Goal: Task Accomplishment & Management: Manage account settings

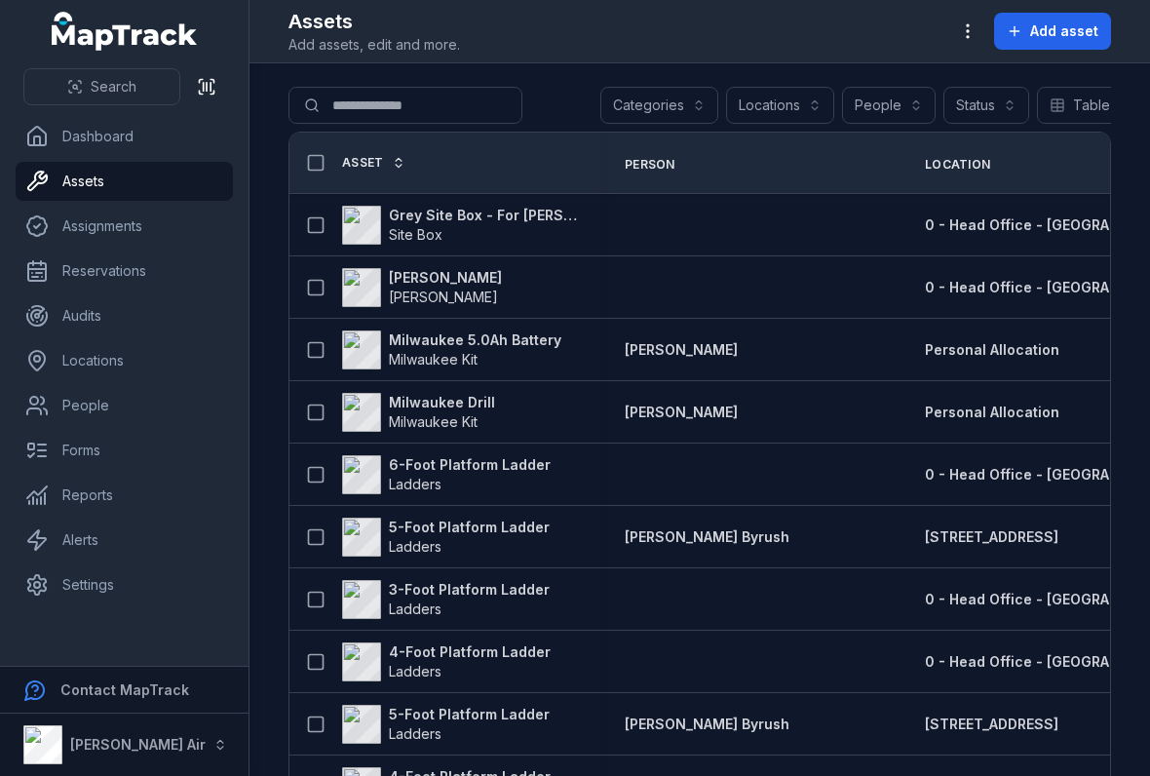
click at [957, 5] on header "Toggle Navigation Assets Add assets, edit and more. Add asset" at bounding box center [699, 31] width 900 height 63
click at [967, 43] on button "button" at bounding box center [967, 31] width 37 height 37
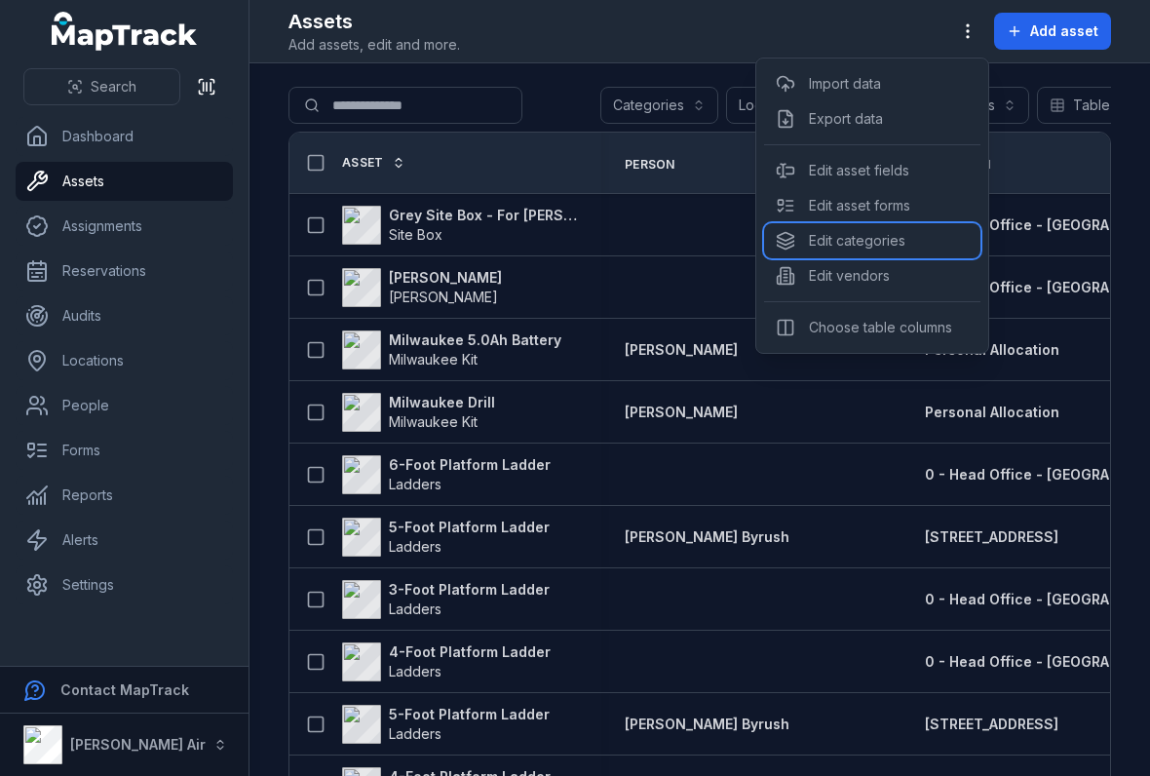
click at [825, 233] on div "Edit categories" at bounding box center [872, 240] width 216 height 35
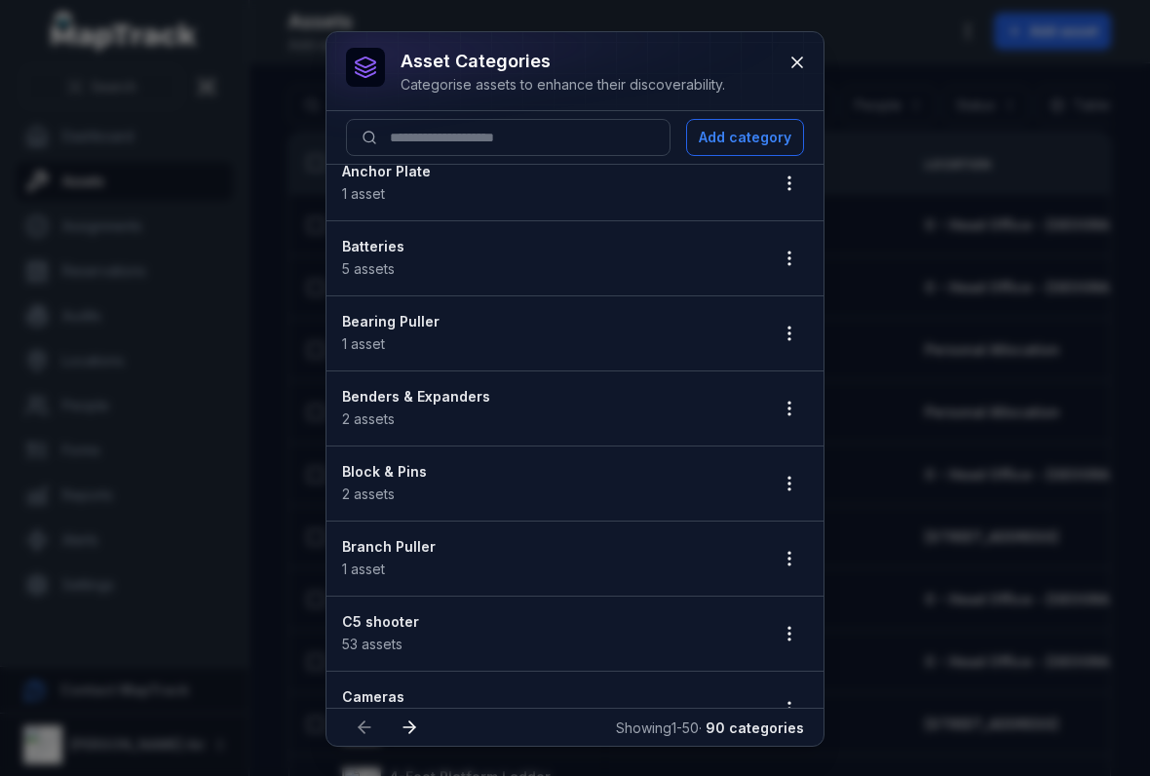
scroll to position [94, 0]
click at [788, 412] on circle "button" at bounding box center [789, 413] width 2 height 2
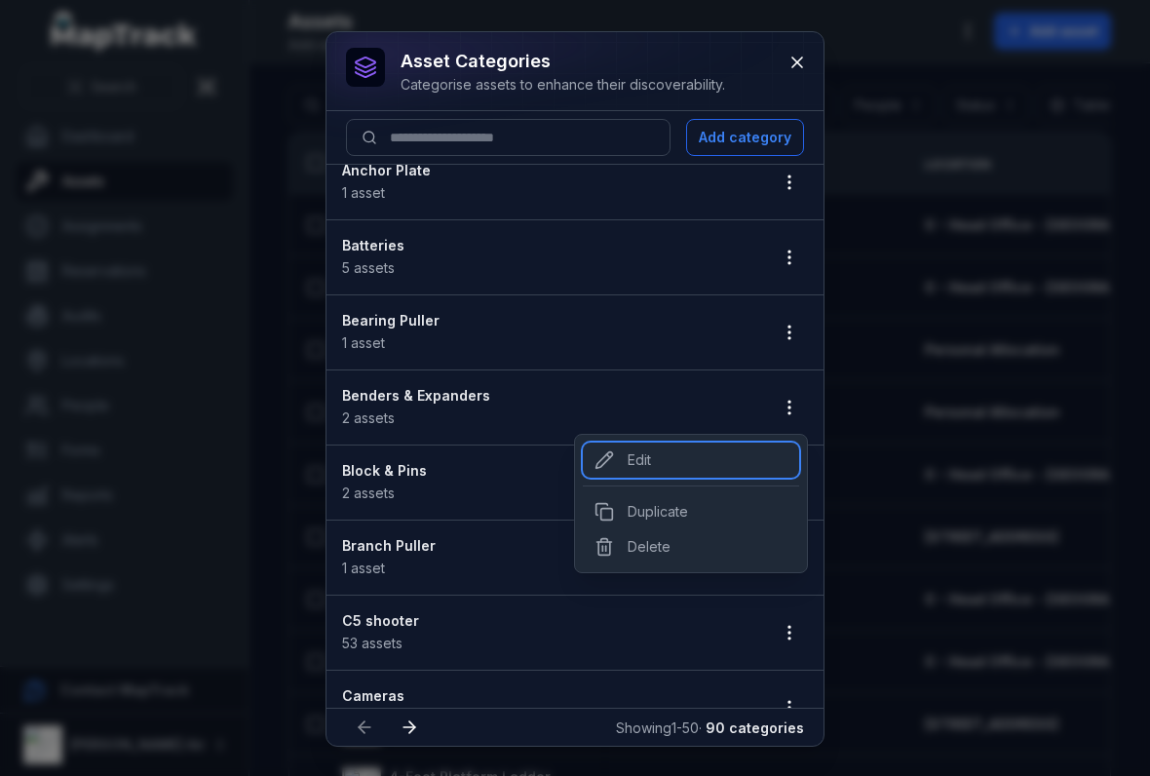
click at [629, 457] on div "Edit" at bounding box center [691, 459] width 216 height 35
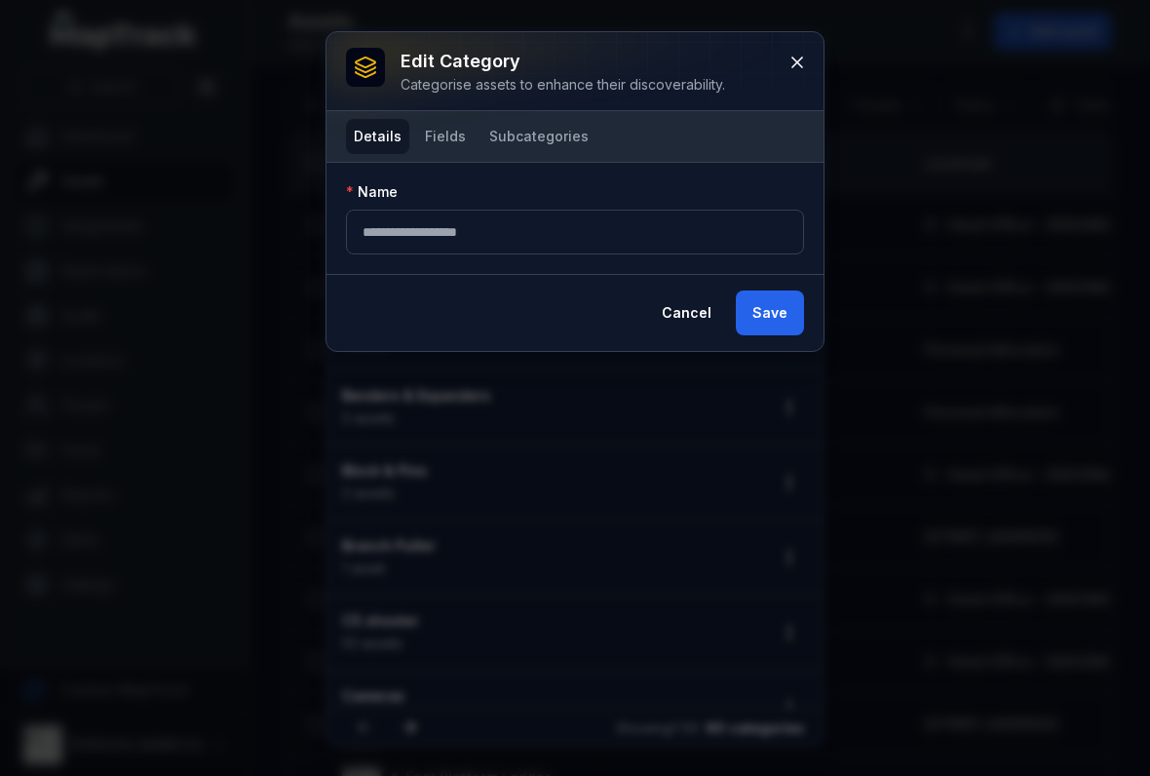
click at [440, 121] on button "Fields" at bounding box center [445, 136] width 57 height 35
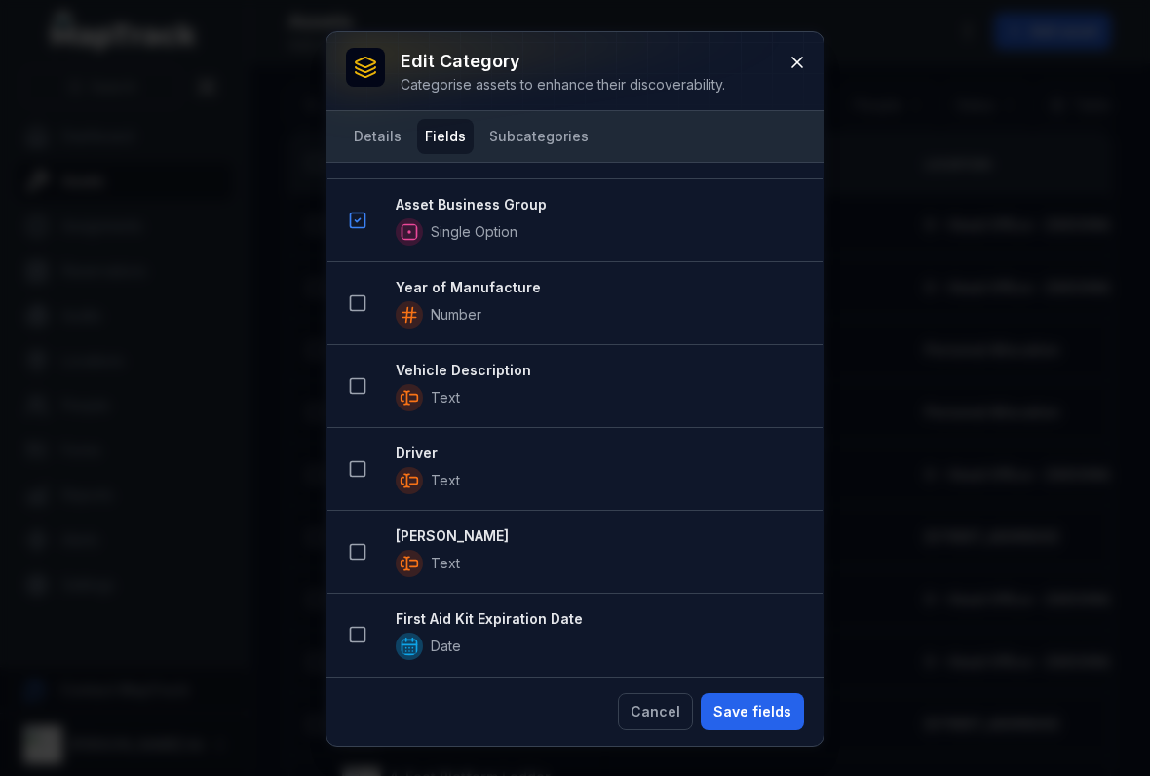
scroll to position [2542, 0]
click at [808, 55] on button at bounding box center [797, 62] width 37 height 37
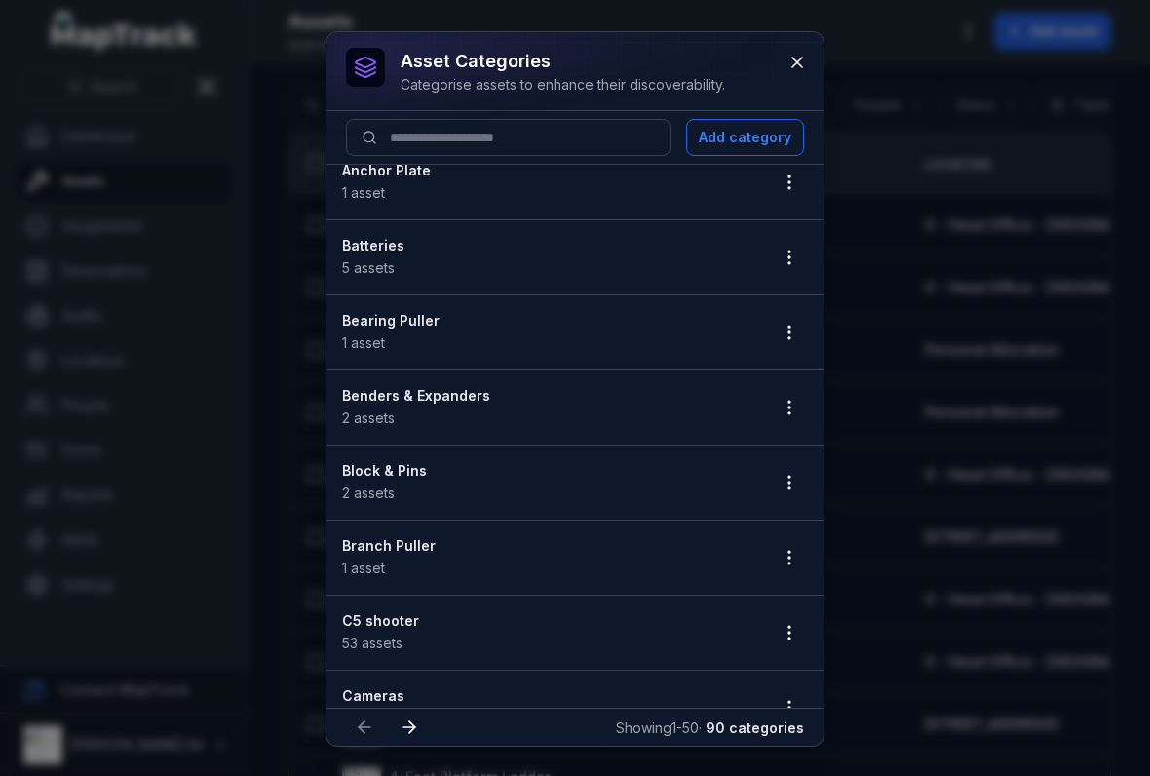
click at [779, 382] on li "Benders & Expanders 2 assets" at bounding box center [574, 407] width 497 height 76
click at [780, 394] on button "button" at bounding box center [789, 407] width 37 height 37
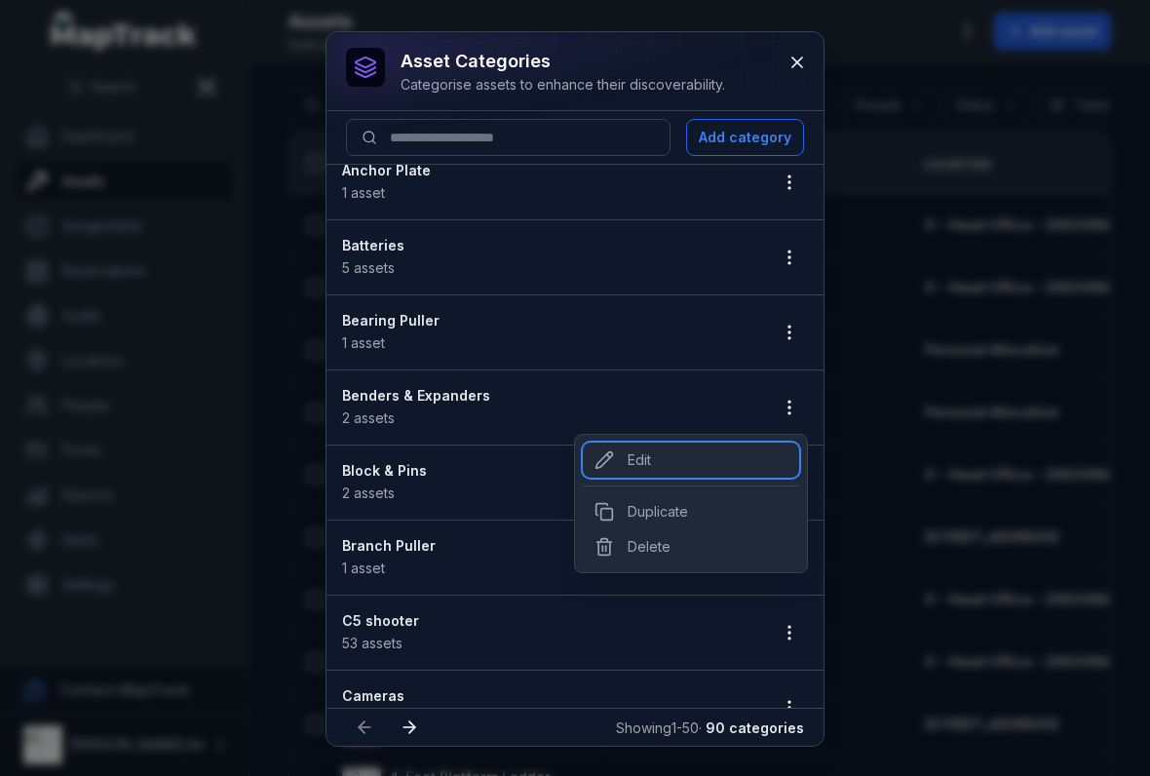
click at [620, 455] on div "Edit" at bounding box center [691, 459] width 216 height 35
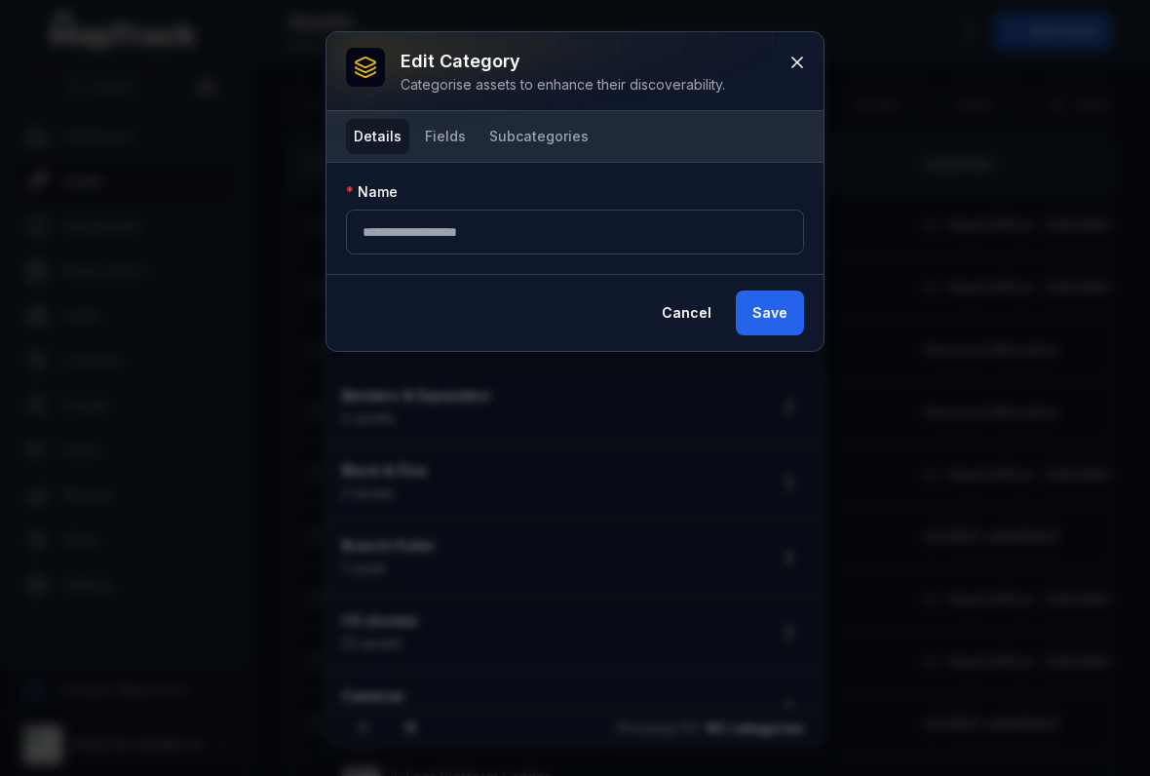
click at [460, 153] on button "Fields" at bounding box center [445, 136] width 57 height 35
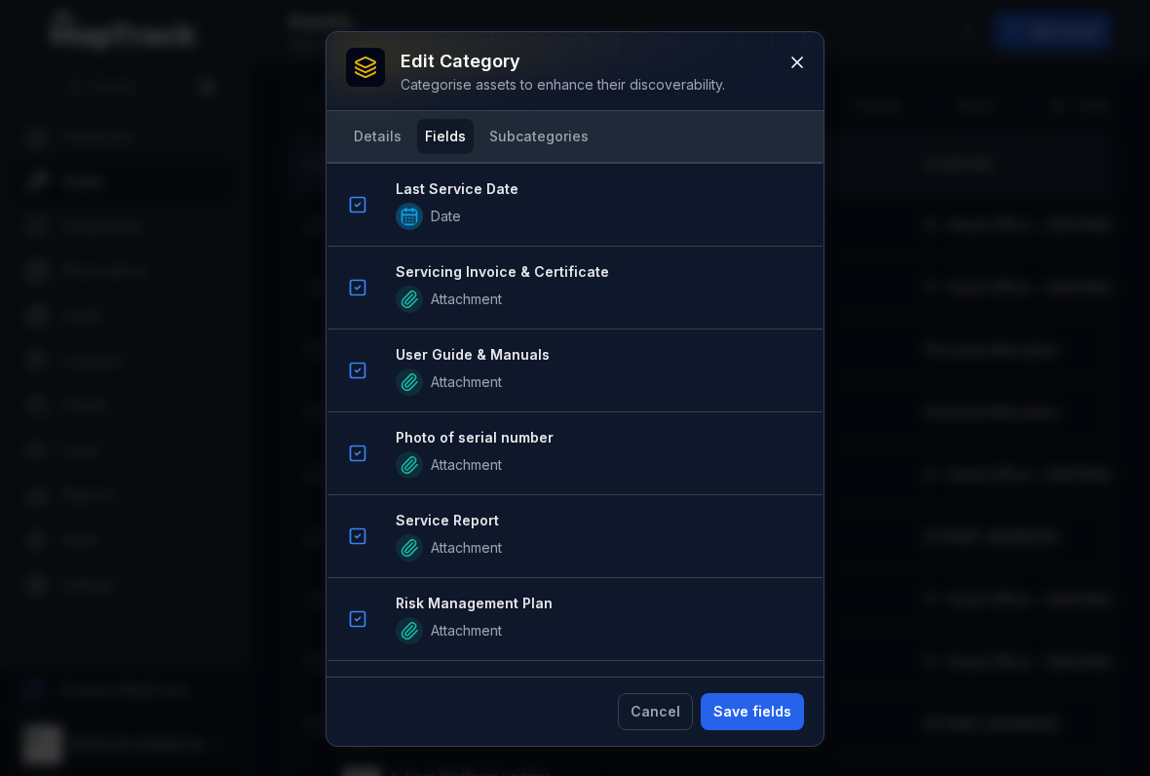
scroll to position [1653, 0]
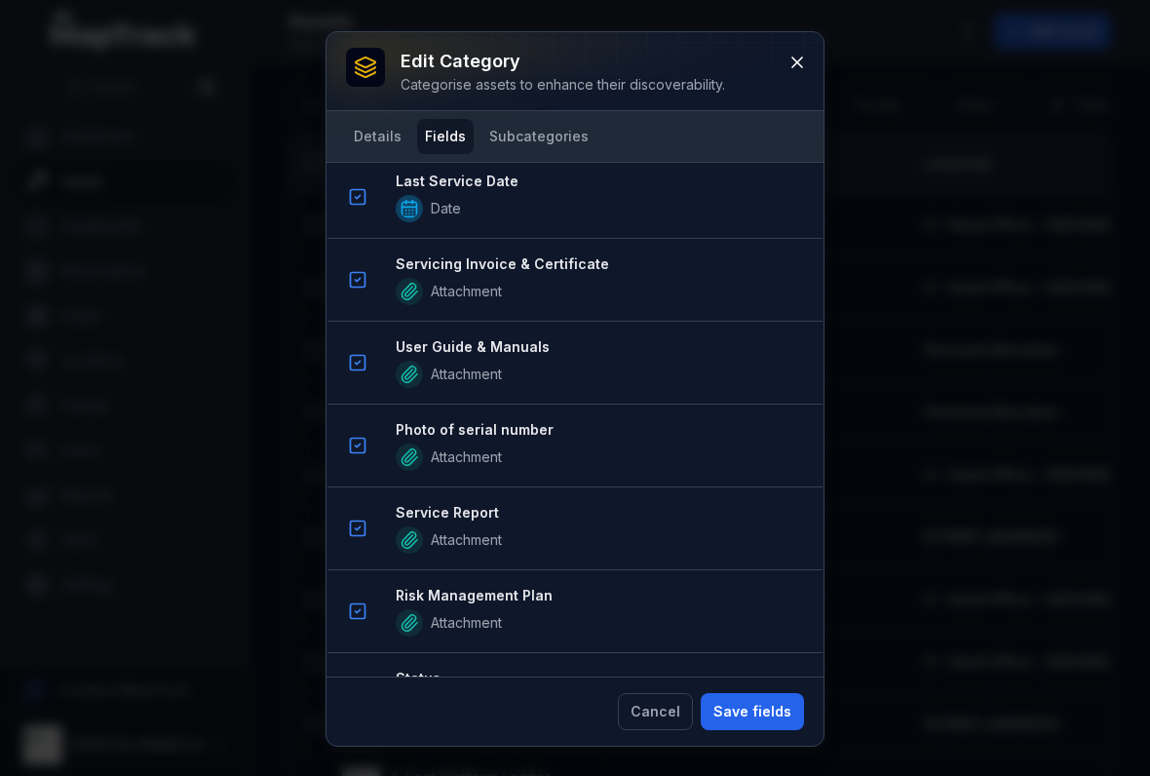
click at [801, 78] on button at bounding box center [797, 62] width 37 height 37
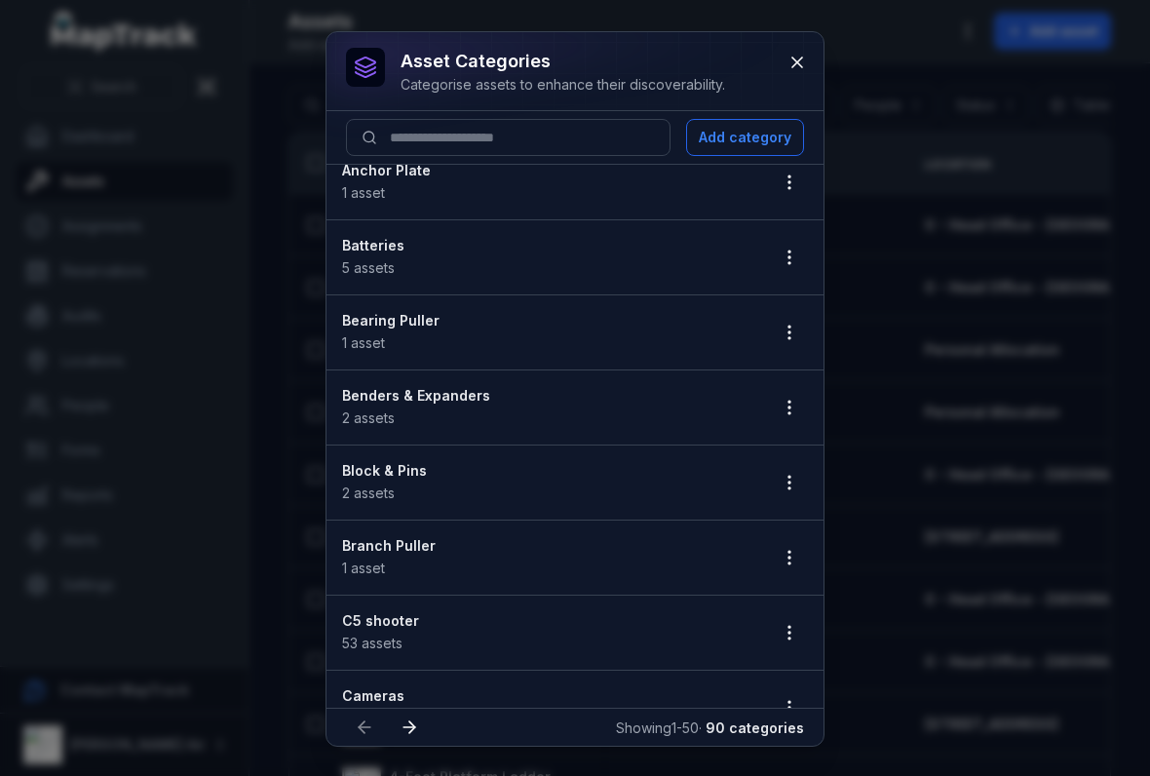
click at [787, 482] on icon "button" at bounding box center [789, 482] width 19 height 19
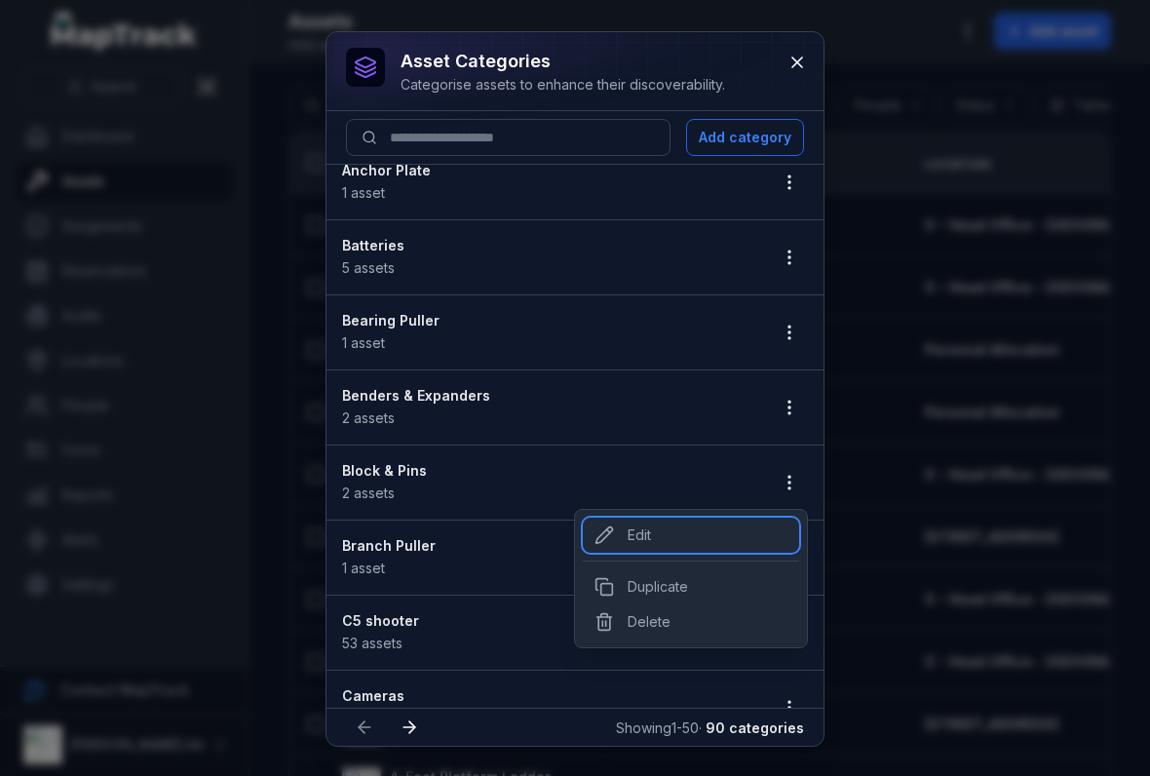
click at [604, 528] on icon at bounding box center [603, 534] width 19 height 19
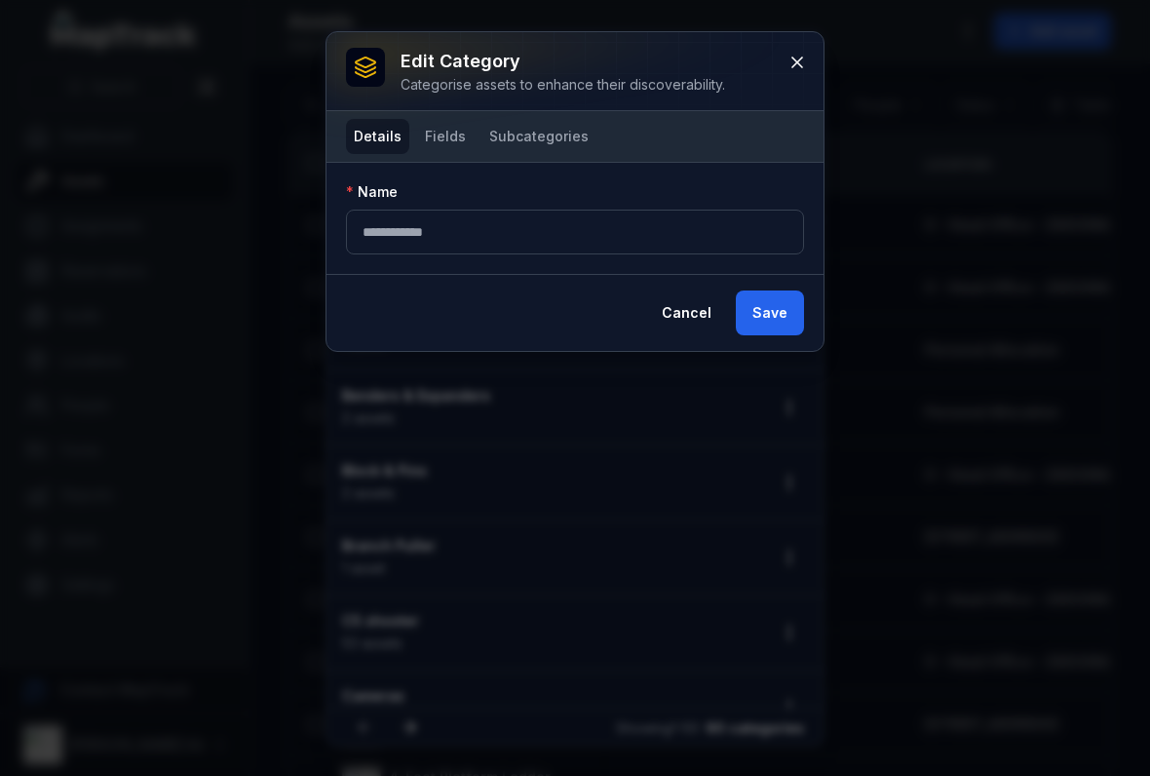
click at [437, 126] on button "Fields" at bounding box center [445, 136] width 57 height 35
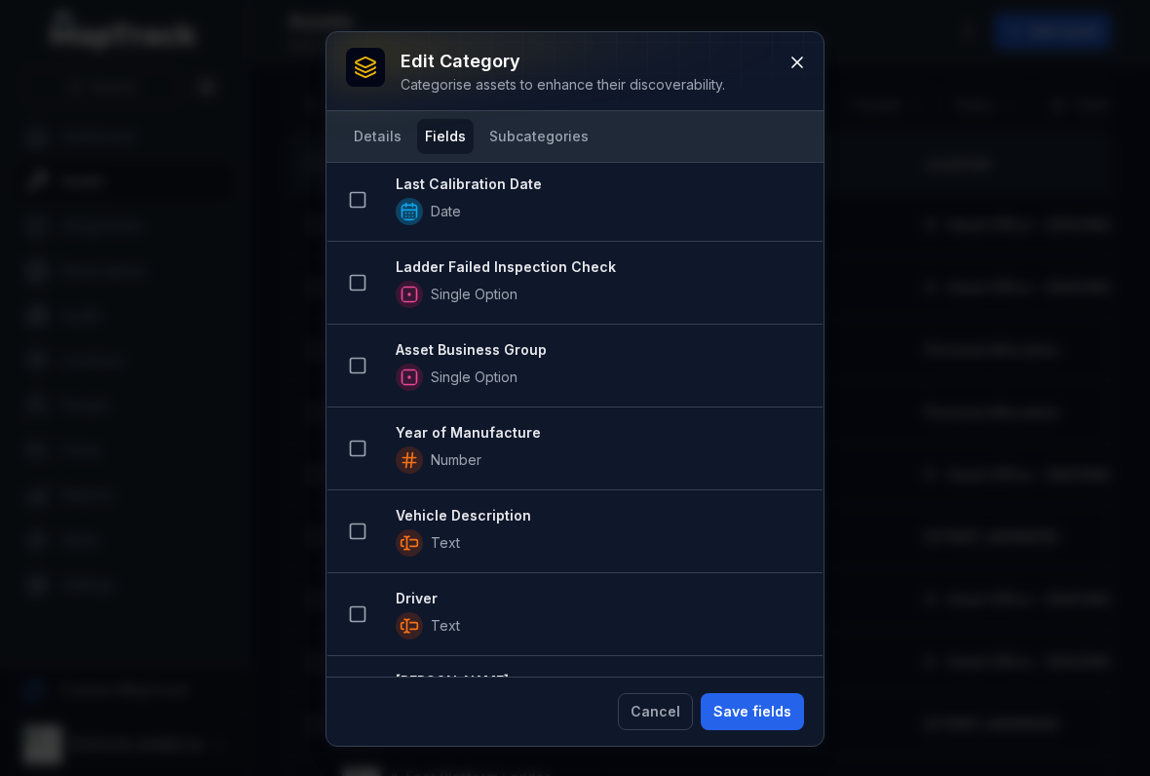
scroll to position [1236, 0]
click at [361, 361] on icon at bounding box center [357, 366] width 19 height 19
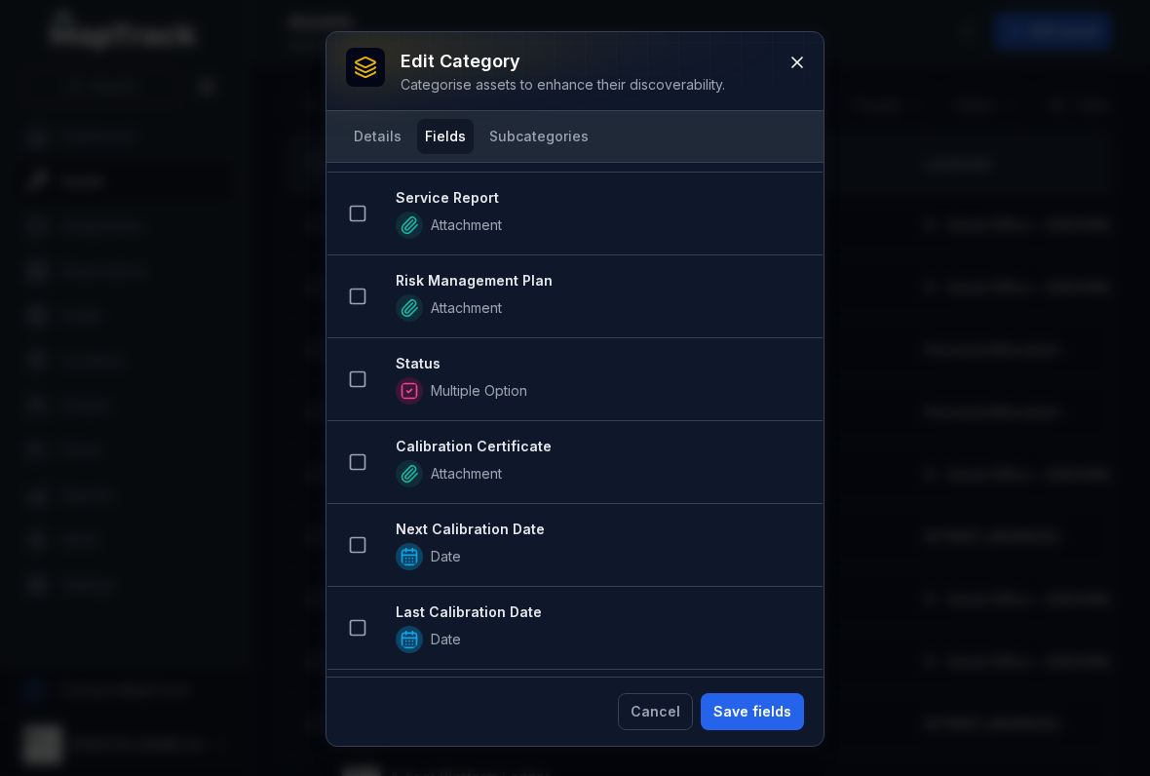
scroll to position [948, 0]
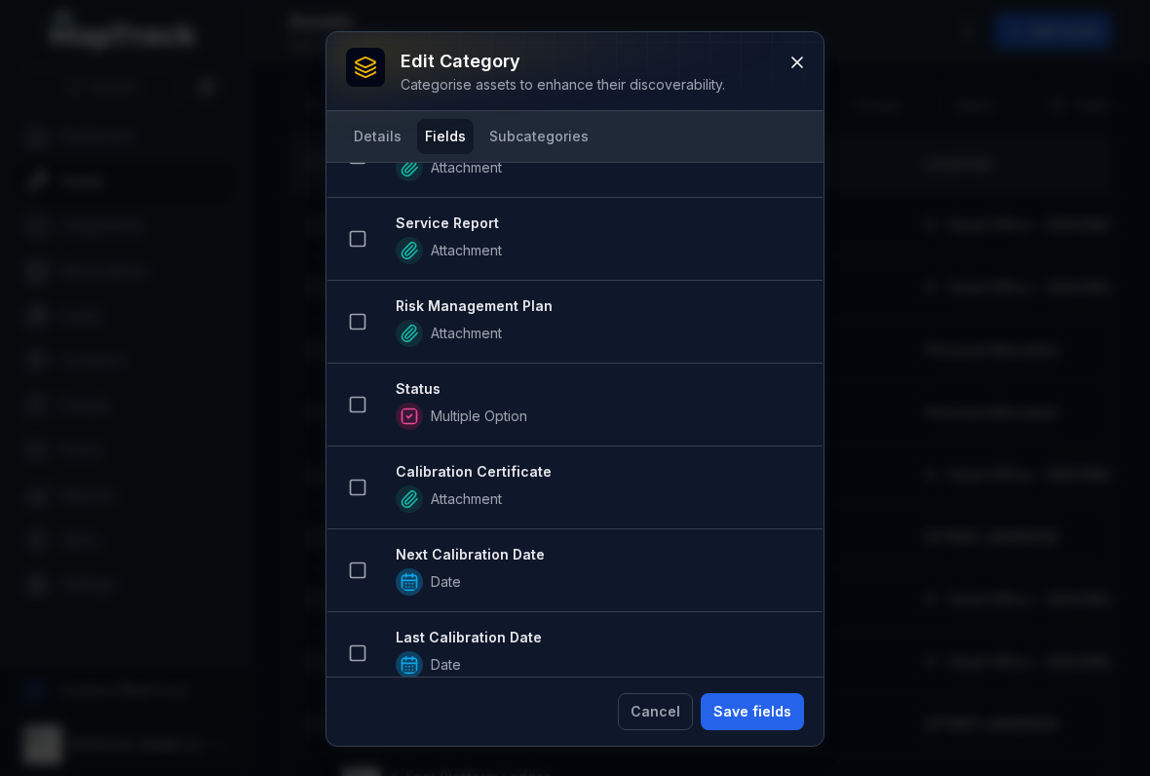
click at [358, 402] on icon at bounding box center [357, 404] width 19 height 19
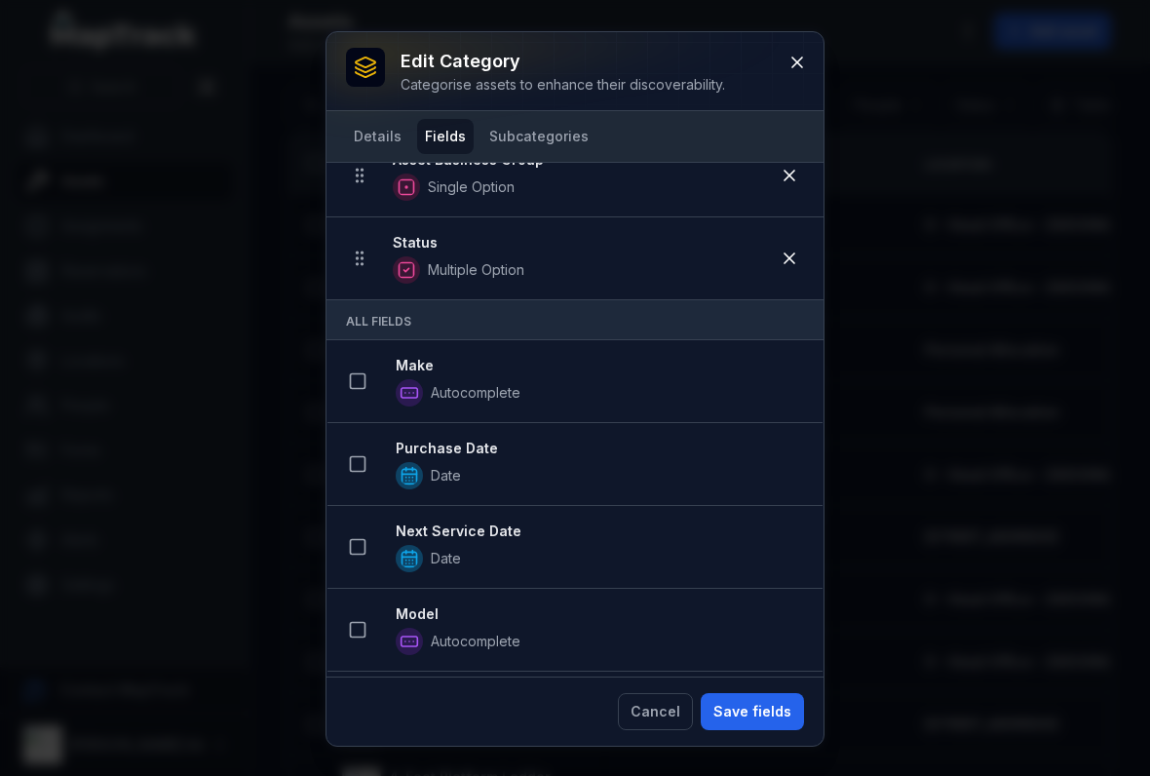
scroll to position [144, 0]
click at [367, 377] on button at bounding box center [357, 379] width 37 height 37
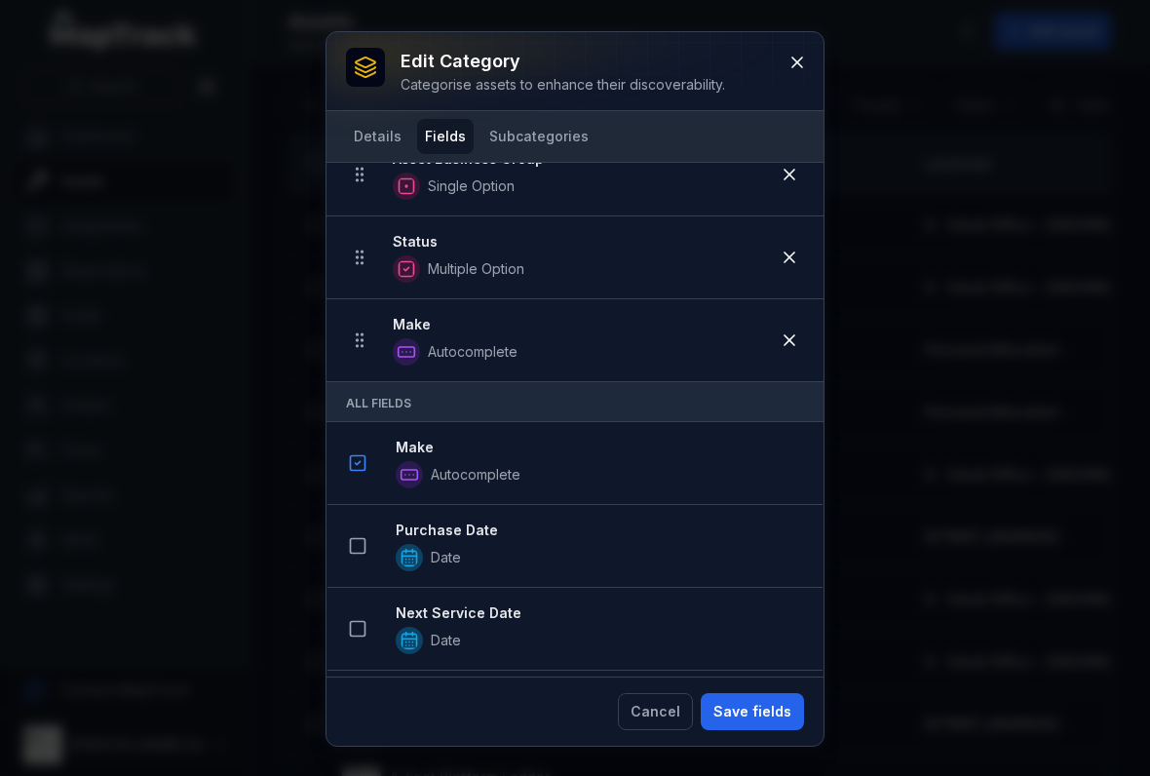
click at [357, 552] on rect at bounding box center [358, 546] width 15 height 15
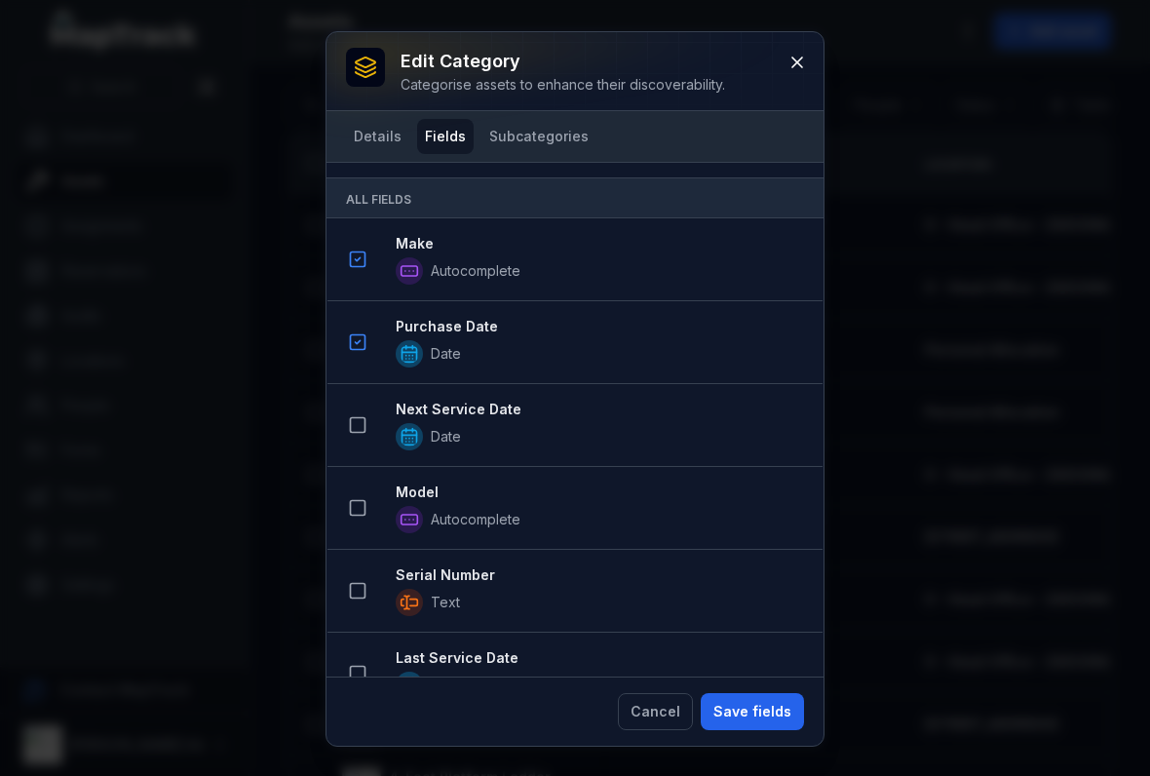
scroll to position [441, 0]
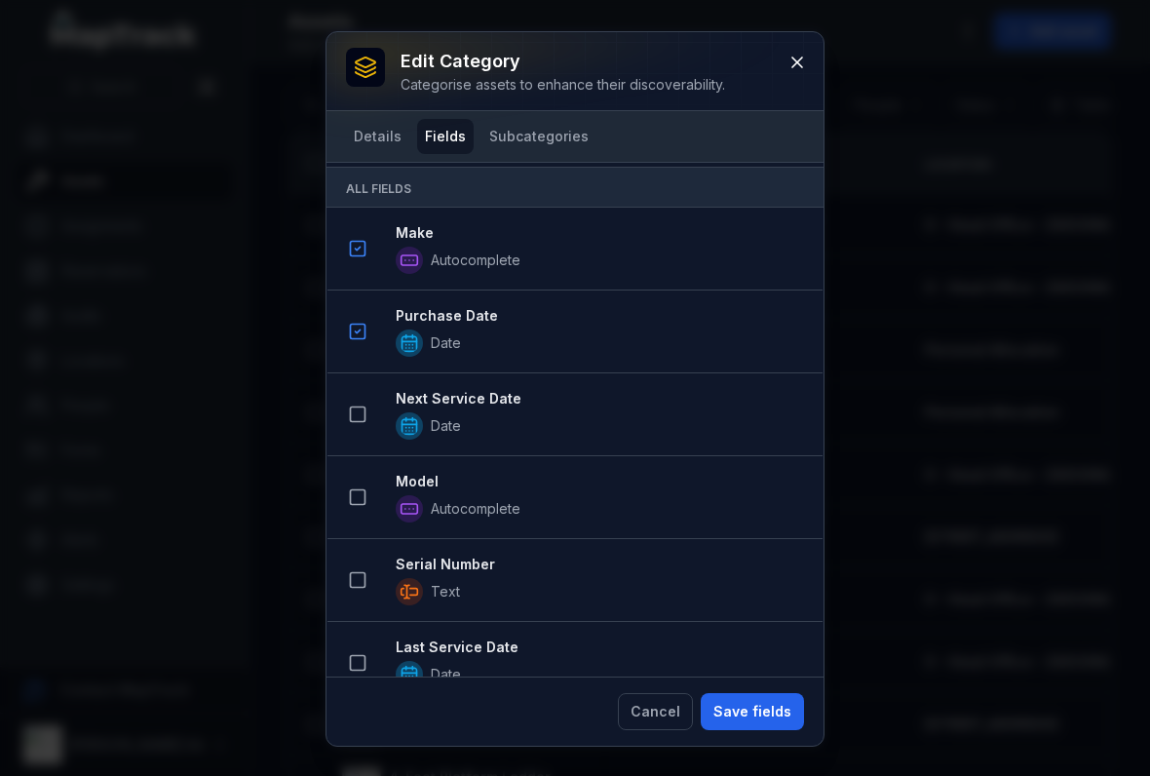
click at [363, 411] on icon at bounding box center [357, 413] width 19 height 19
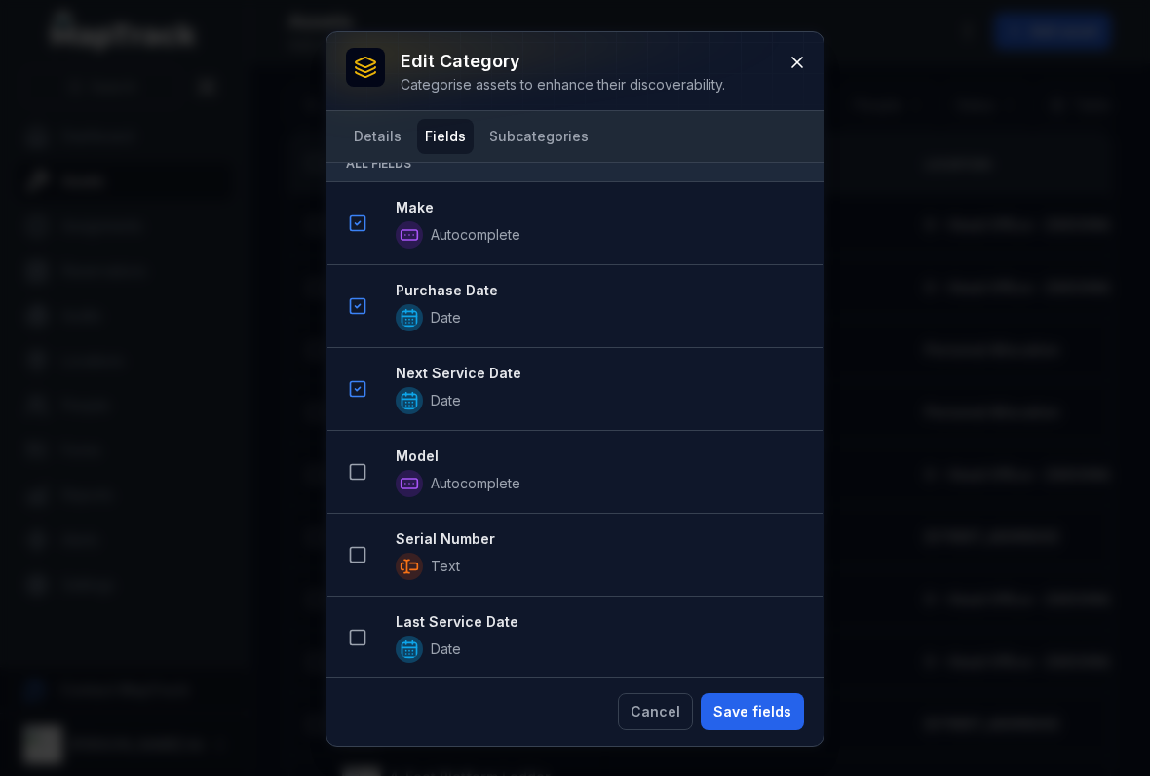
click at [351, 485] on button at bounding box center [357, 471] width 37 height 37
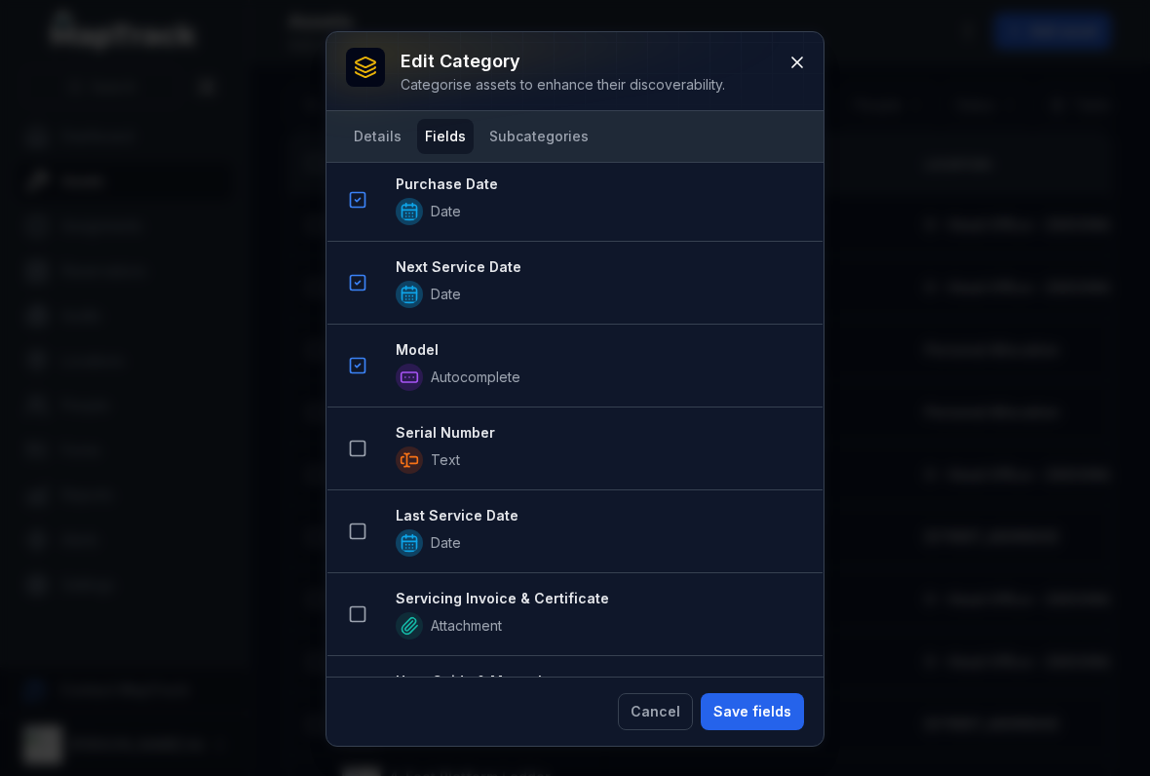
scroll to position [747, 0]
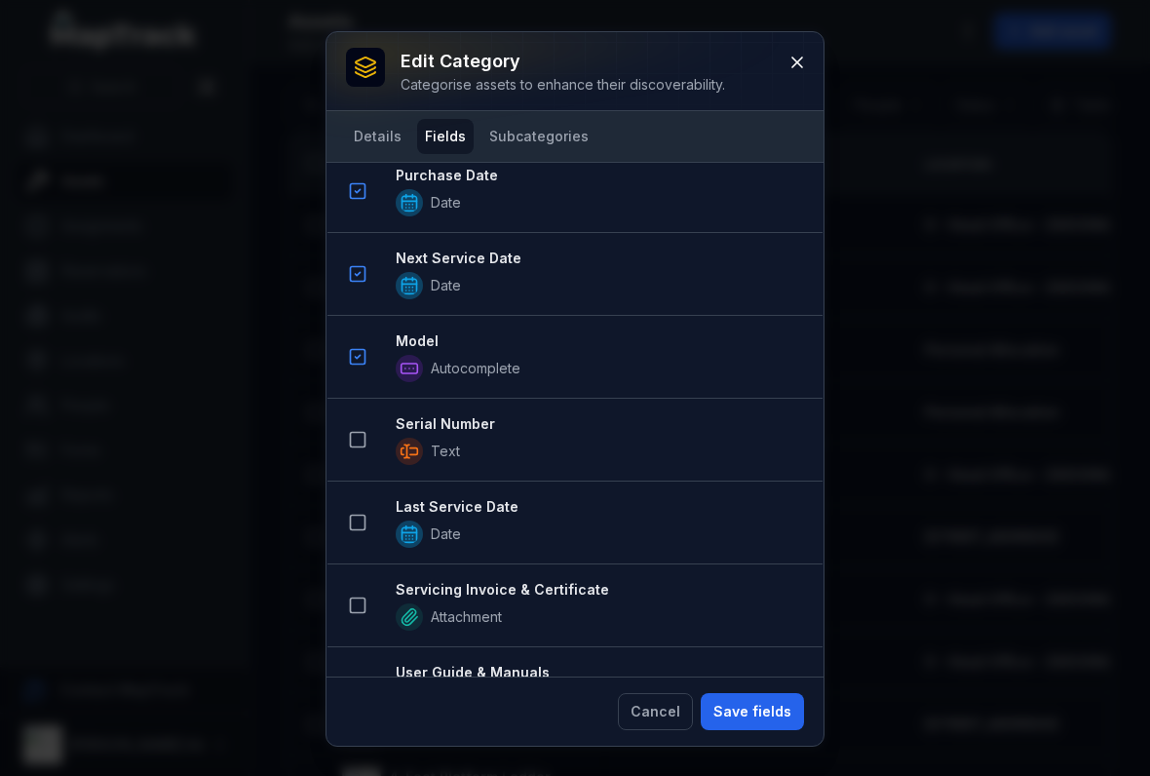
click at [361, 430] on icon at bounding box center [357, 439] width 19 height 19
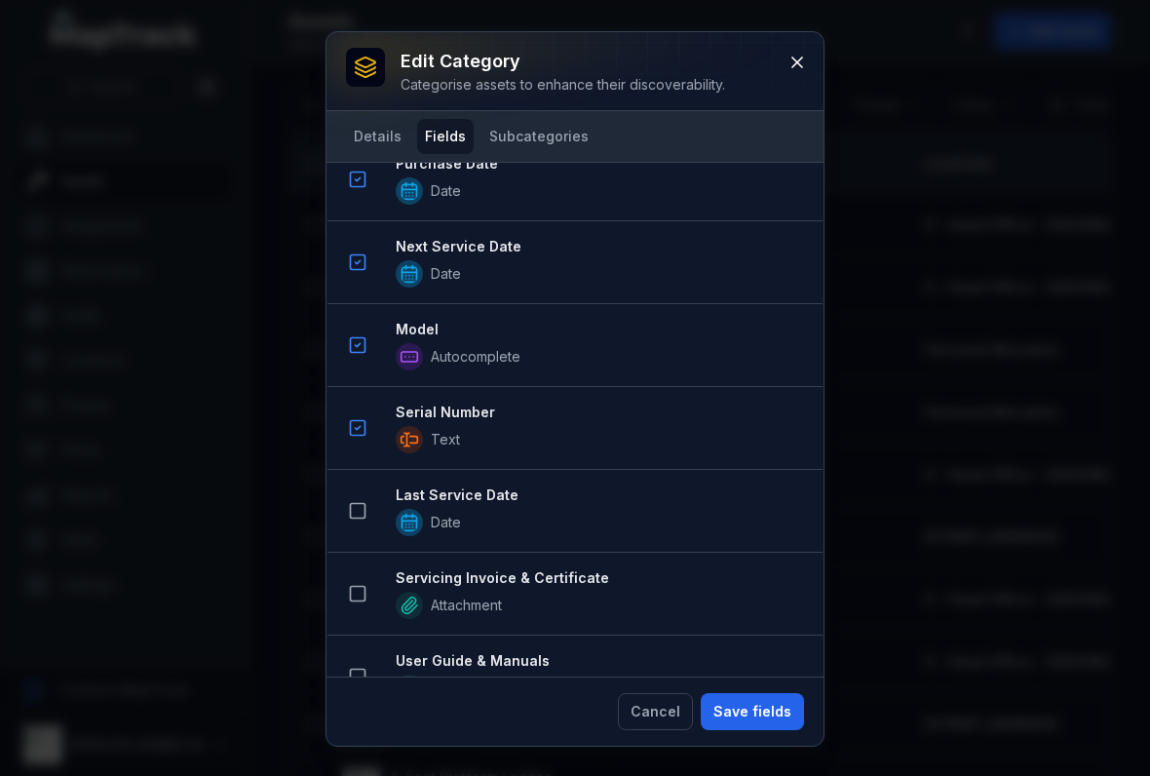
click at [365, 514] on rect at bounding box center [358, 511] width 15 height 15
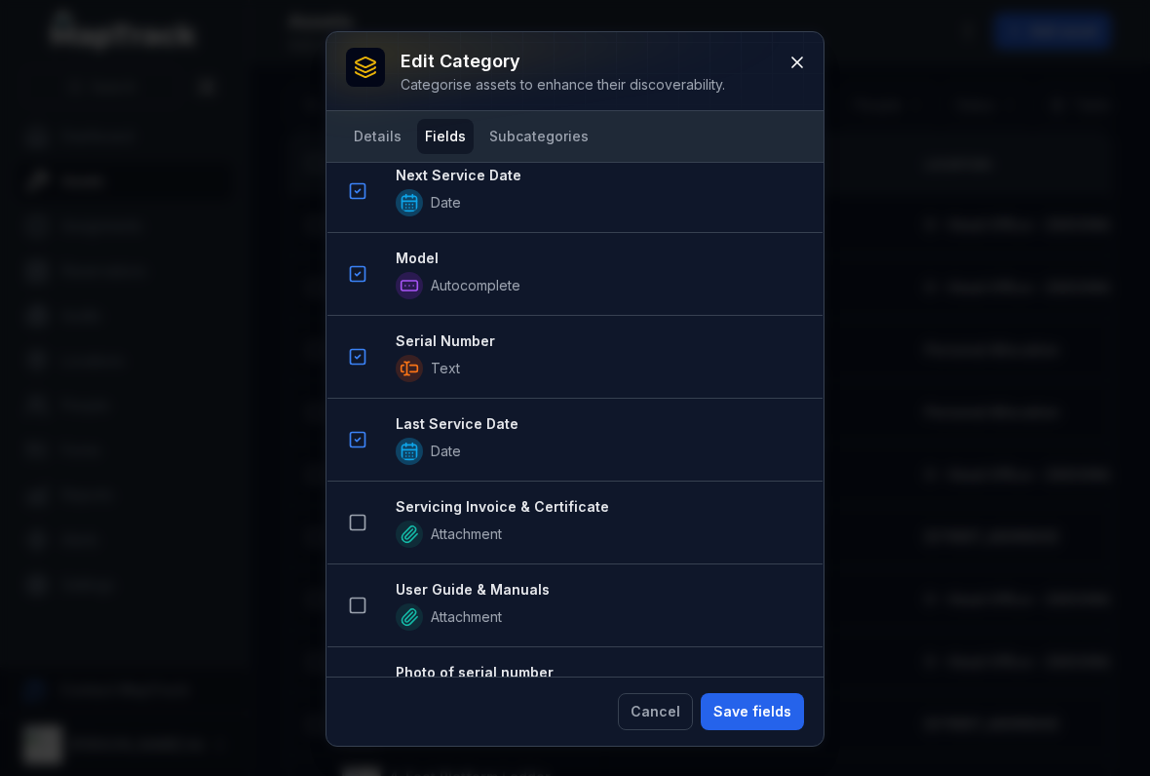
click at [361, 518] on icon at bounding box center [357, 522] width 19 height 19
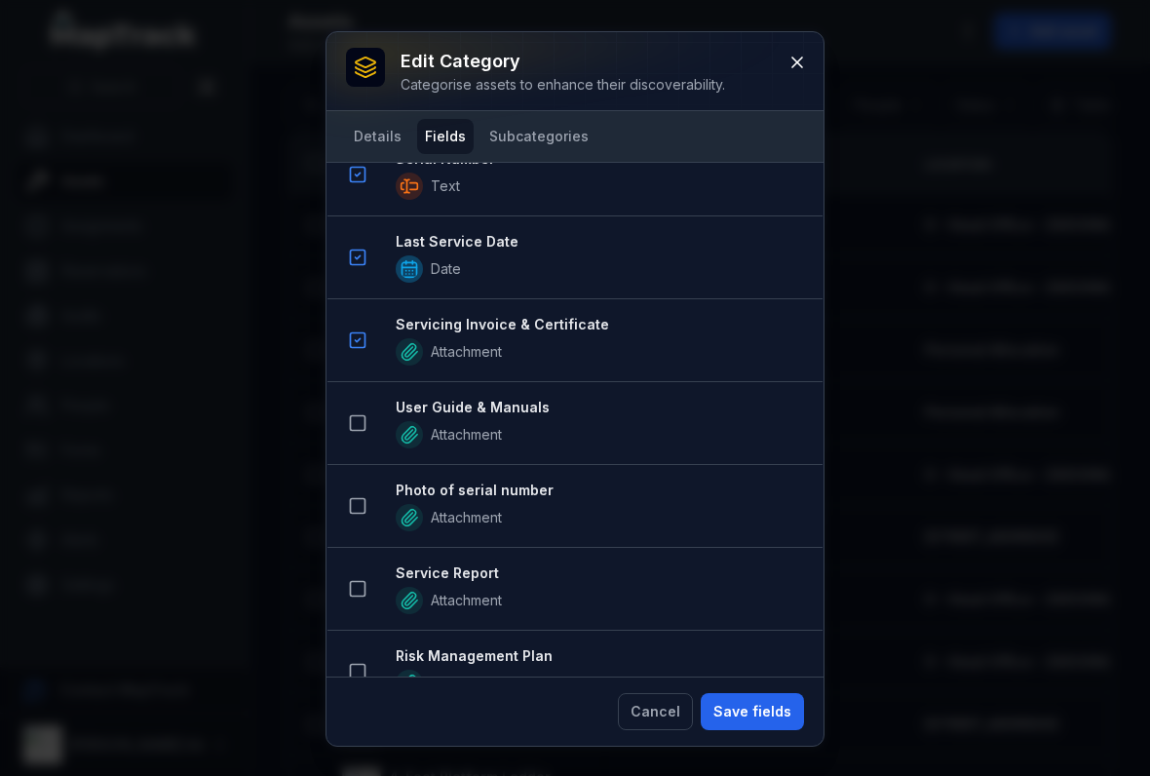
scroll to position [1268, 0]
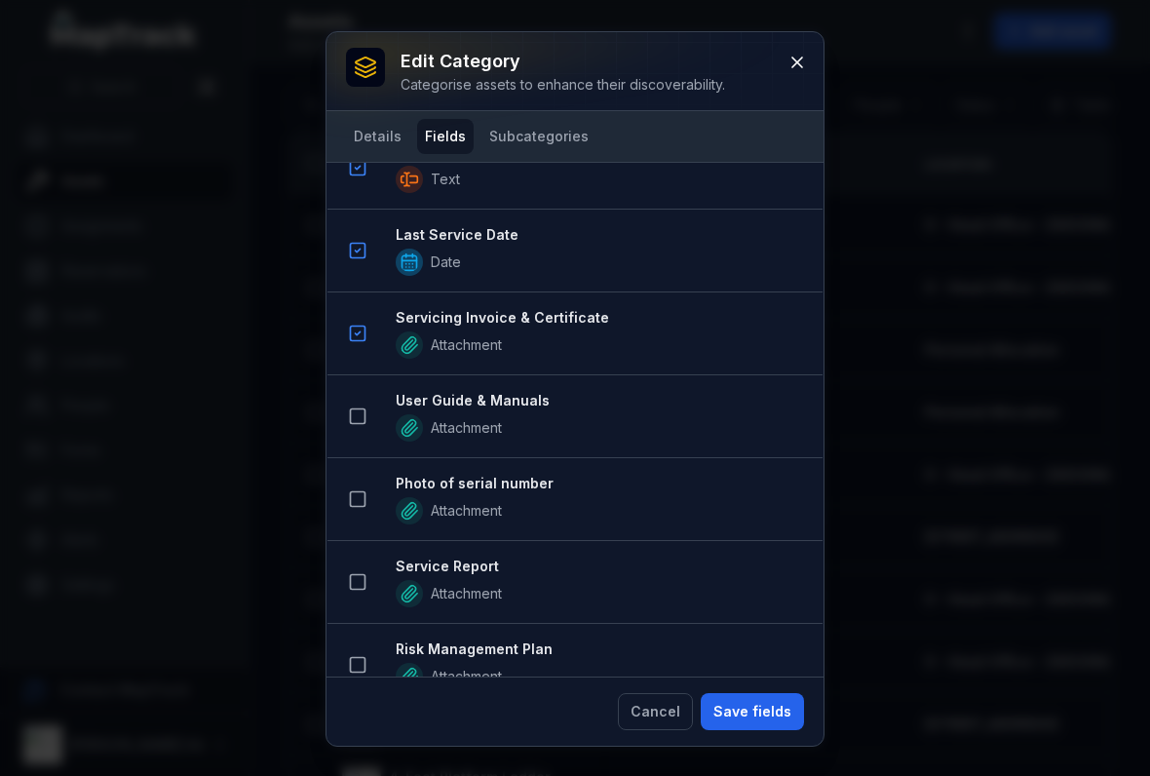
click at [362, 485] on button at bounding box center [357, 498] width 37 height 37
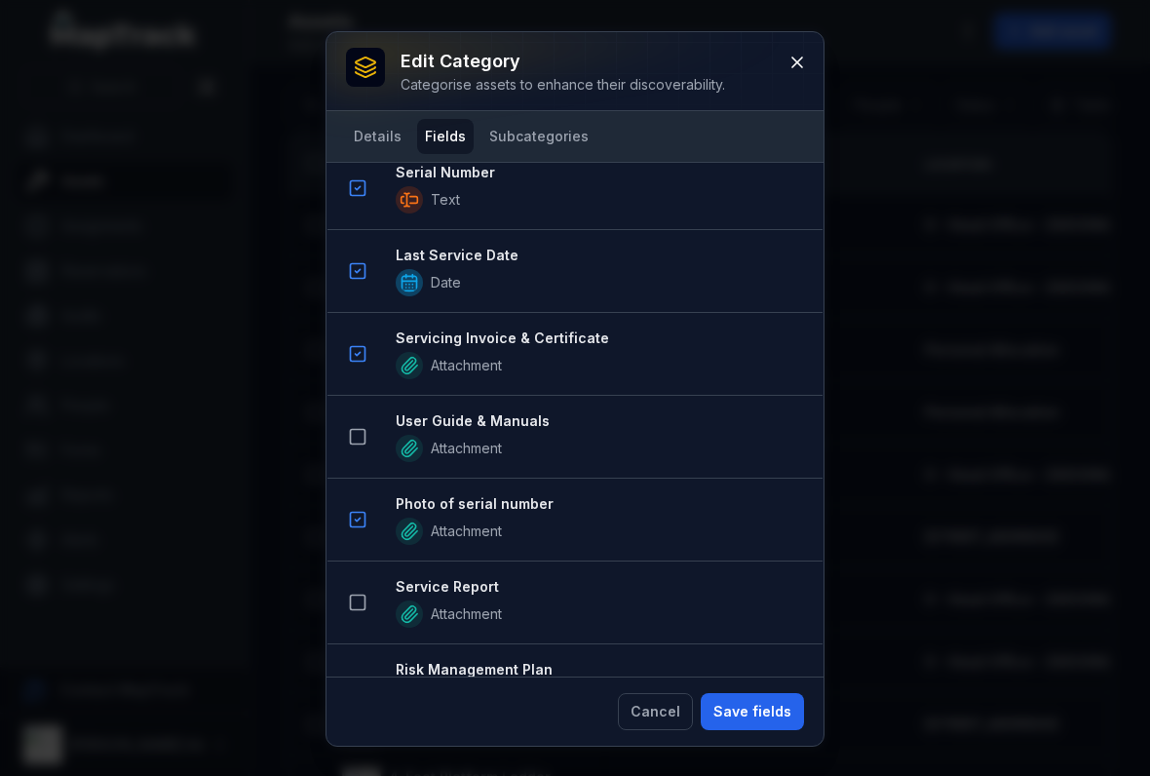
scroll to position [1334, 0]
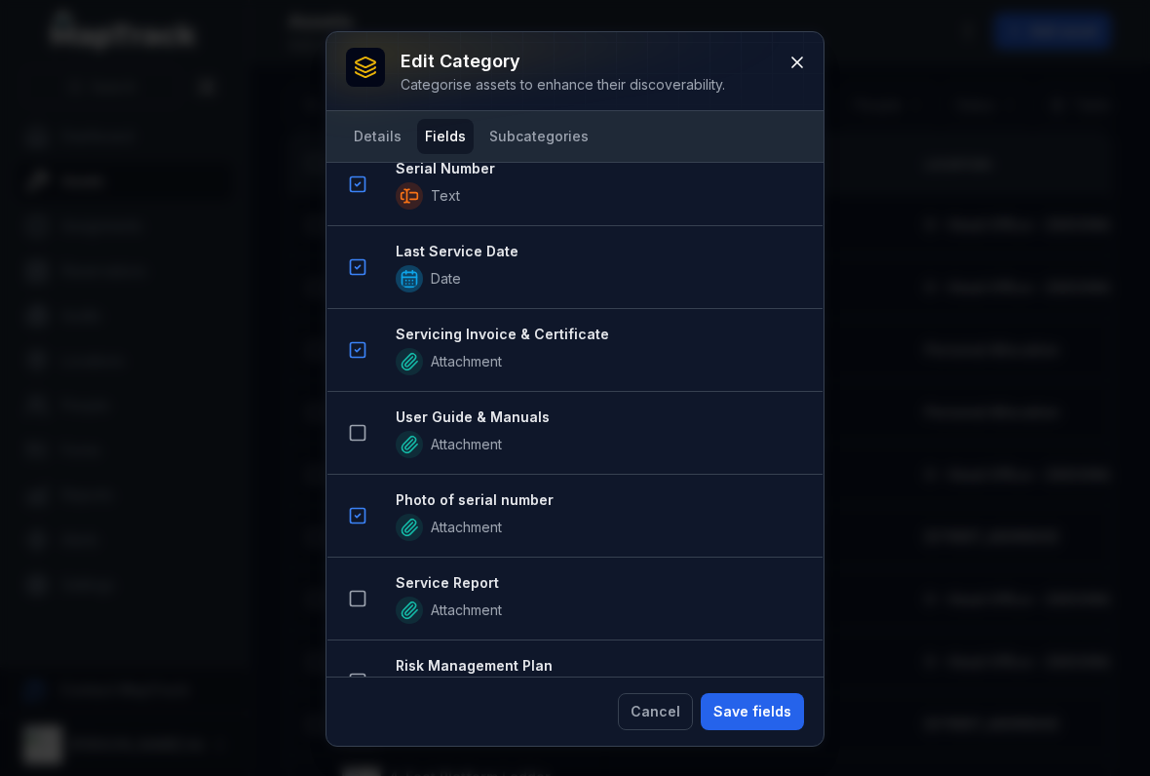
click at [731, 702] on button "Save fields" at bounding box center [752, 711] width 103 height 37
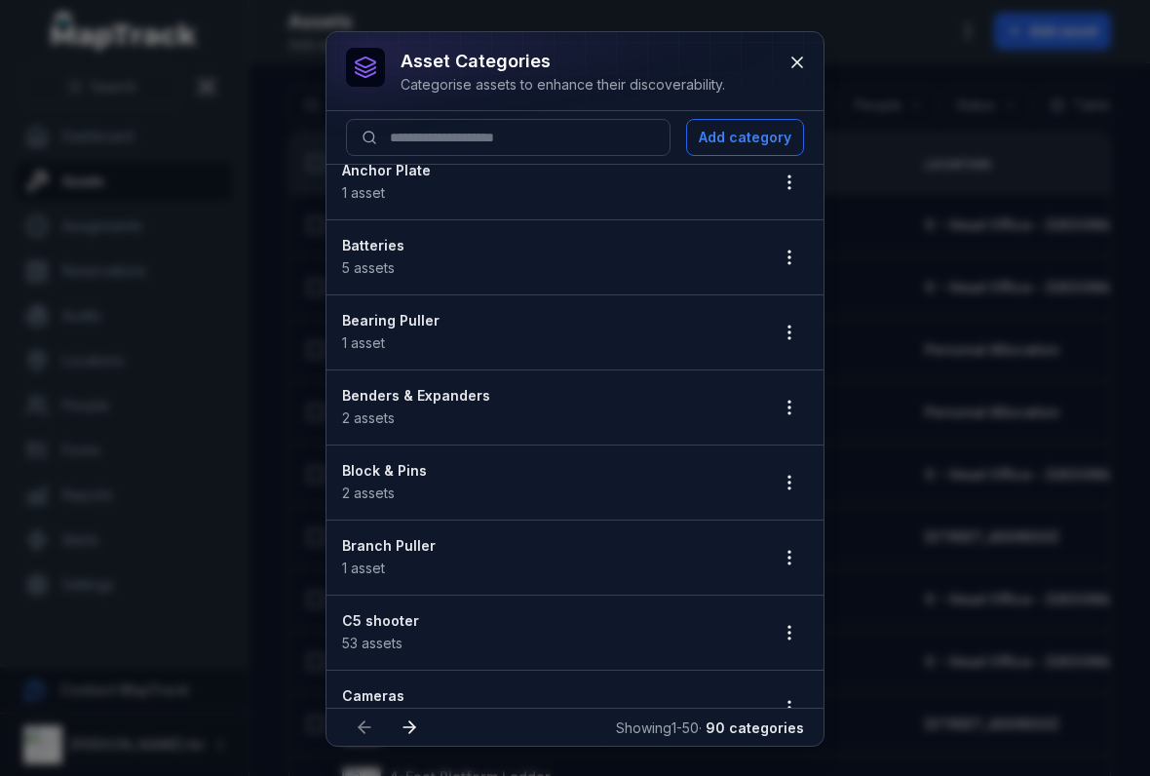
click at [783, 548] on icon "button" at bounding box center [789, 557] width 19 height 19
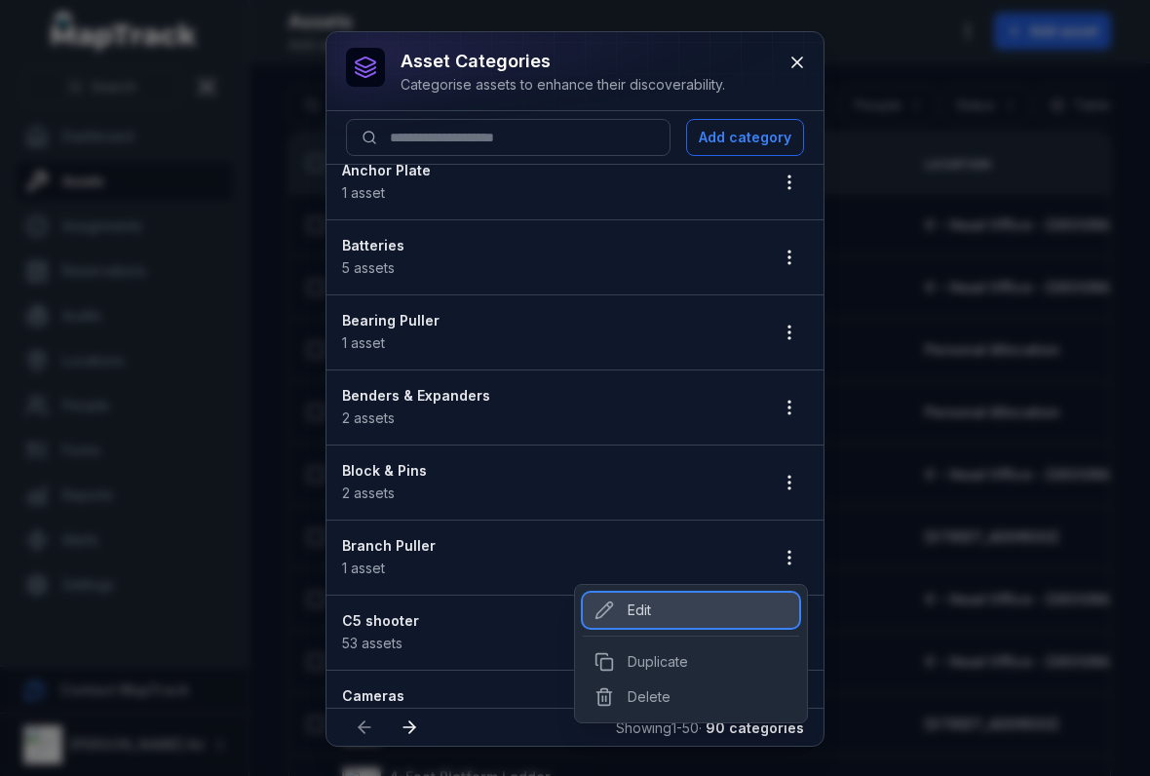
click at [681, 605] on div "Edit" at bounding box center [691, 609] width 216 height 35
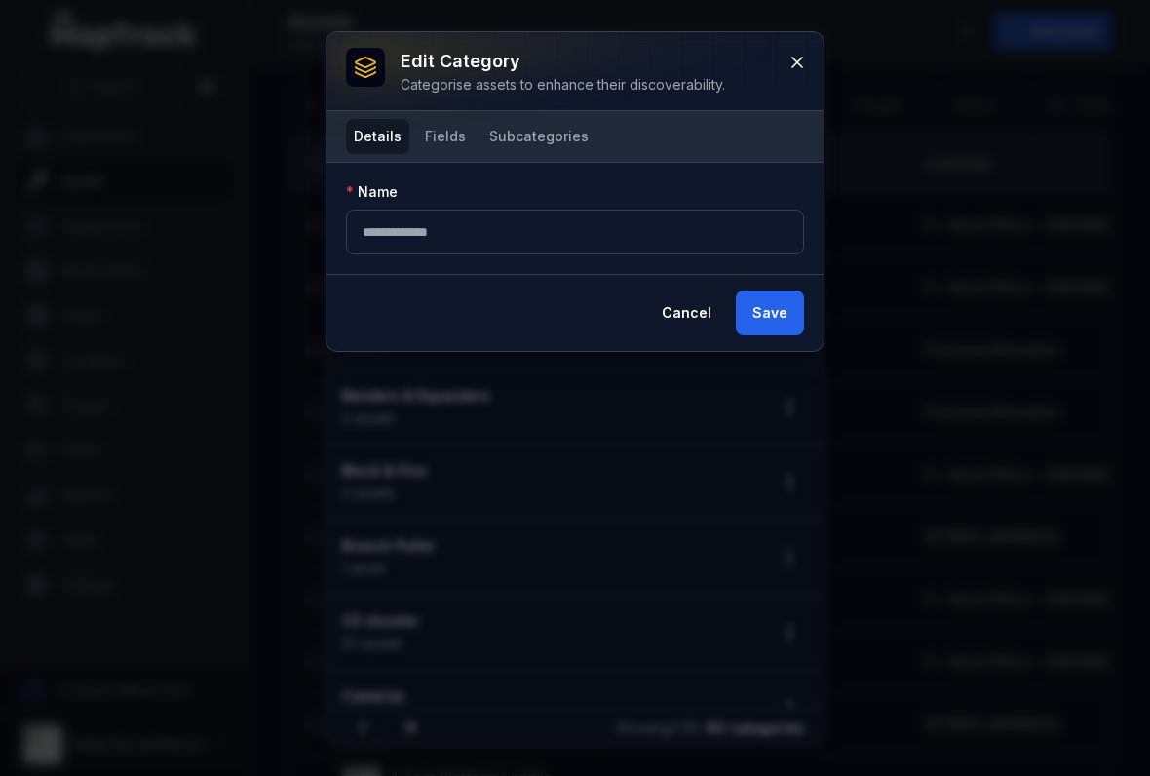
click at [440, 139] on button "Fields" at bounding box center [445, 136] width 57 height 35
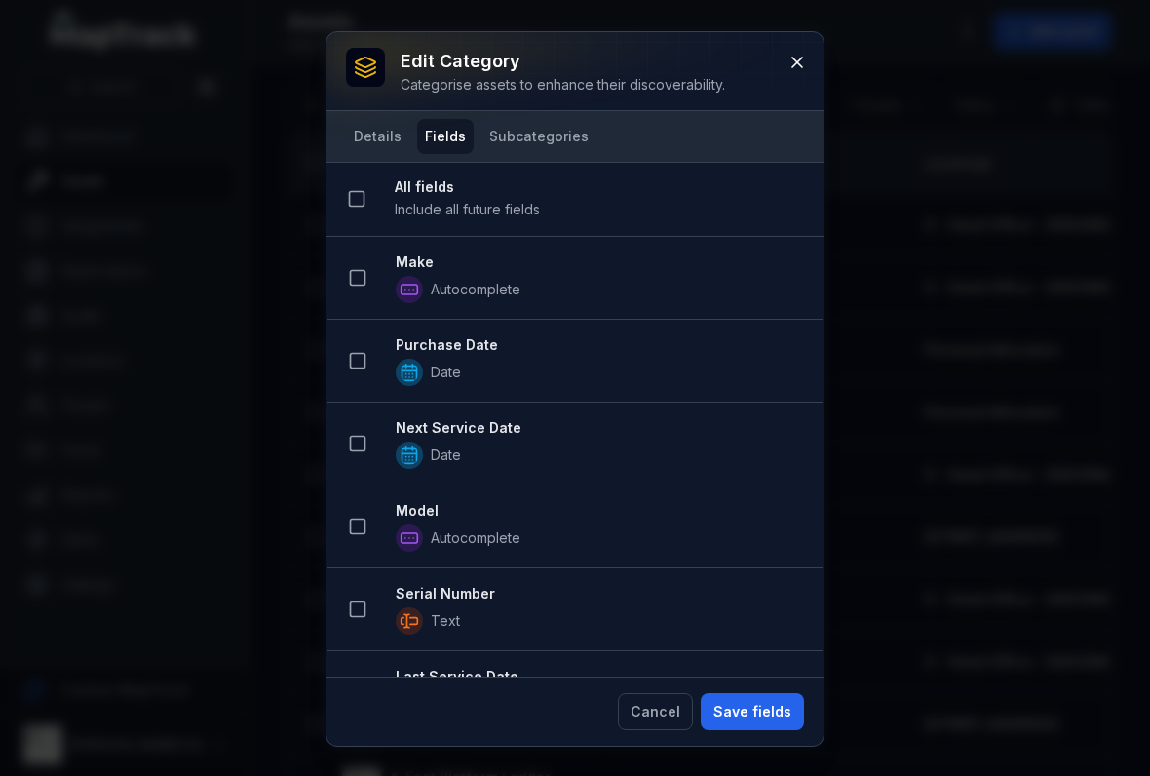
scroll to position [-1, 0]
click at [372, 270] on button at bounding box center [357, 277] width 37 height 37
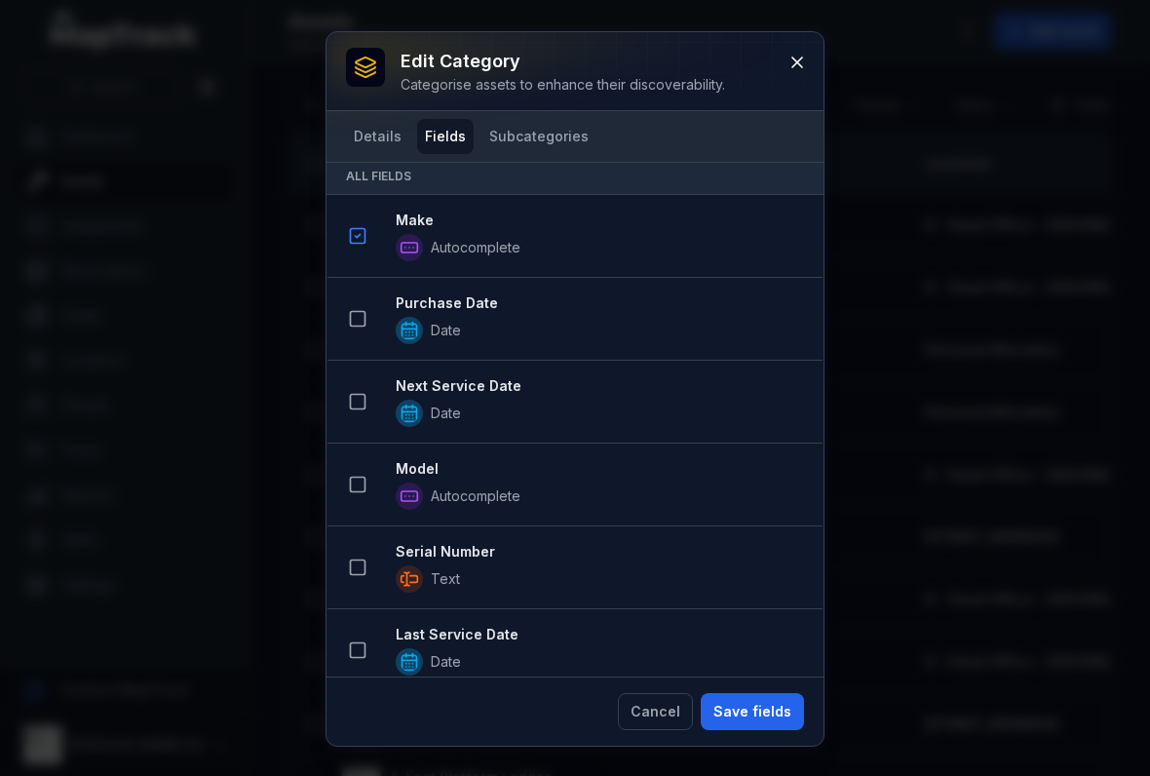
scroll to position [213, 0]
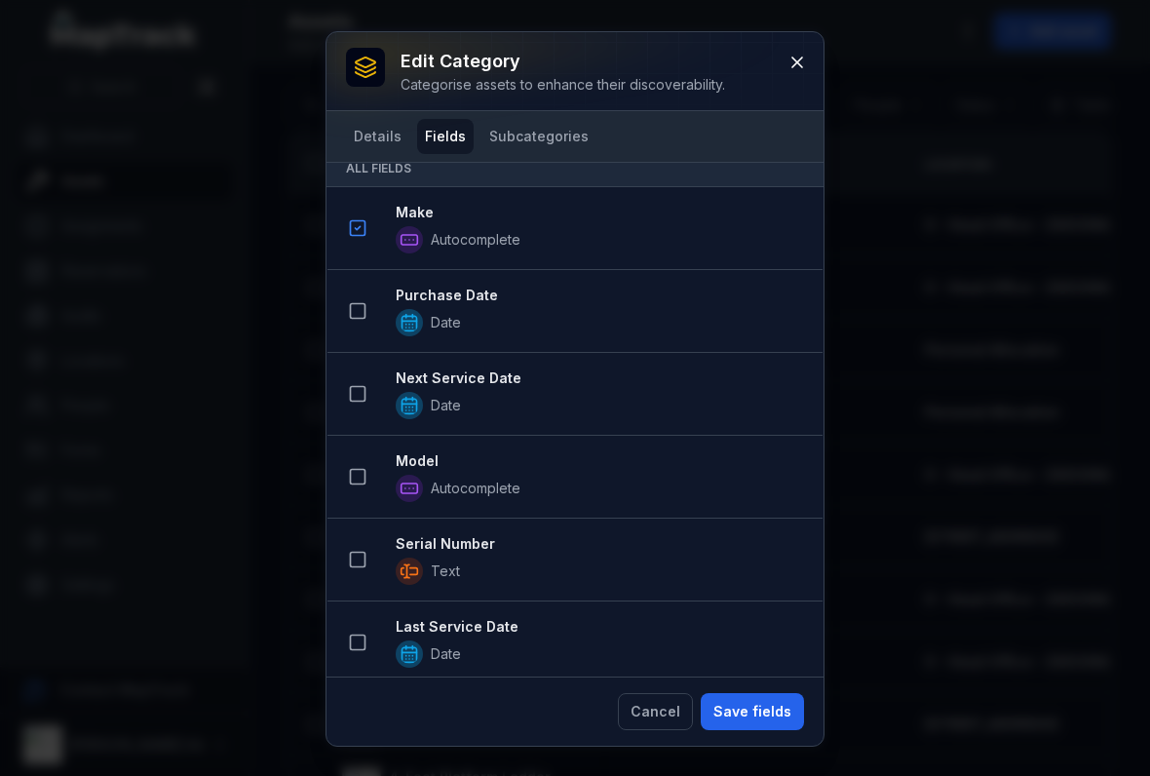
click at [348, 310] on icon at bounding box center [357, 310] width 19 height 19
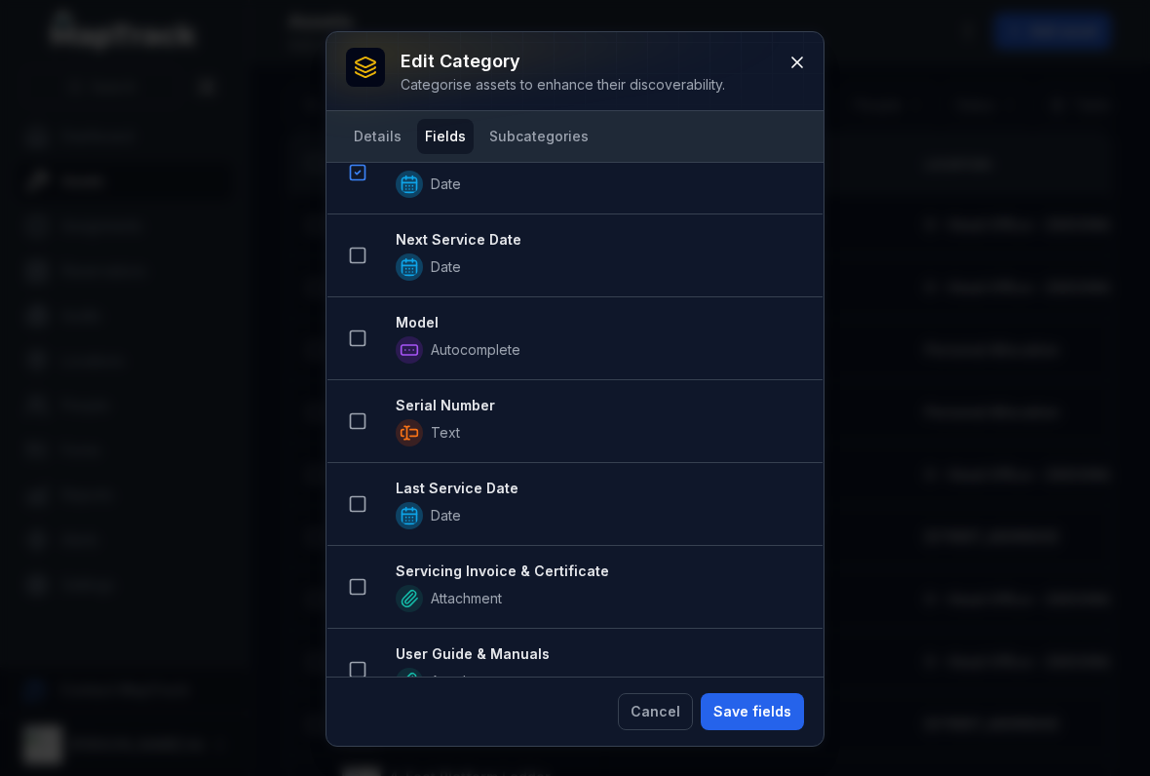
scroll to position [450, 0]
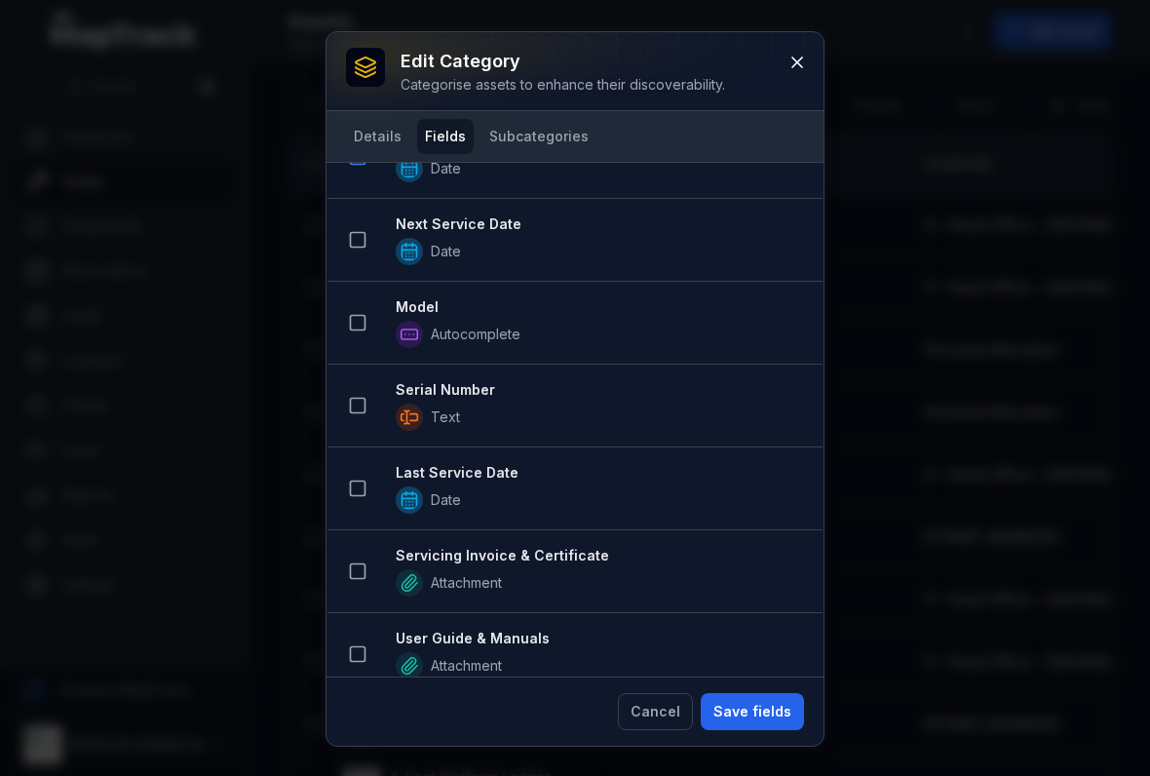
click at [361, 316] on rect at bounding box center [358, 323] width 15 height 15
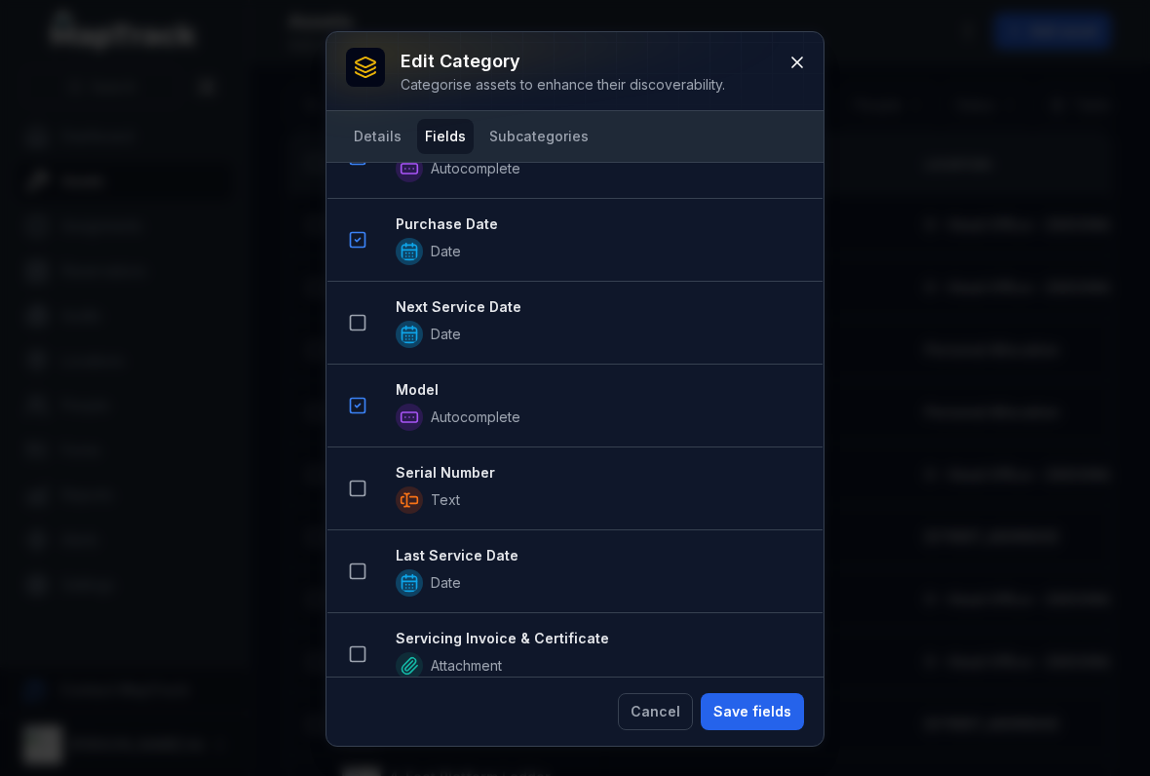
click at [353, 247] on rect at bounding box center [358, 240] width 15 height 15
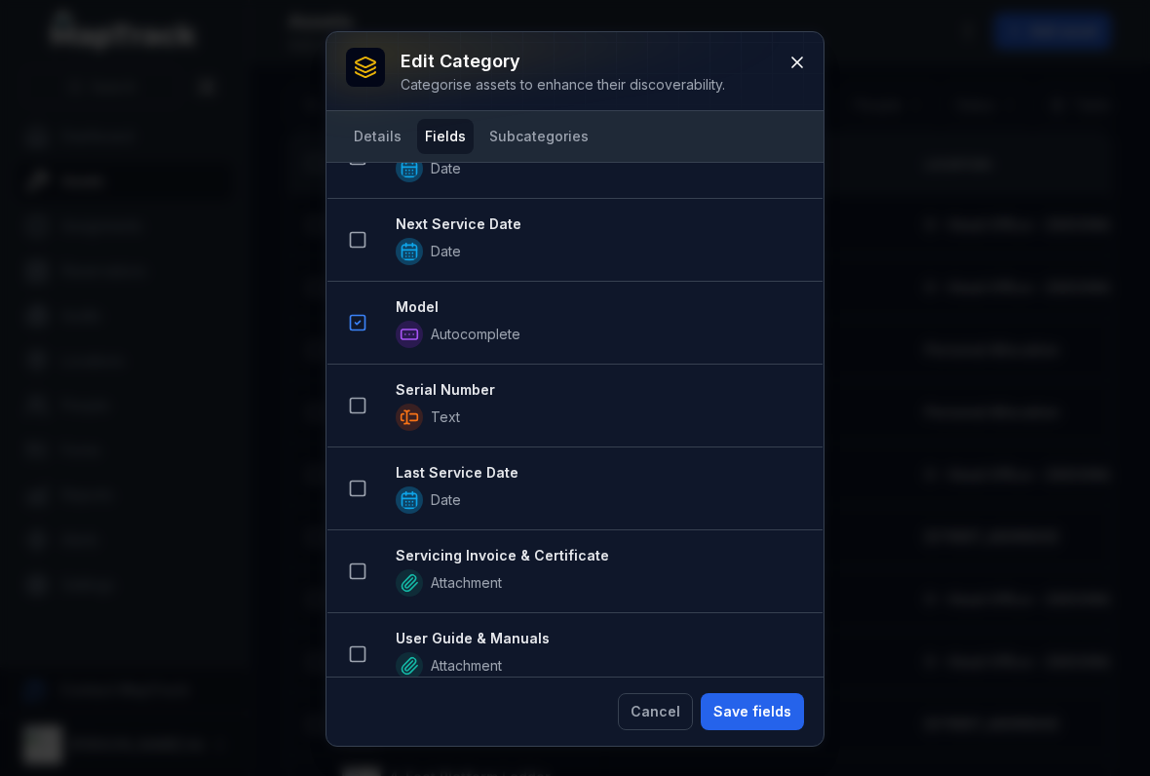
click at [354, 236] on icon at bounding box center [357, 239] width 19 height 19
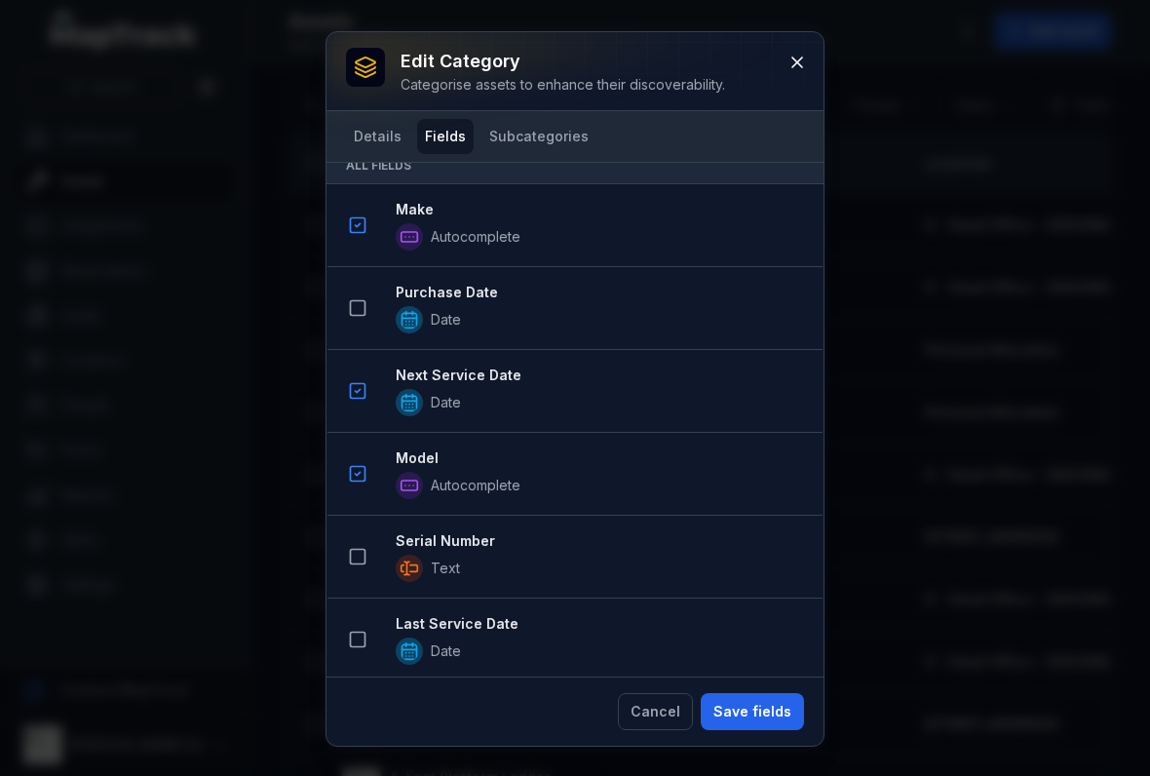
scroll to position [373, 0]
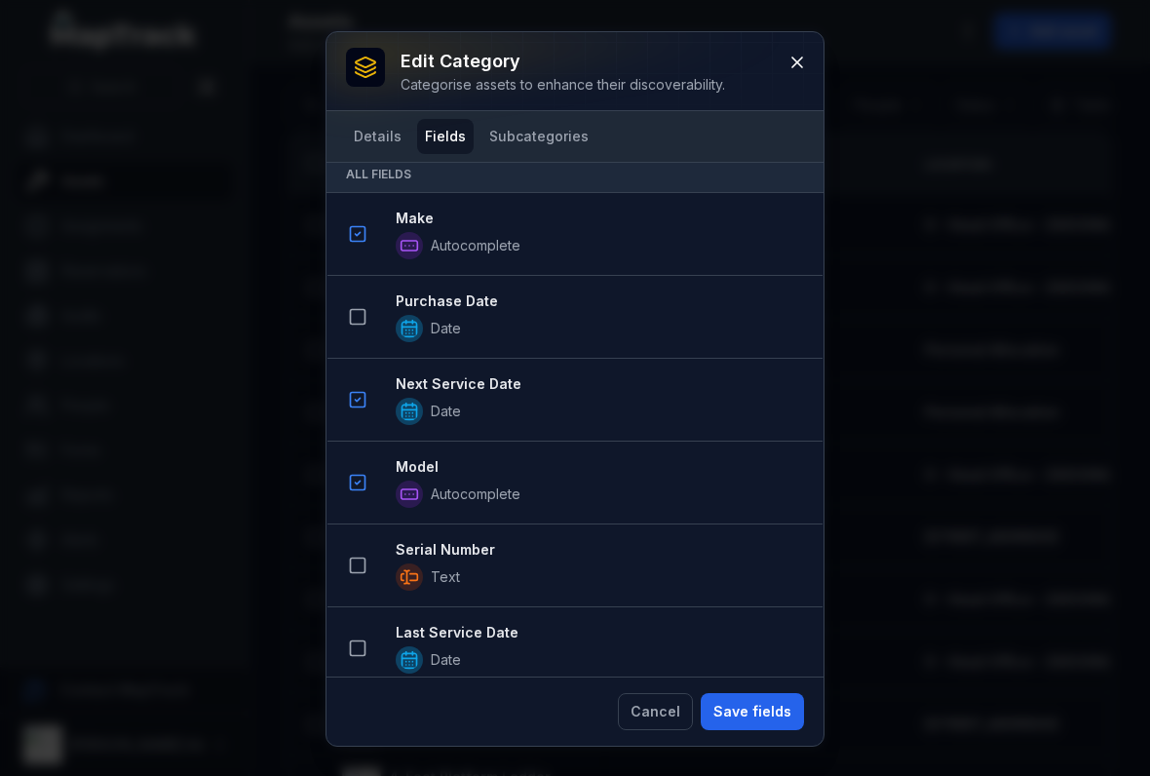
click at [363, 304] on button at bounding box center [357, 316] width 37 height 37
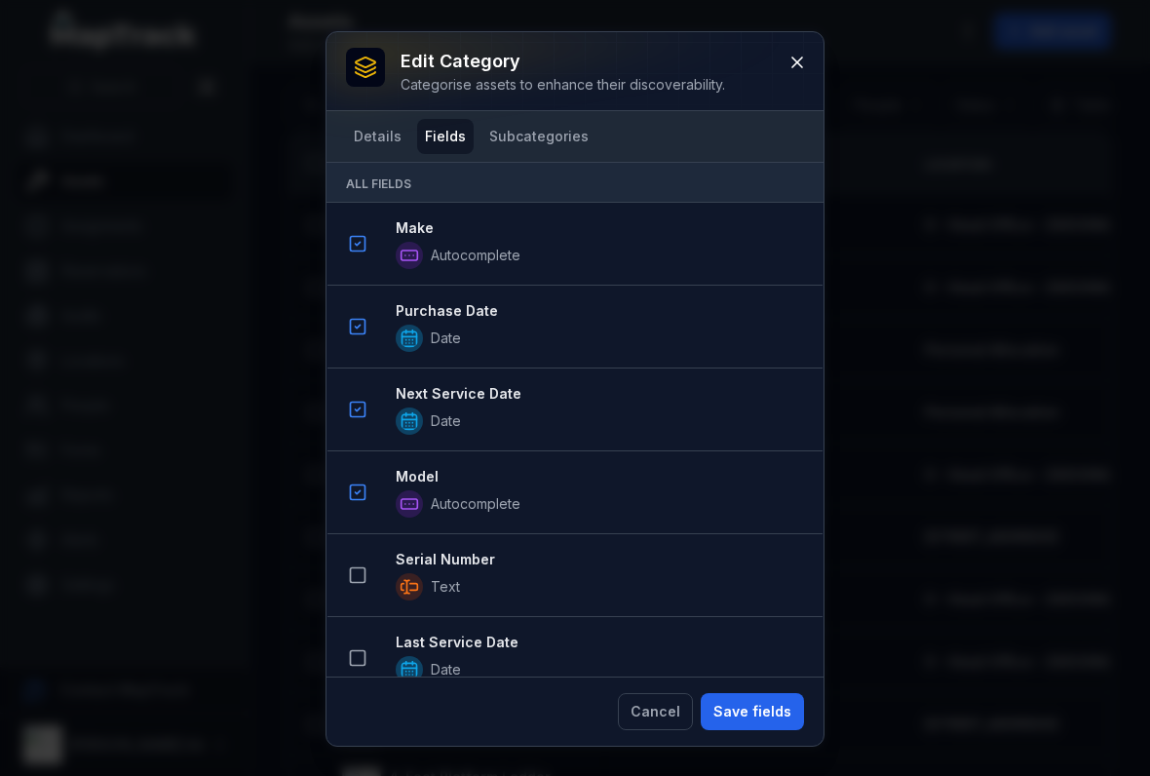
scroll to position [448, 0]
click at [368, 570] on button at bounding box center [357, 572] width 37 height 37
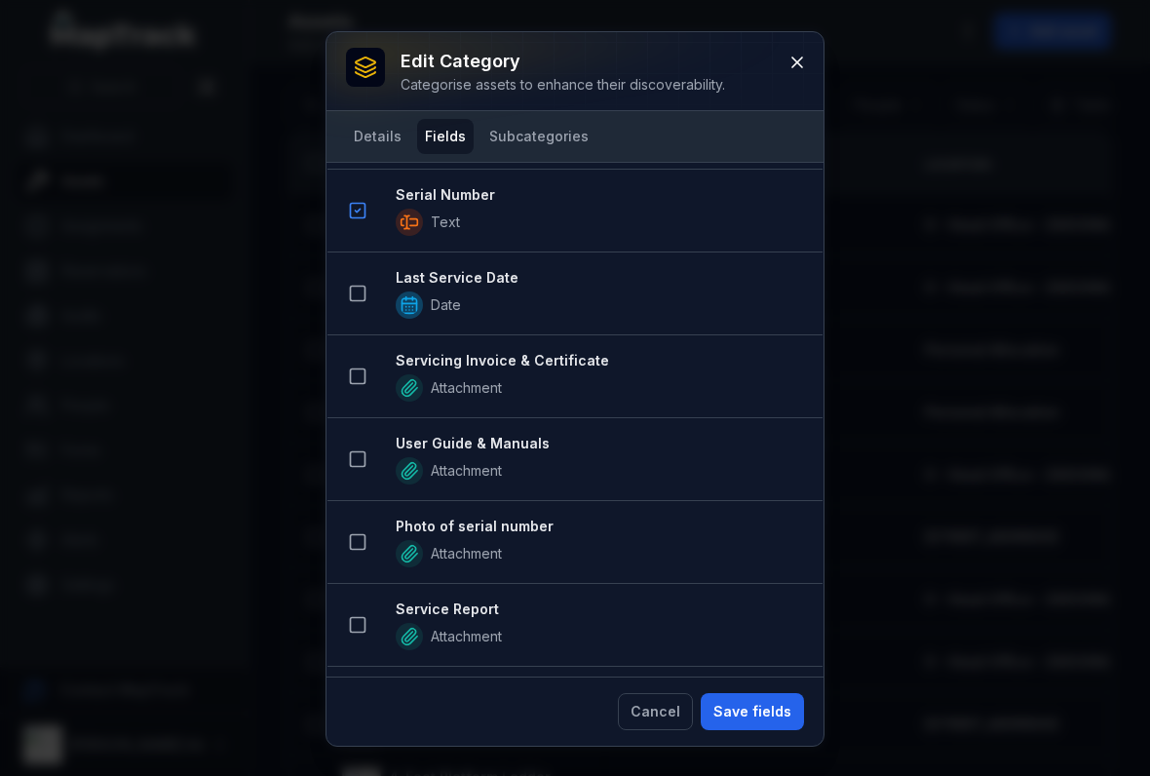
scroll to position [903, 0]
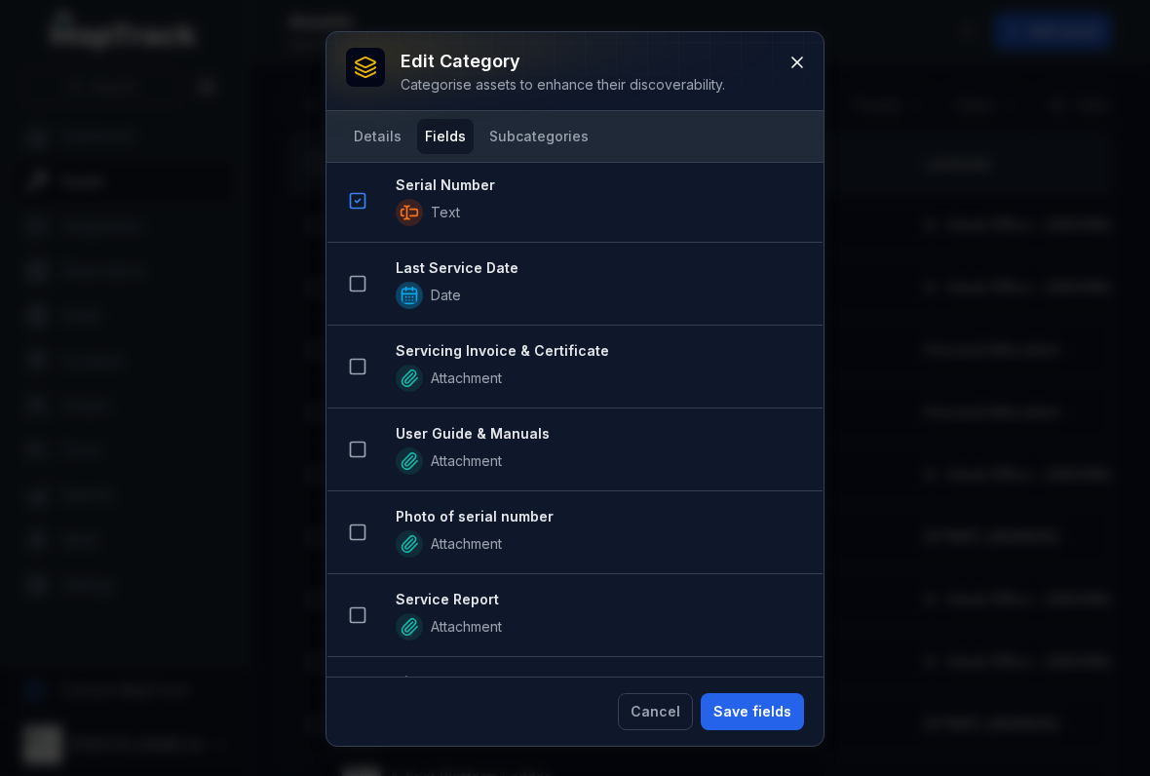
click at [361, 456] on rect at bounding box center [358, 449] width 15 height 15
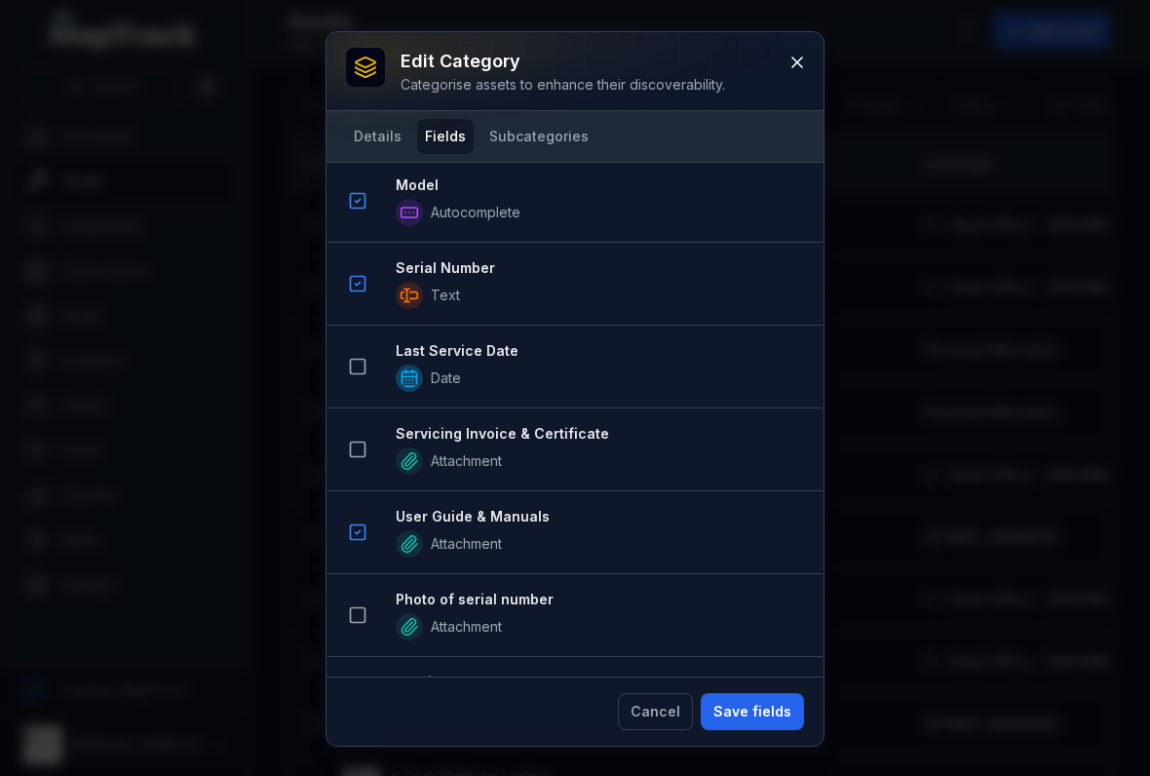
click at [353, 445] on icon at bounding box center [357, 448] width 19 height 19
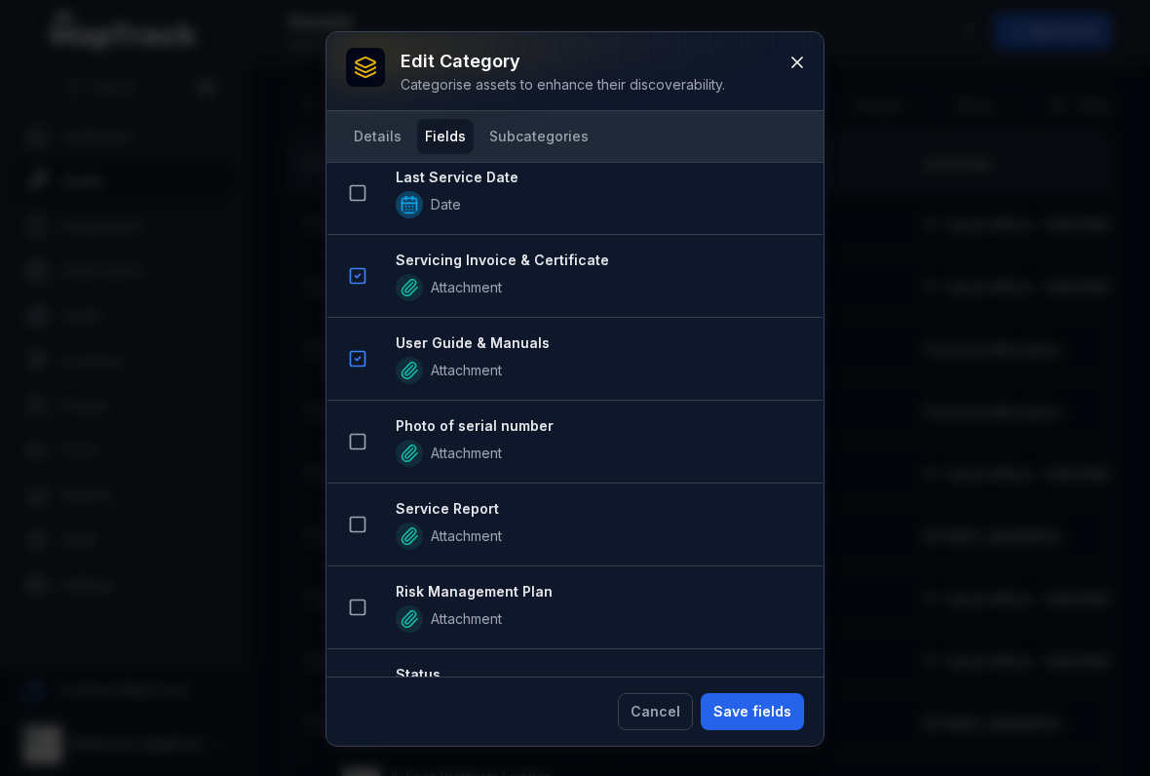
scroll to position [1165, 0]
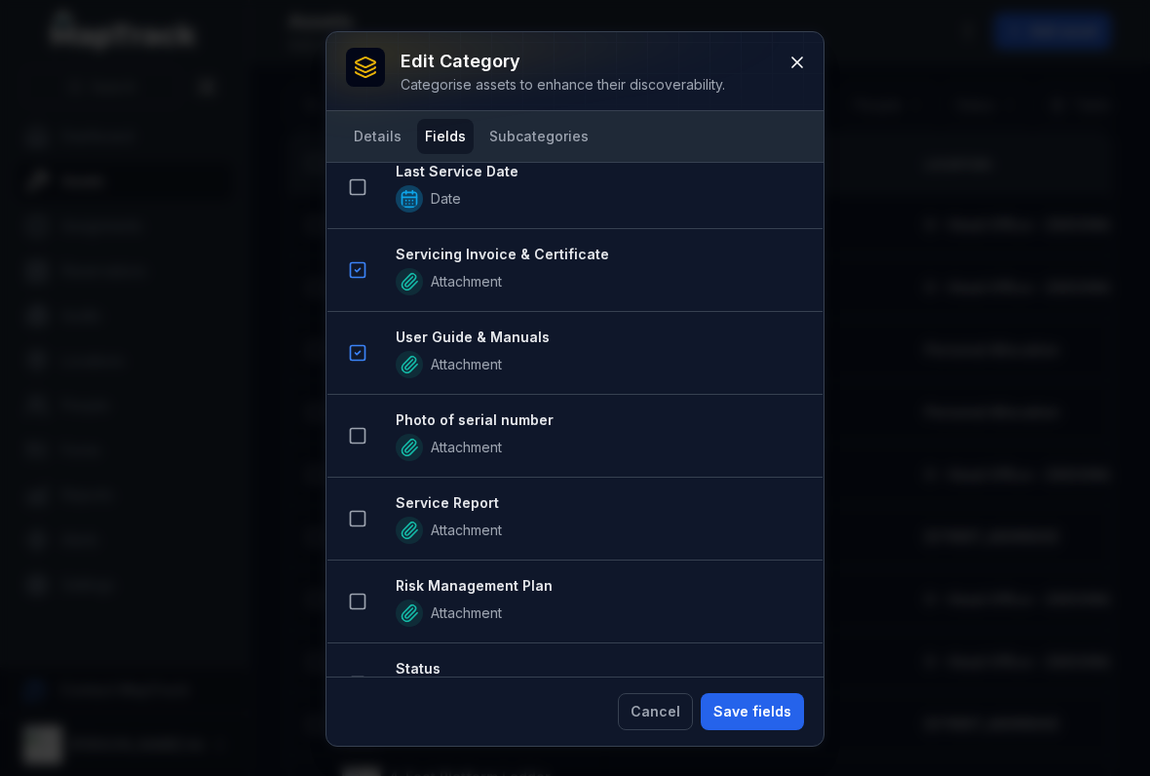
click at [364, 421] on button at bounding box center [357, 435] width 37 height 37
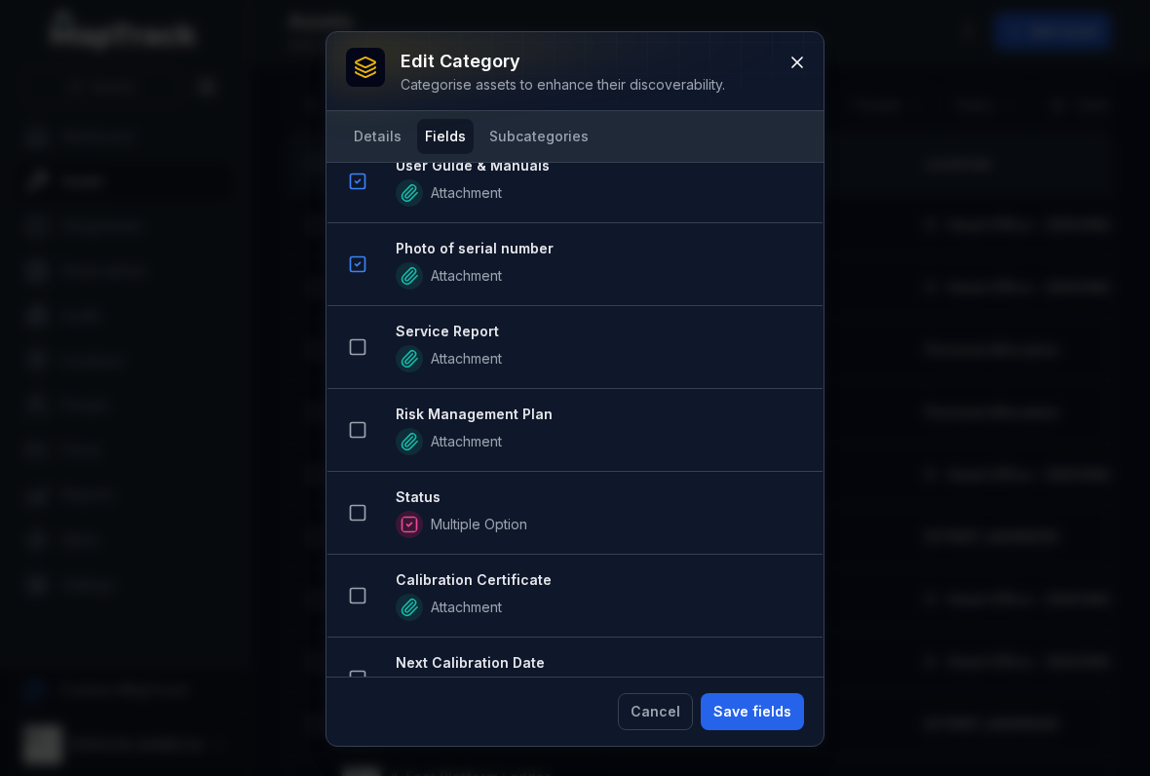
scroll to position [1421, 0]
click at [358, 515] on icon at bounding box center [357, 511] width 19 height 19
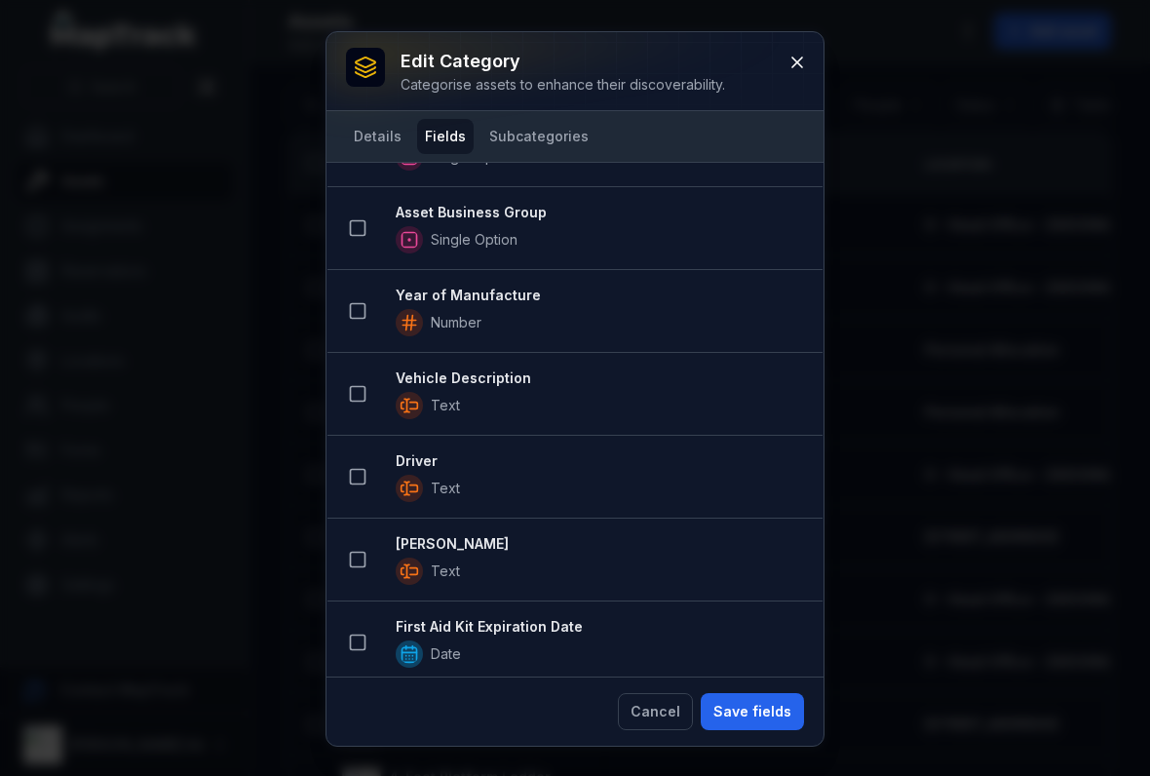
scroll to position [2170, 0]
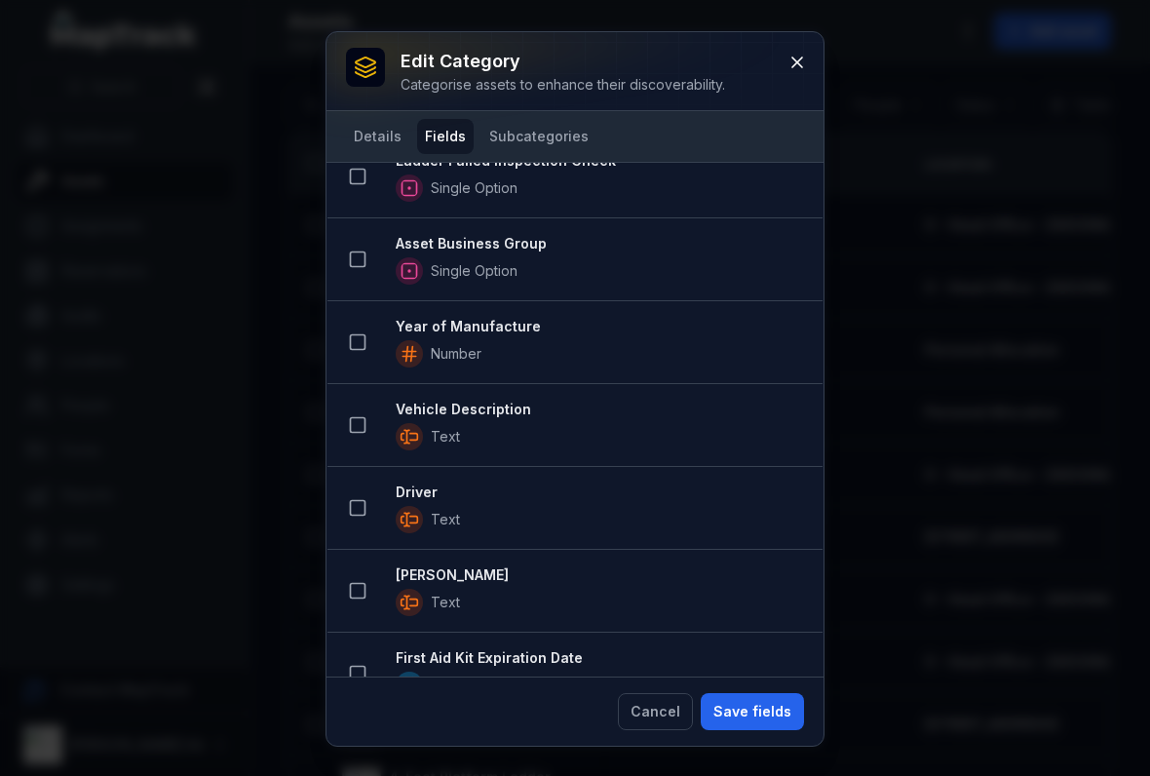
click at [361, 266] on rect at bounding box center [358, 259] width 15 height 15
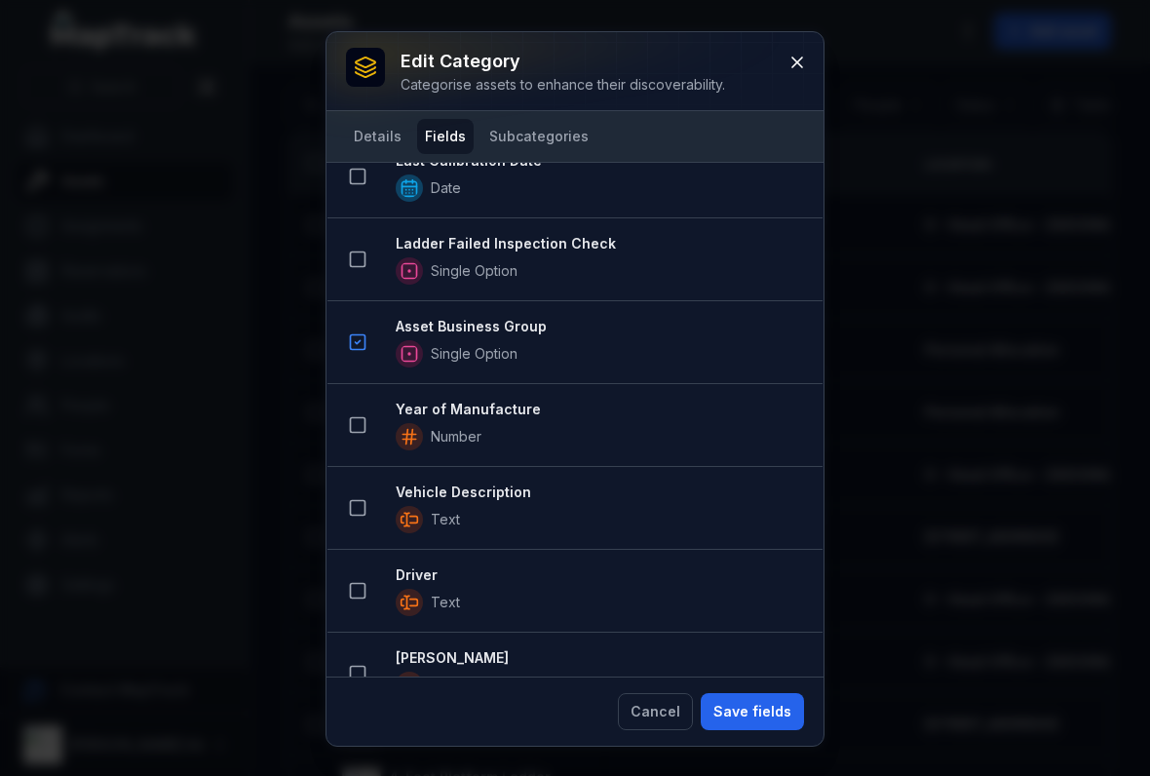
click at [750, 694] on button "Save fields" at bounding box center [752, 711] width 103 height 37
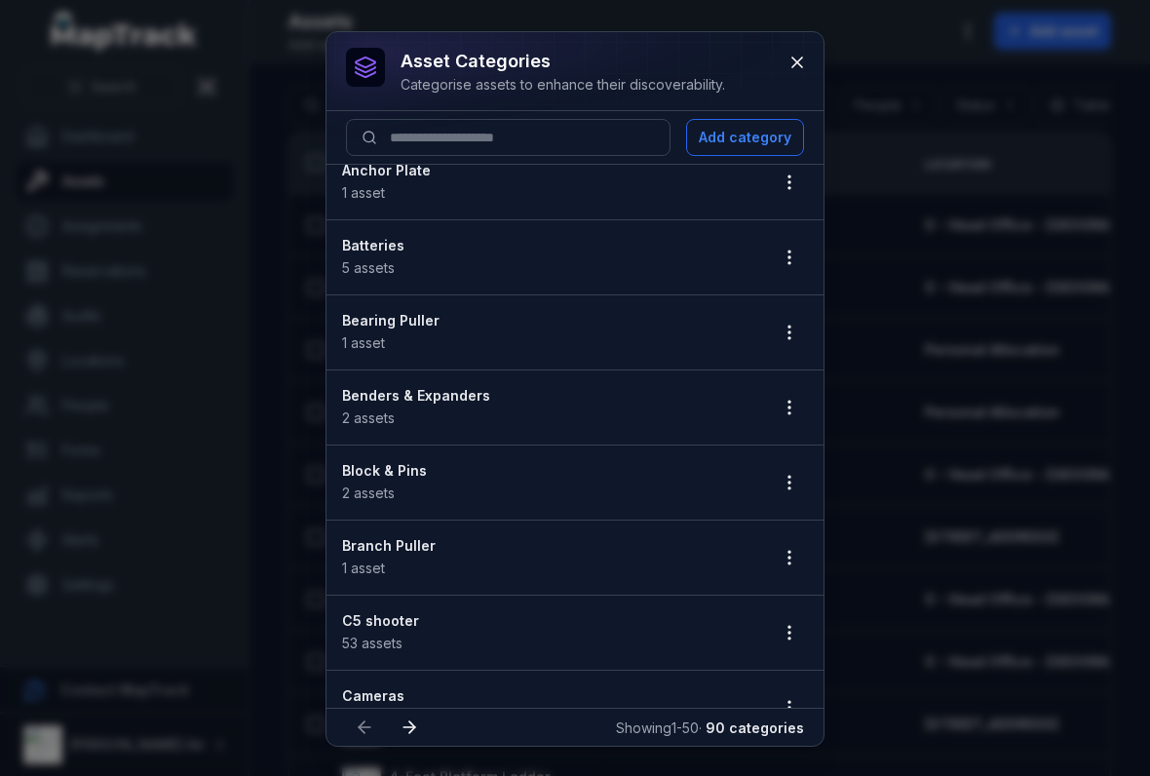
click at [757, 715] on div "Showing 1 - 50 · 90 categories" at bounding box center [710, 726] width 188 height 23
click at [795, 485] on icon "button" at bounding box center [789, 482] width 19 height 19
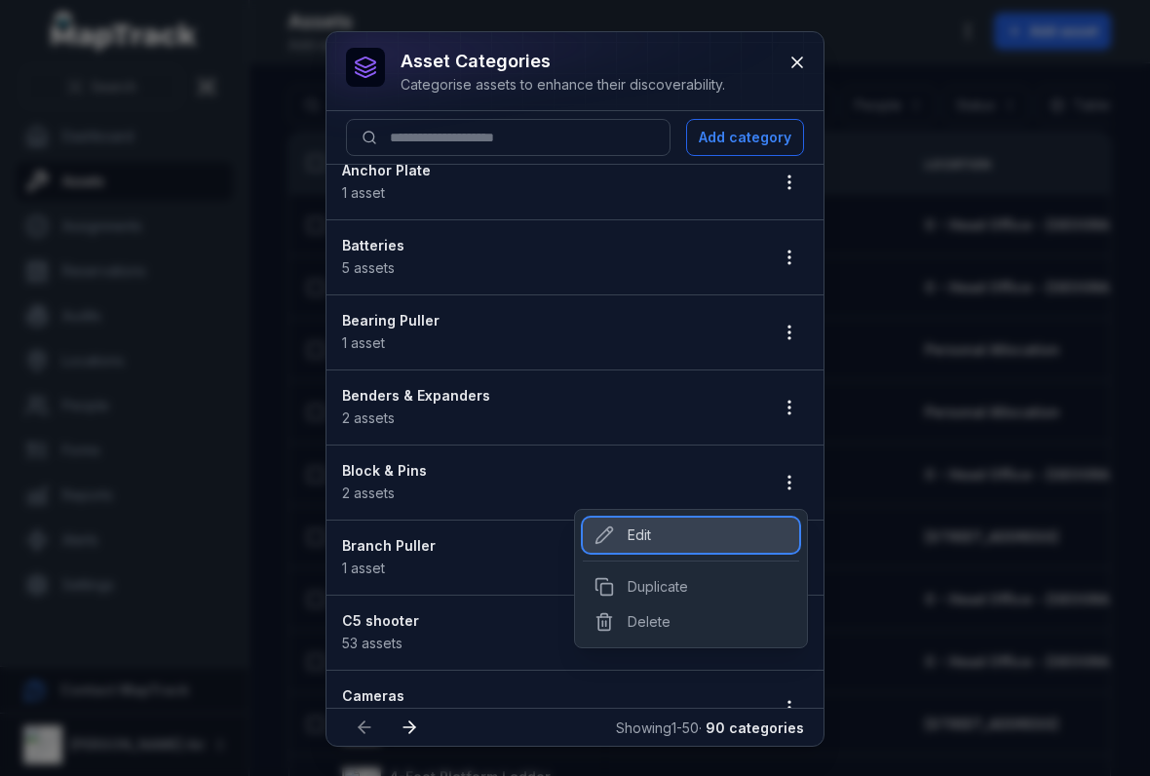
click at [627, 539] on div "Edit" at bounding box center [691, 534] width 216 height 35
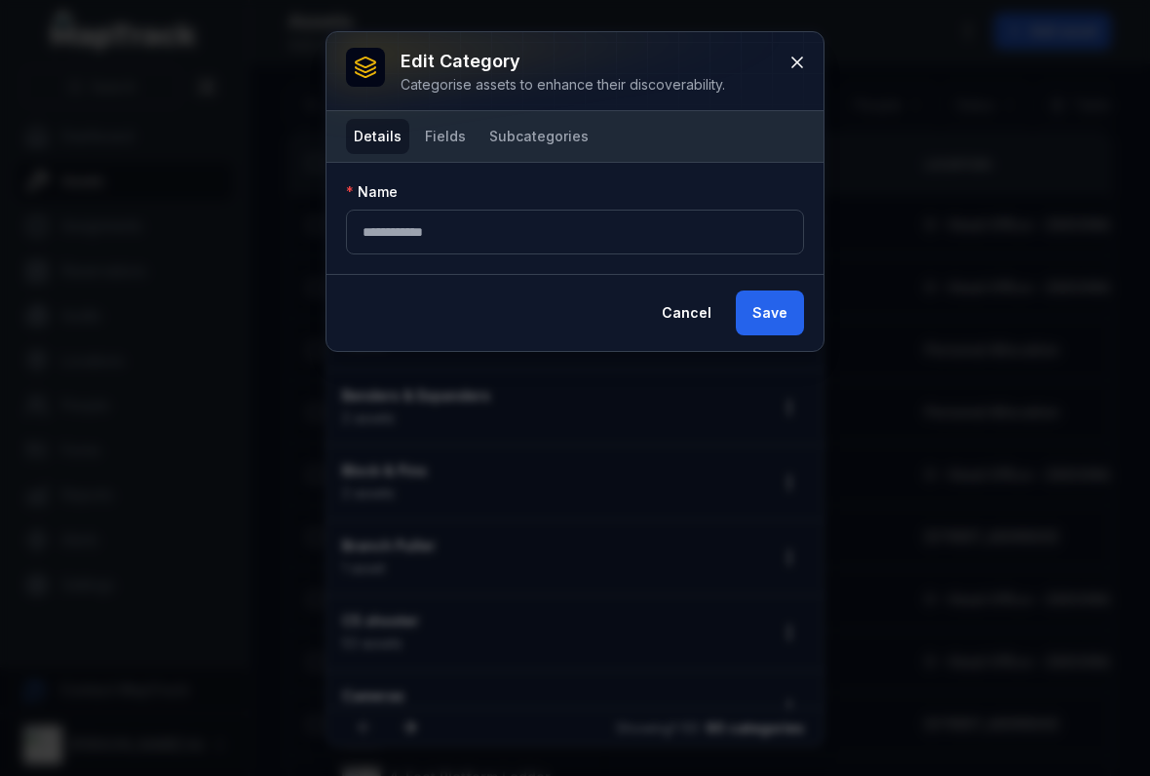
click at [448, 145] on button "Fields" at bounding box center [445, 136] width 57 height 35
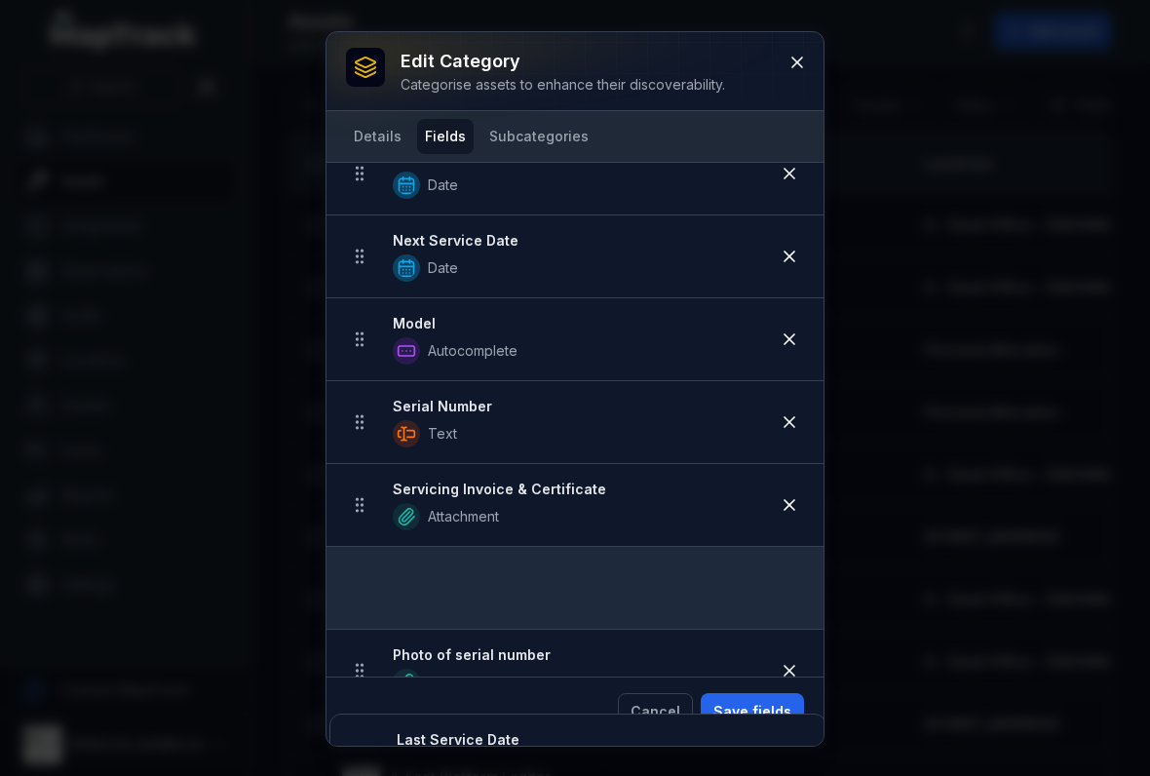
scroll to position [232, 0]
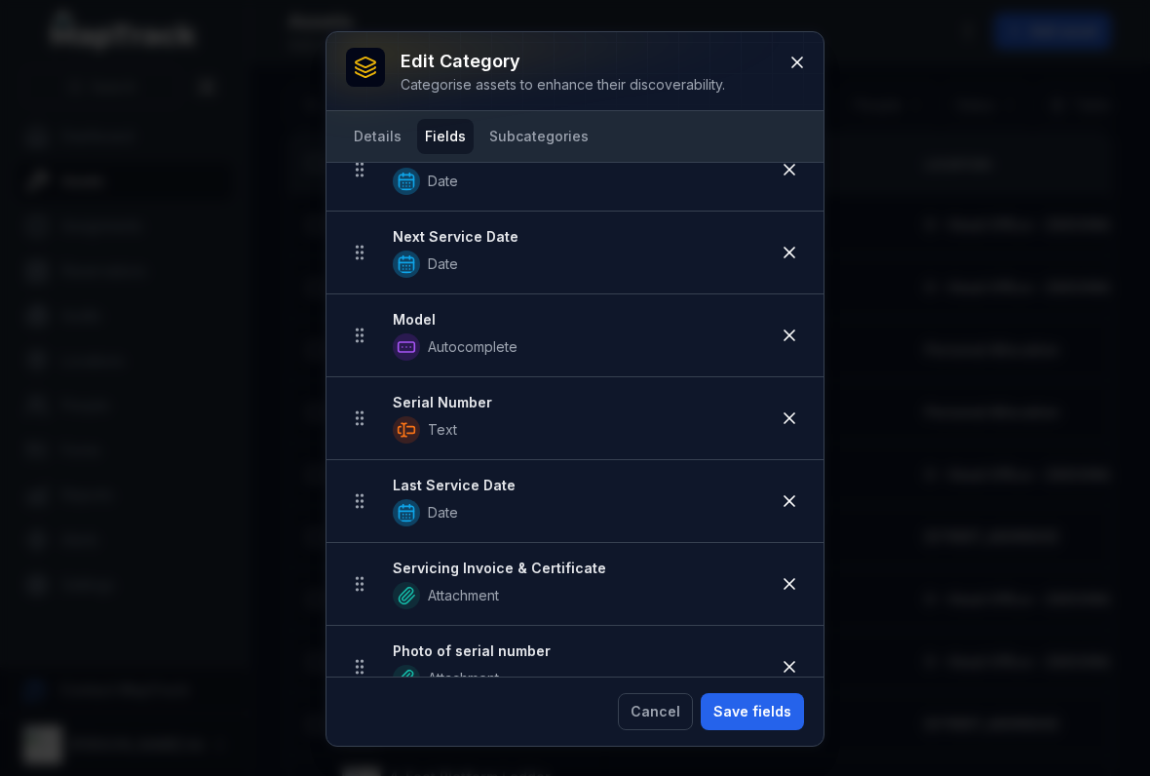
click at [760, 714] on button "Save fields" at bounding box center [752, 711] width 103 height 37
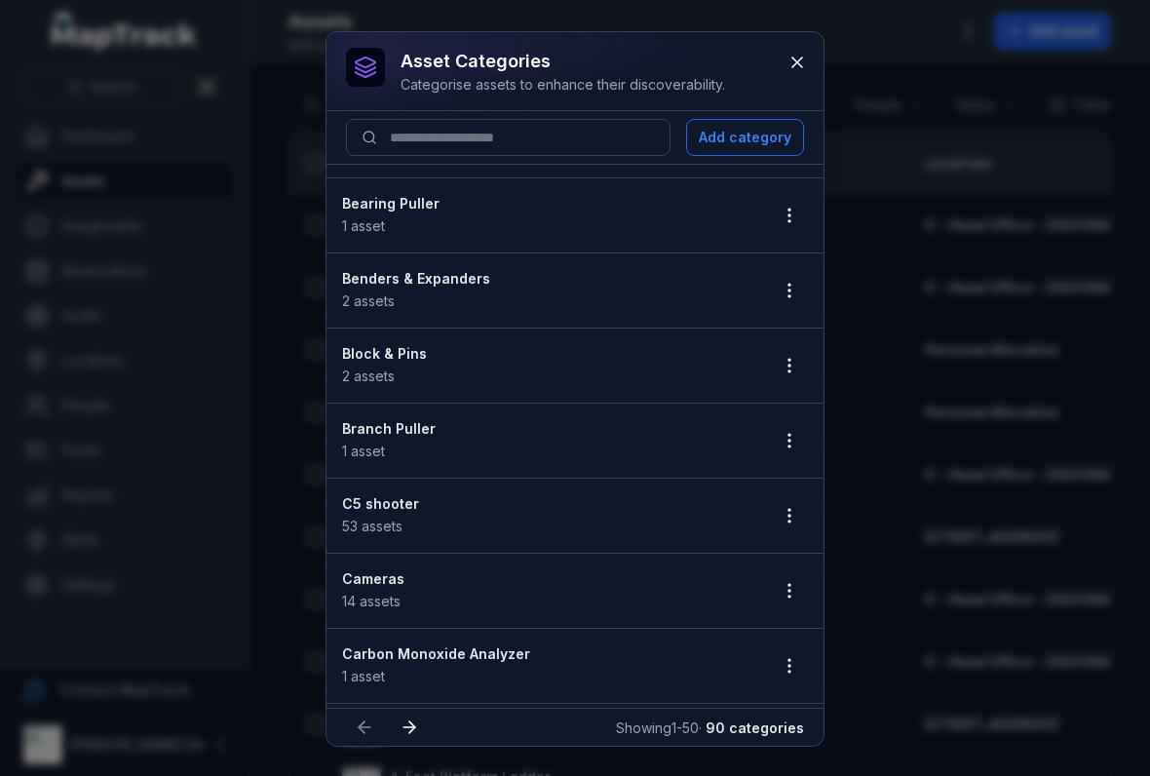
scroll to position [220, 0]
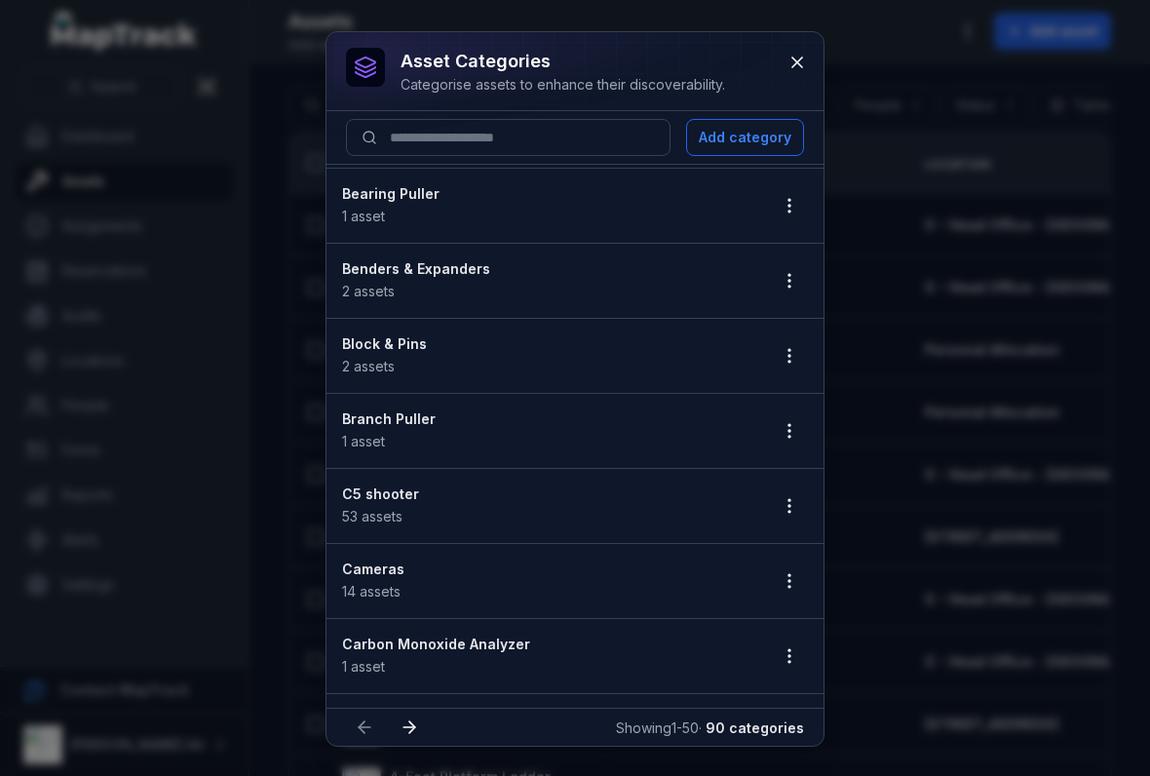
click at [787, 472] on li "C5 shooter 53 assets" at bounding box center [574, 506] width 497 height 76
click at [797, 505] on icon "button" at bounding box center [789, 505] width 19 height 19
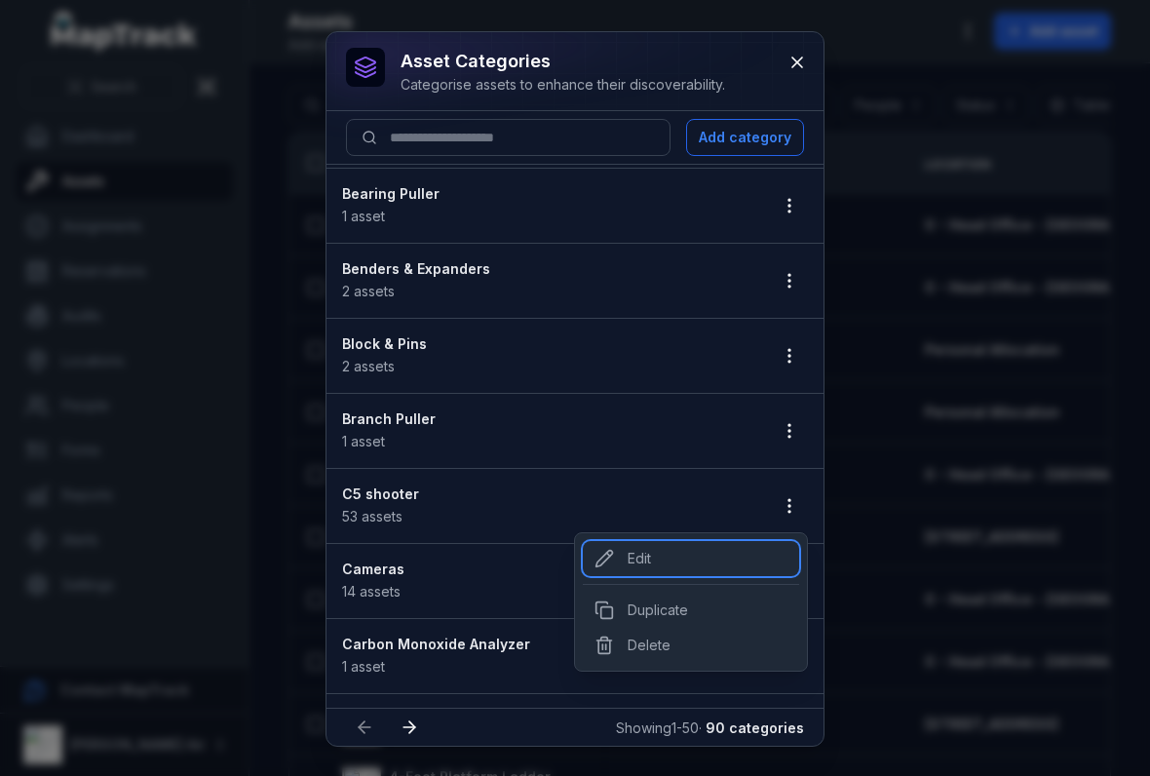
click at [638, 555] on div "Edit" at bounding box center [691, 558] width 216 height 35
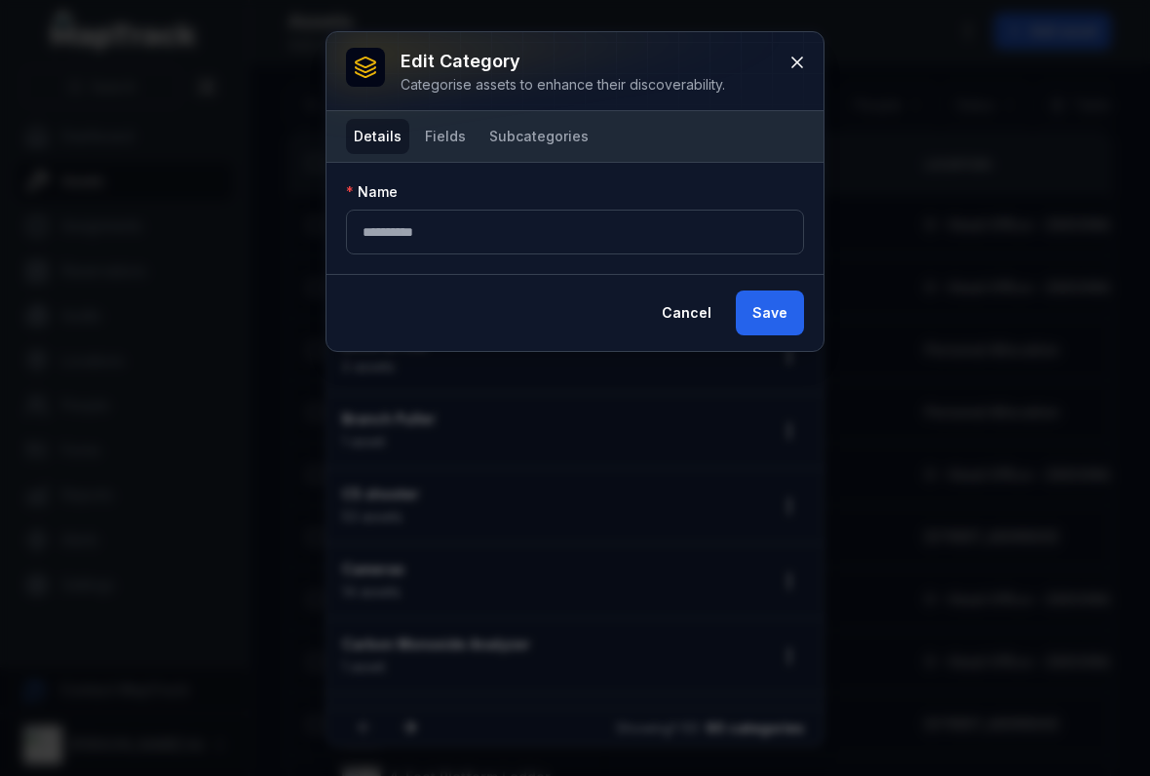
click at [441, 137] on button "Fields" at bounding box center [445, 136] width 57 height 35
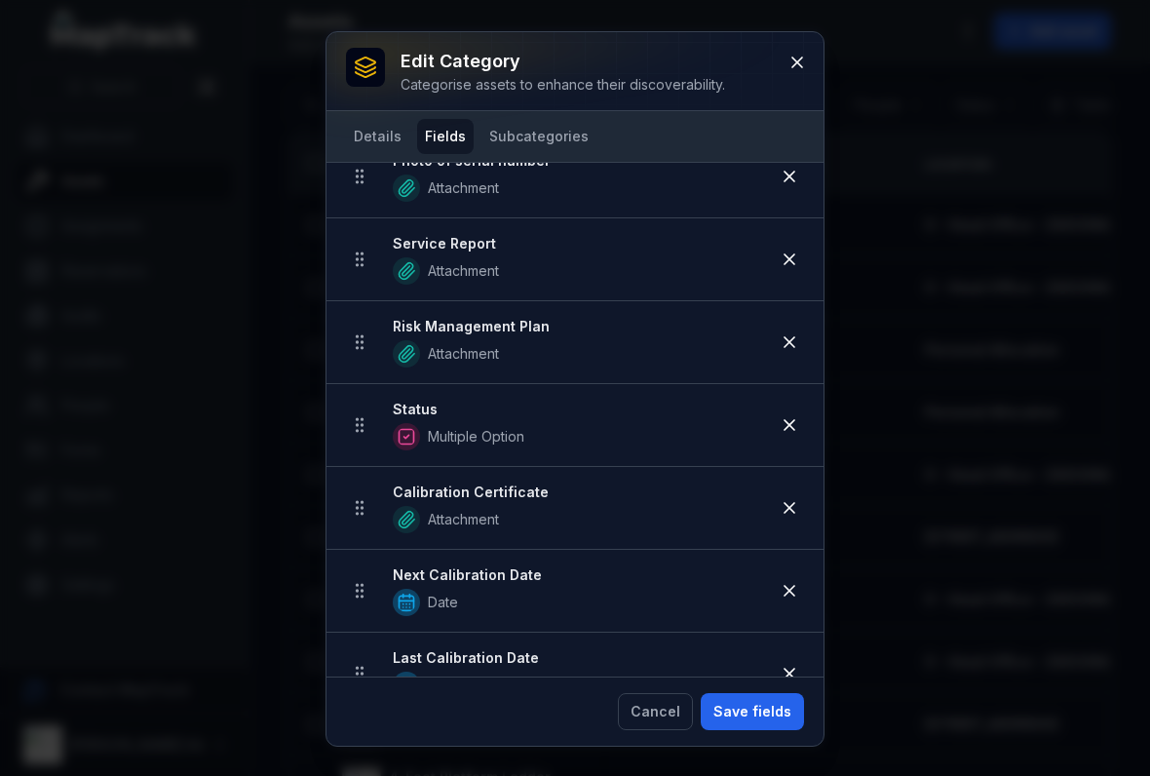
scroll to position [806, 0]
click at [790, 56] on icon at bounding box center [796, 62] width 19 height 19
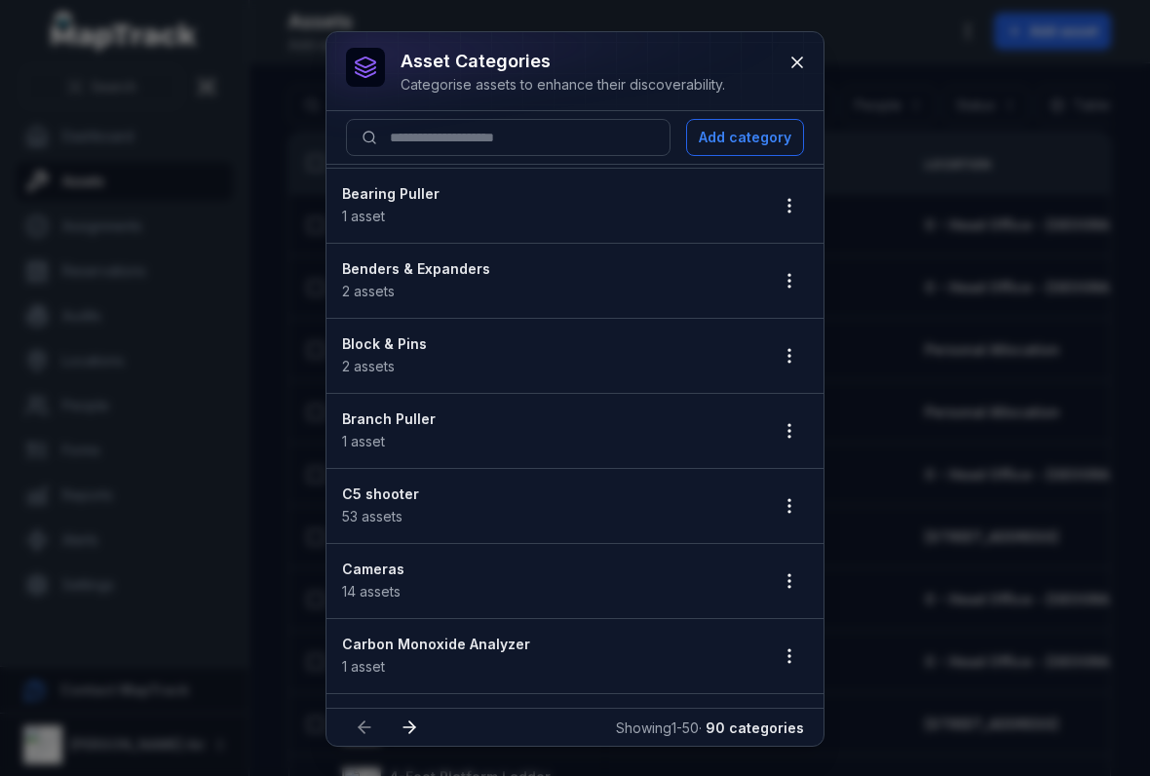
click at [801, 503] on button "button" at bounding box center [789, 505] width 37 height 37
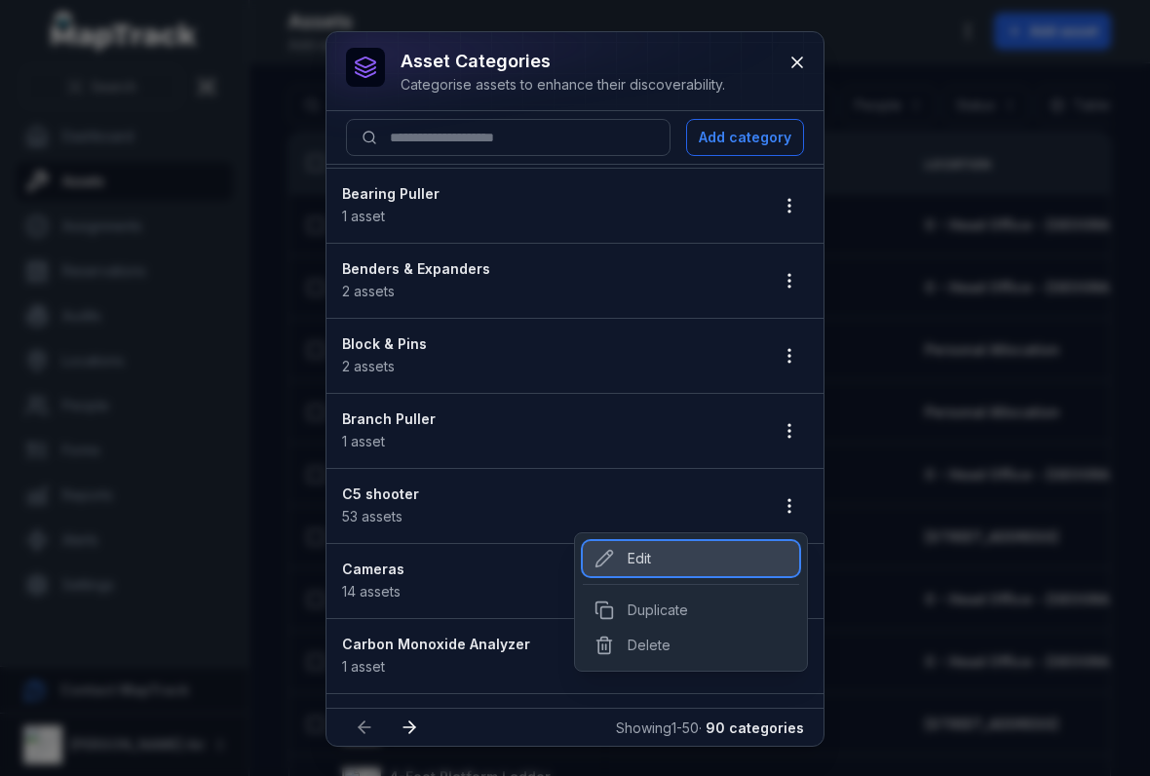
click at [635, 547] on div "Edit" at bounding box center [691, 558] width 216 height 35
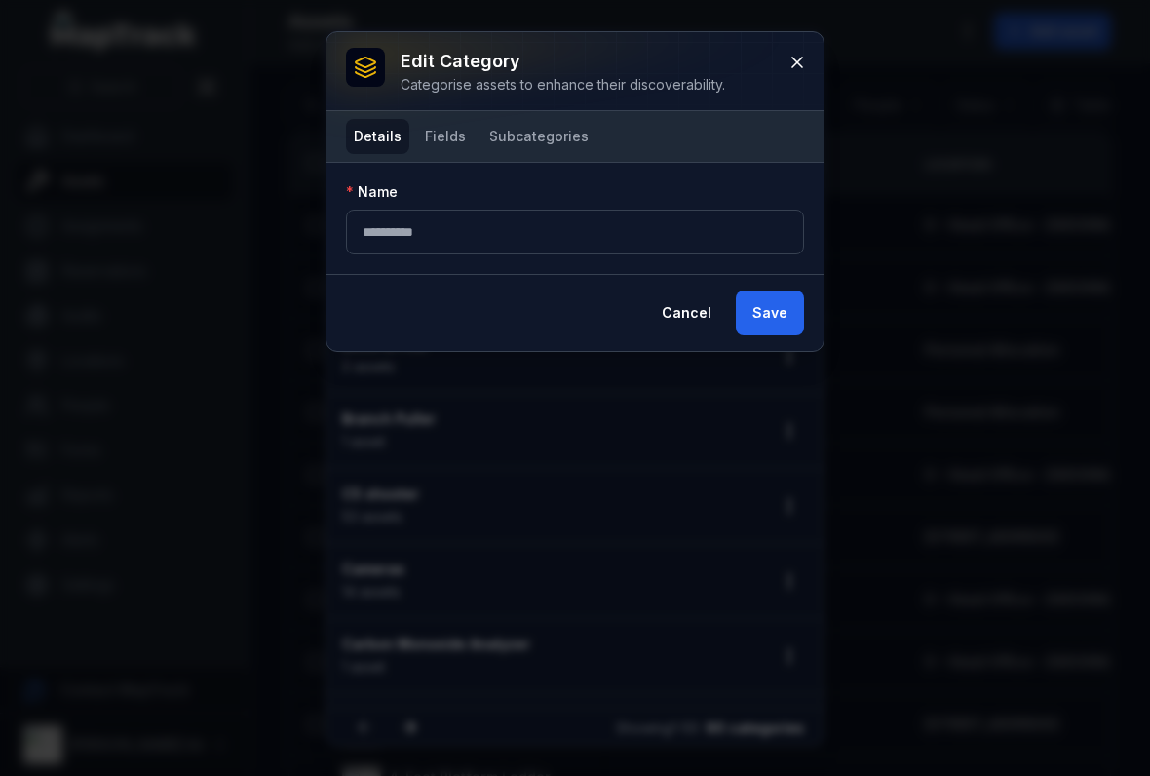
click at [436, 135] on button "Fields" at bounding box center [445, 136] width 57 height 35
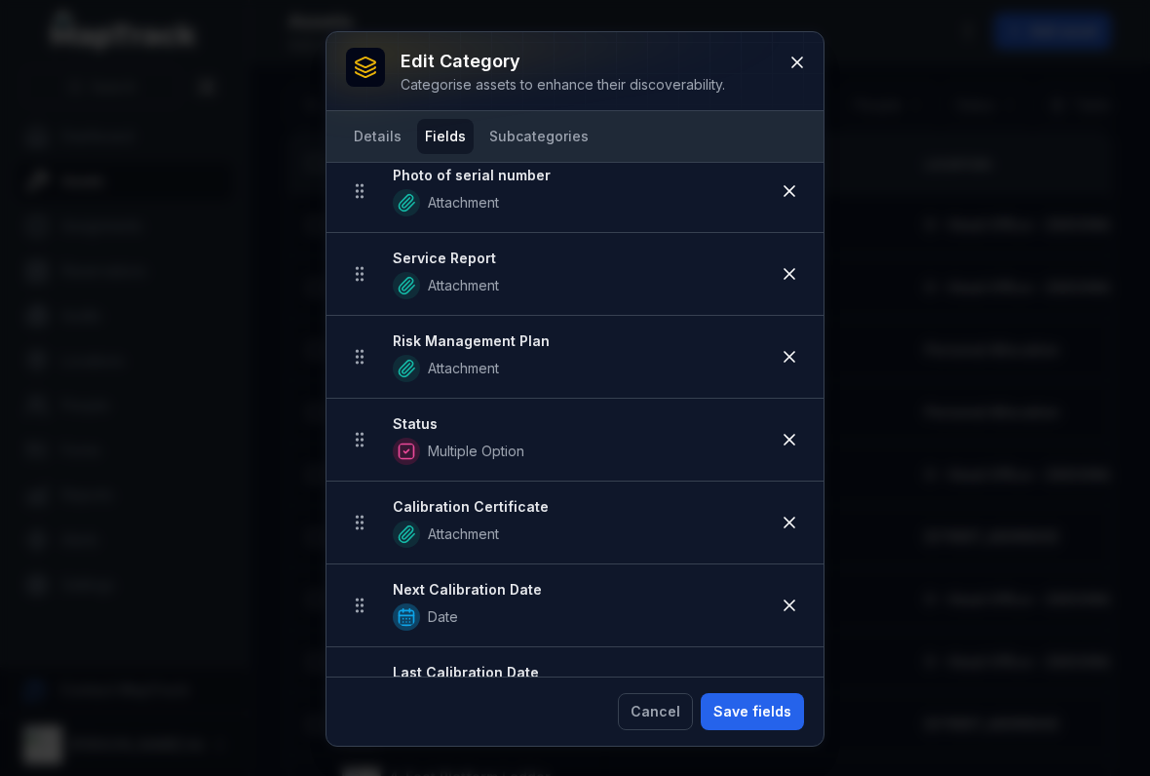
scroll to position [794, 0]
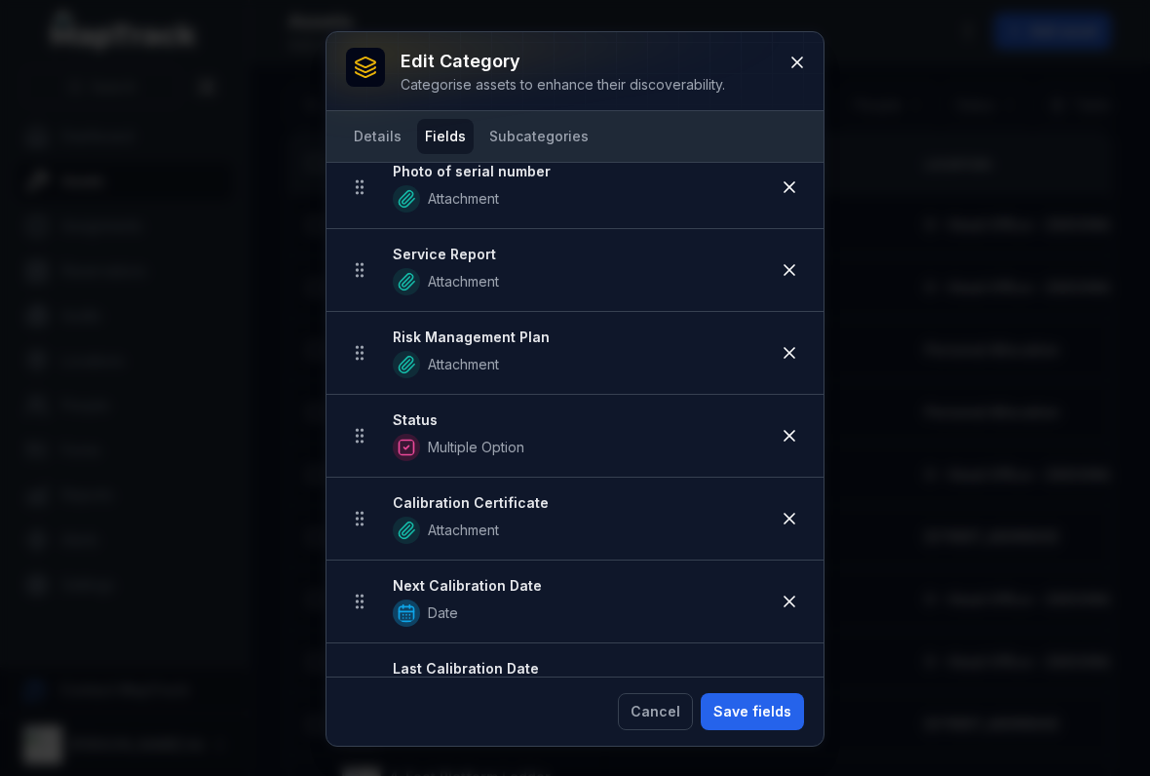
click at [787, 348] on icon at bounding box center [789, 352] width 19 height 19
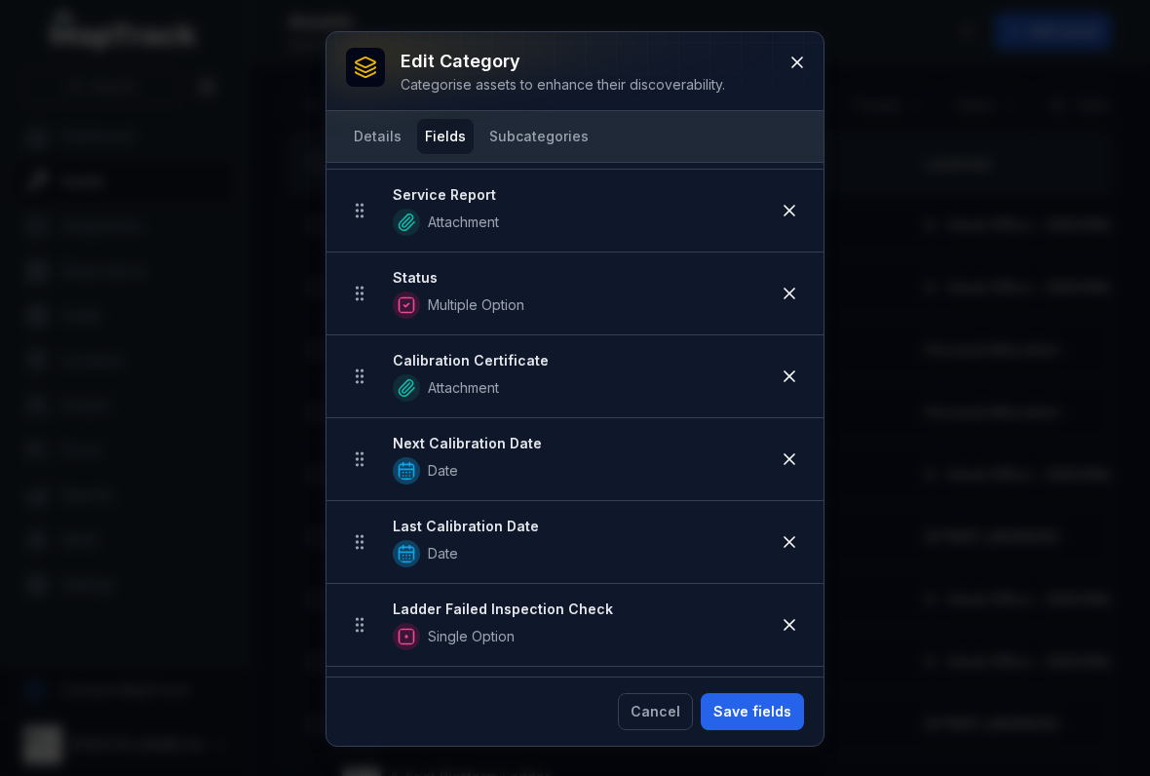
scroll to position [869, 0]
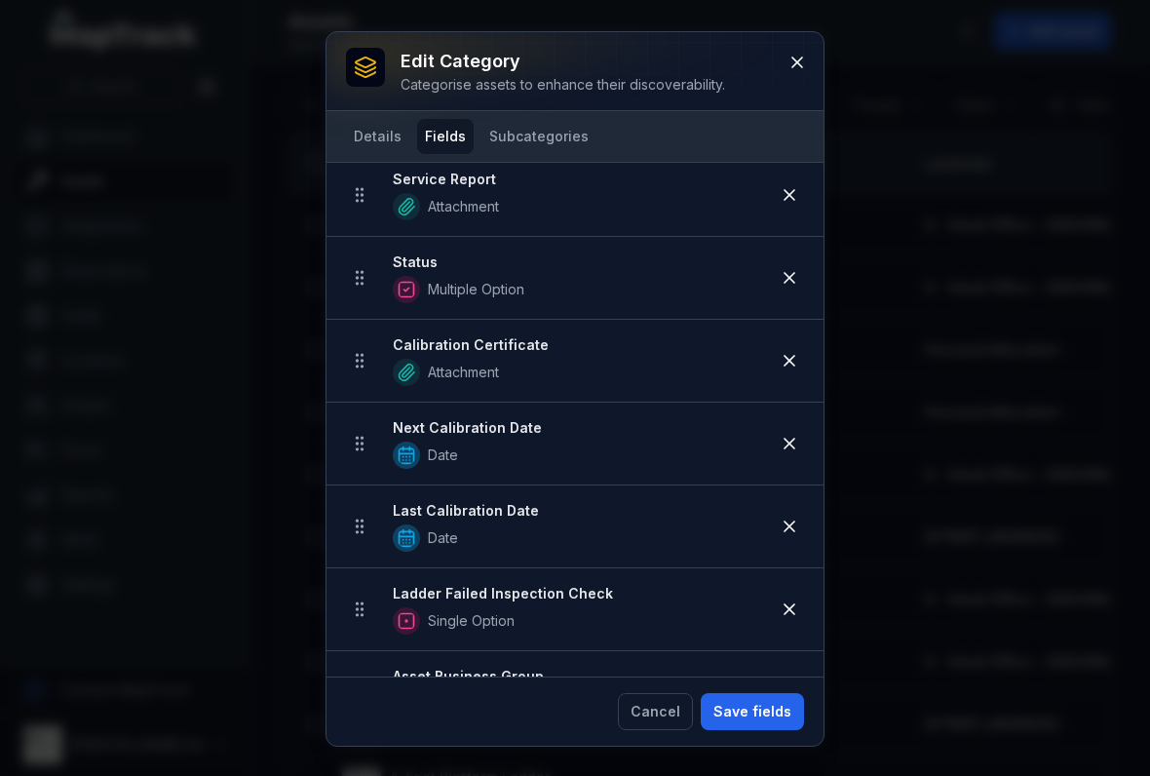
click at [798, 363] on icon at bounding box center [789, 360] width 19 height 19
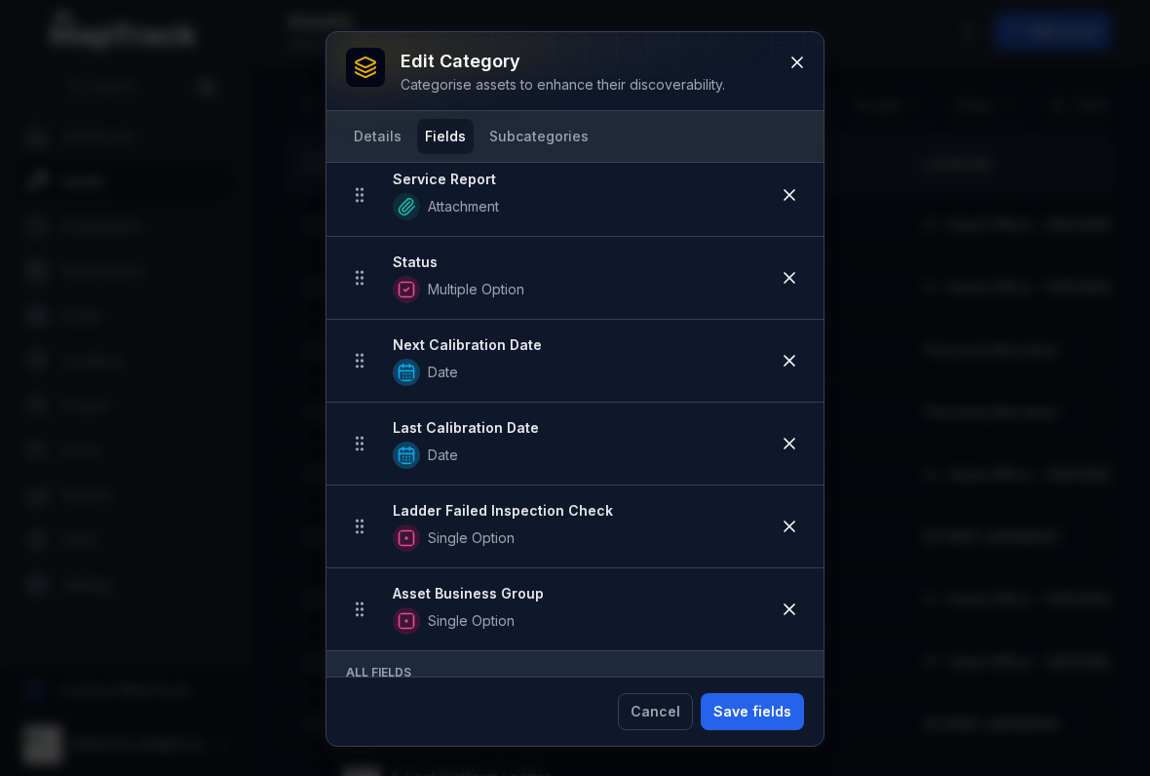
click at [785, 358] on icon at bounding box center [789, 361] width 10 height 10
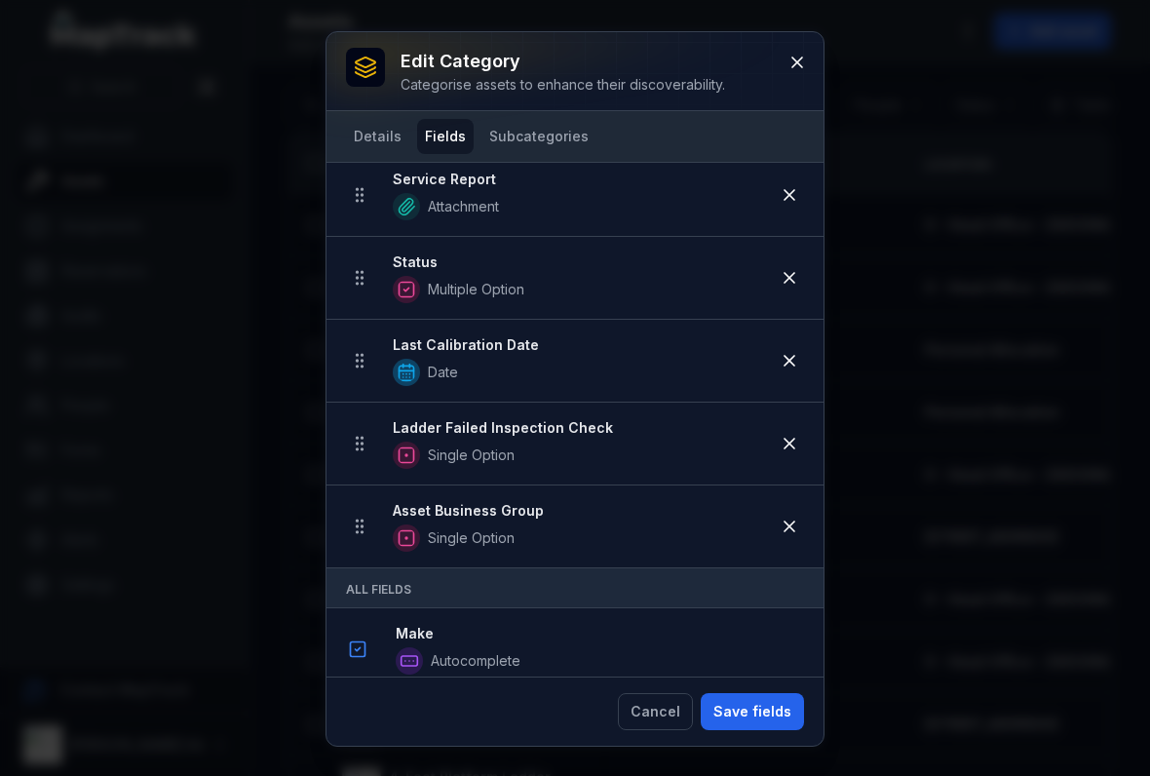
click at [800, 353] on button at bounding box center [789, 360] width 37 height 37
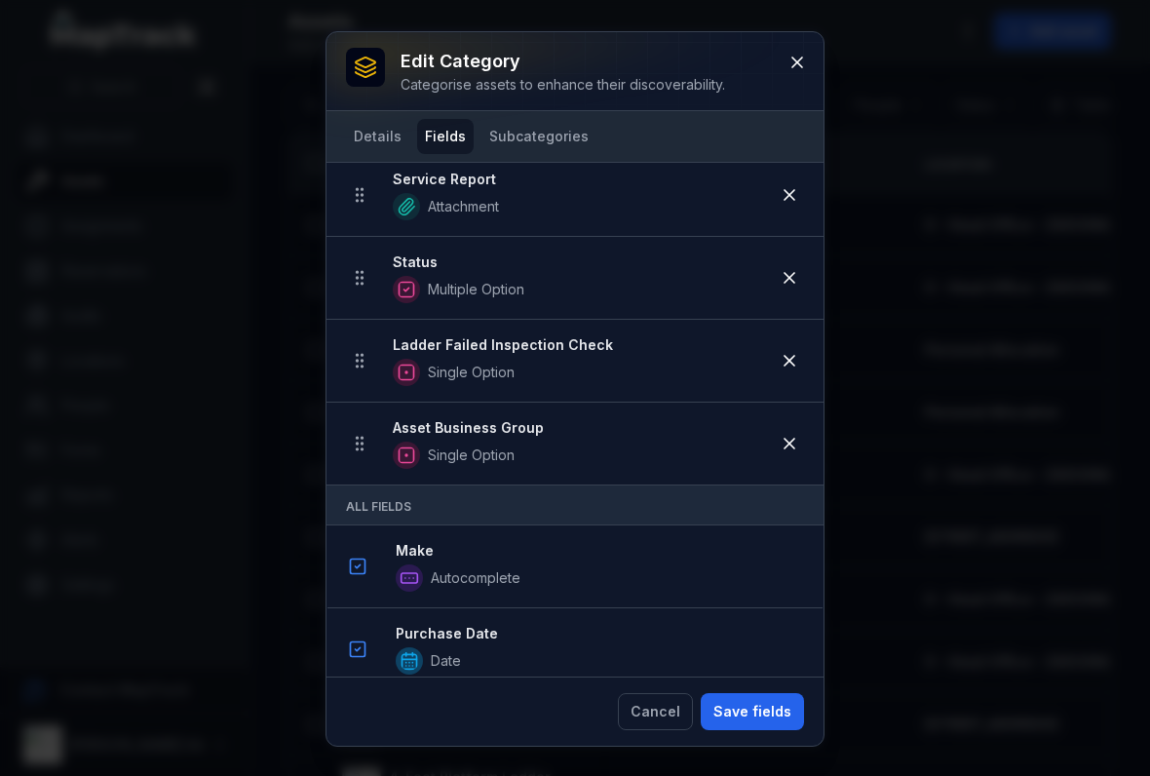
click at [780, 366] on icon at bounding box center [789, 360] width 19 height 19
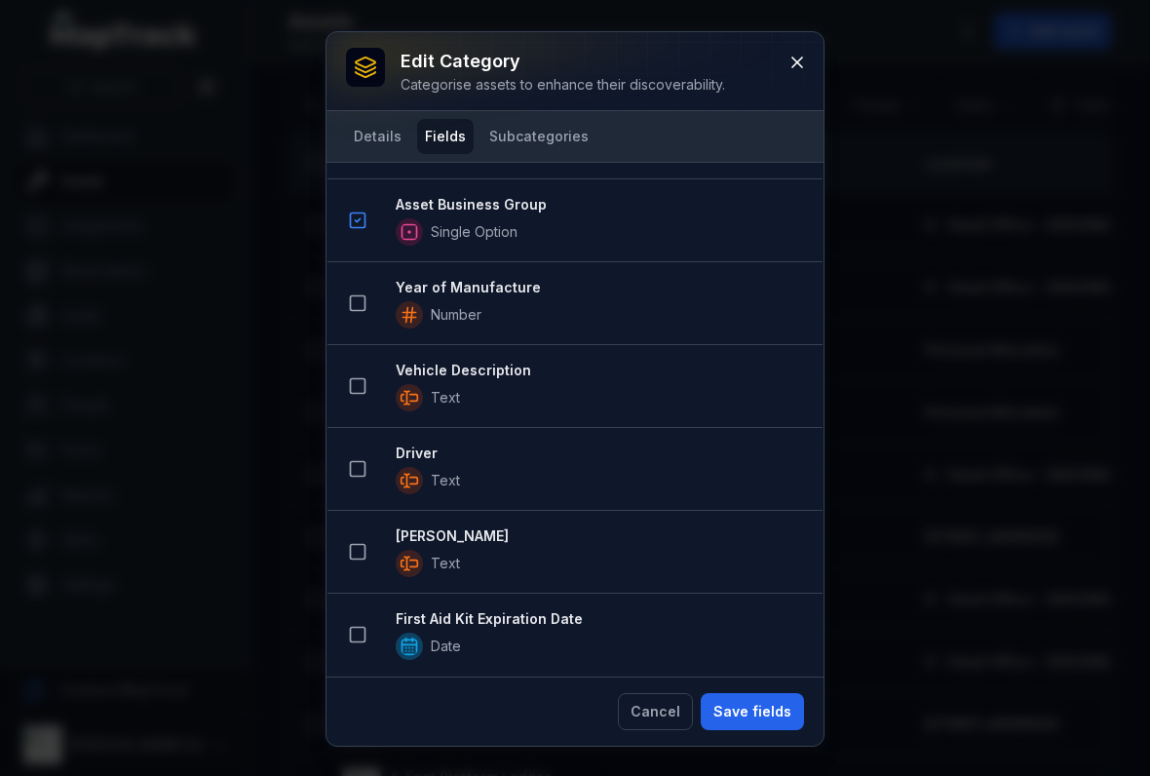
scroll to position [2459, 0]
click at [749, 718] on button "Save fields" at bounding box center [752, 711] width 103 height 37
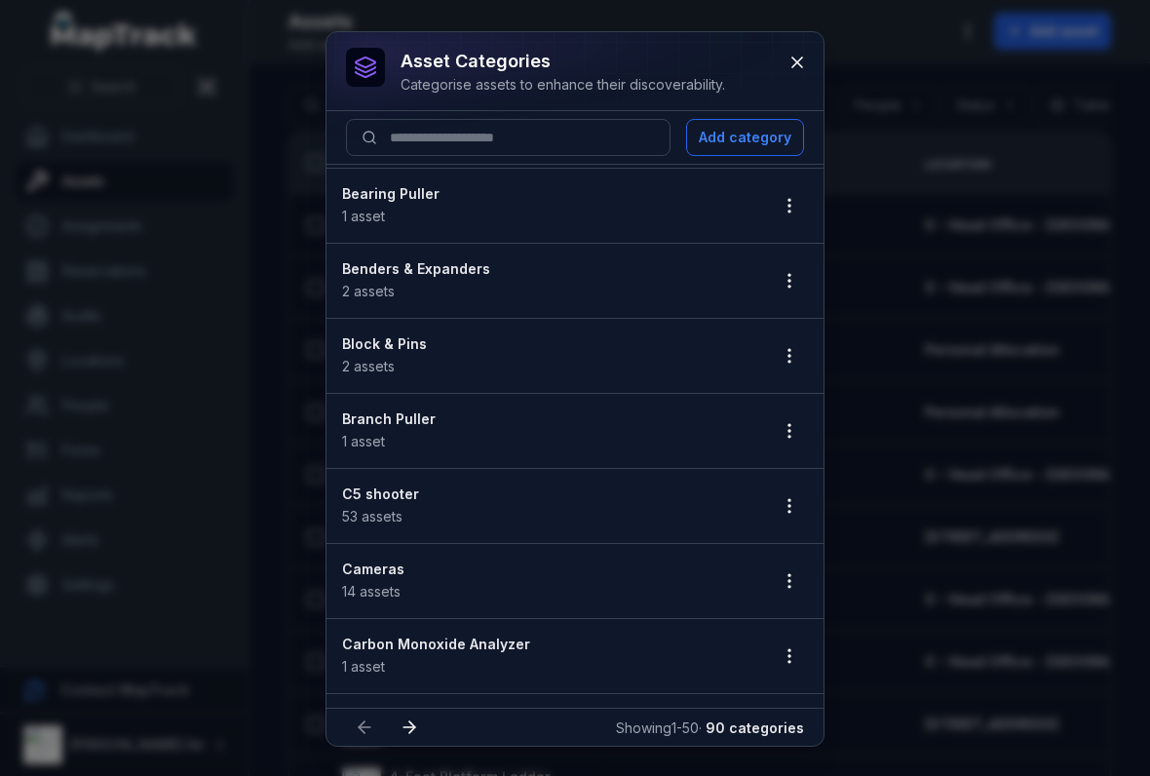
click at [800, 594] on button "button" at bounding box center [789, 580] width 37 height 37
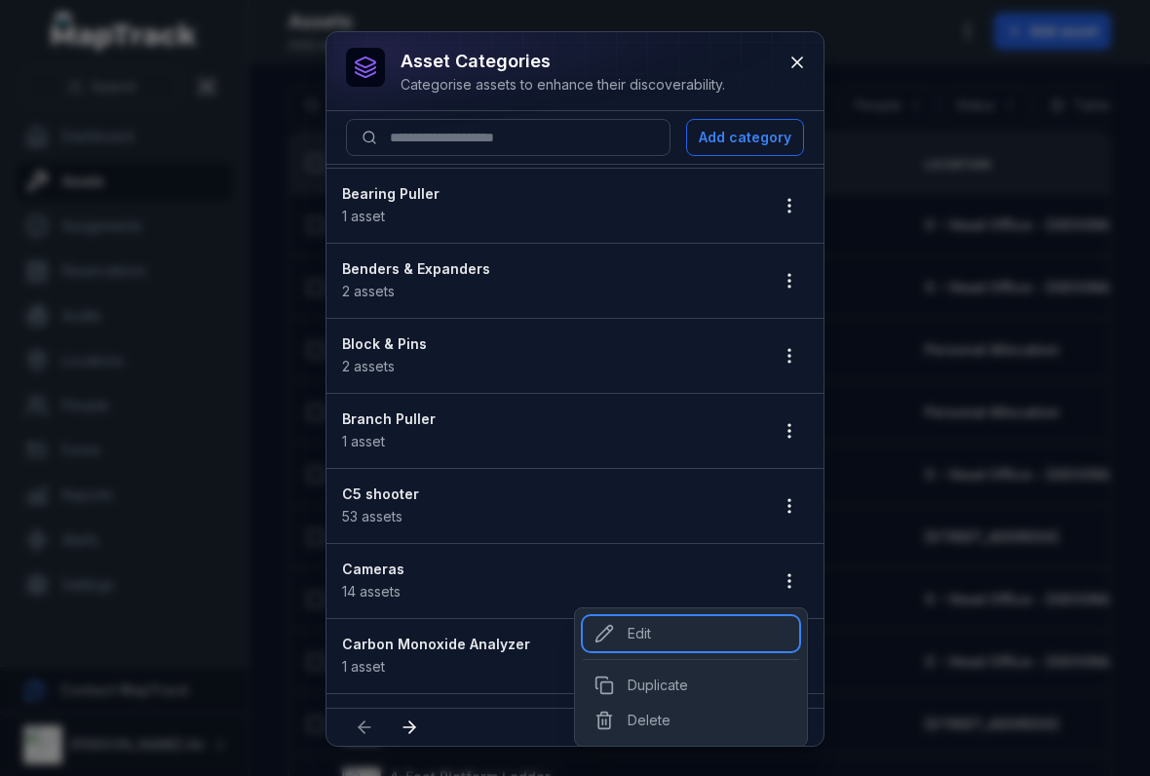
click at [642, 624] on div "Edit" at bounding box center [691, 633] width 216 height 35
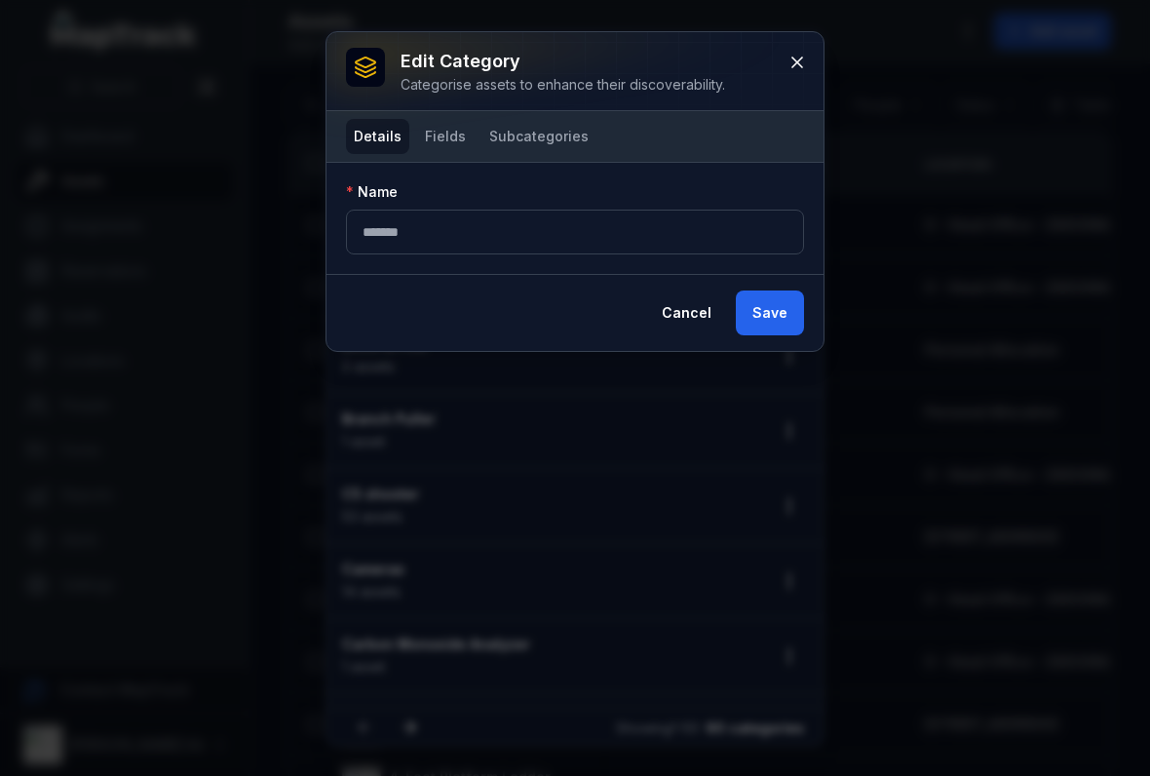
click at [440, 135] on button "Fields" at bounding box center [445, 136] width 57 height 35
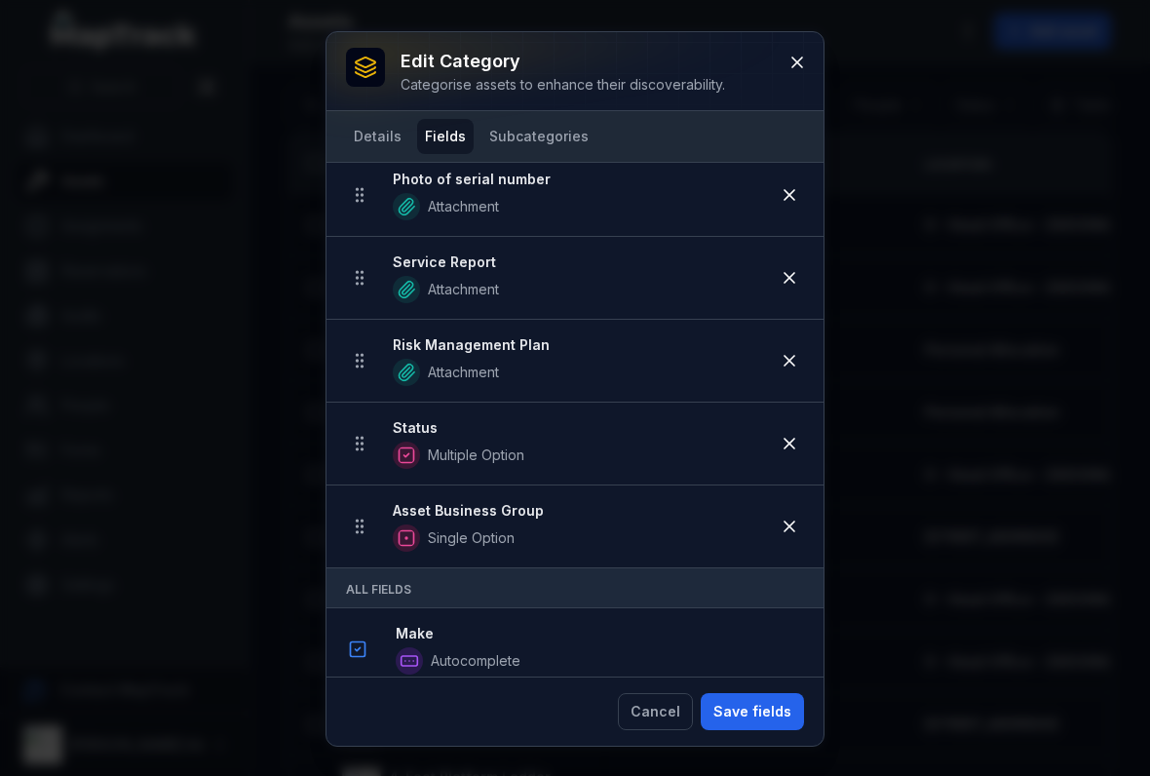
scroll to position [788, 0]
click at [785, 355] on icon at bounding box center [789, 359] width 10 height 10
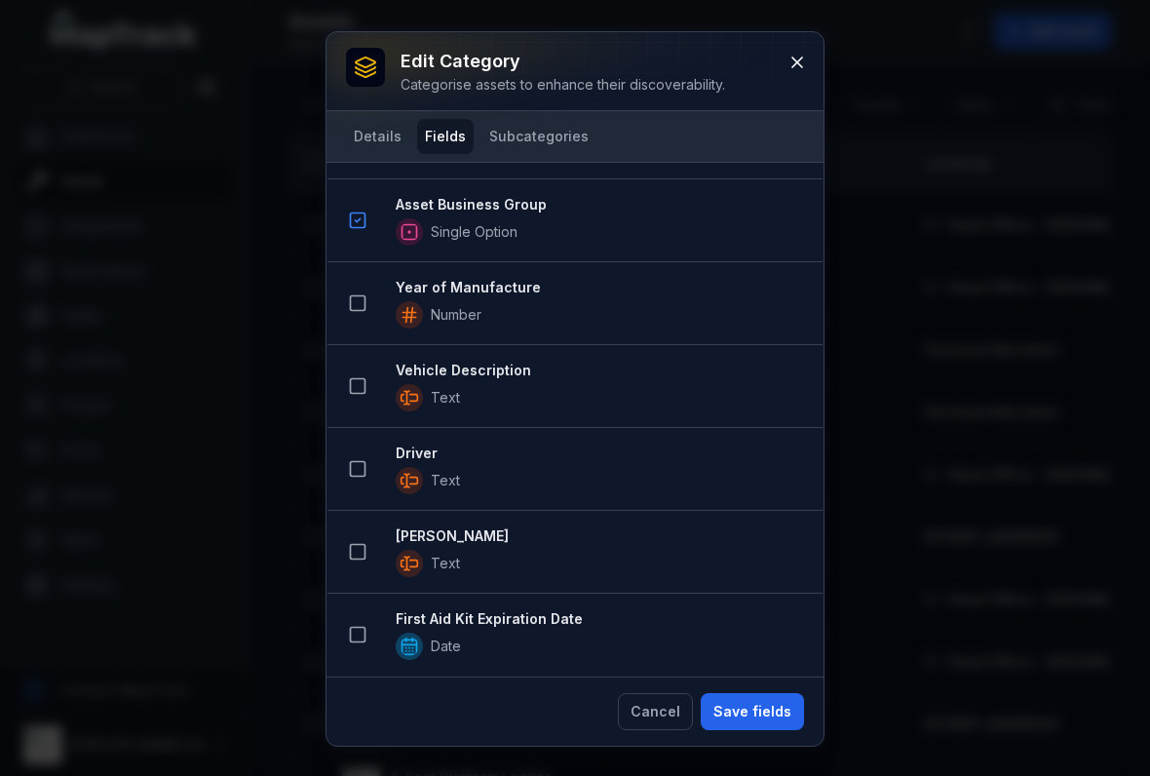
scroll to position [2459, 0]
click at [773, 693] on button "Save fields" at bounding box center [752, 711] width 103 height 37
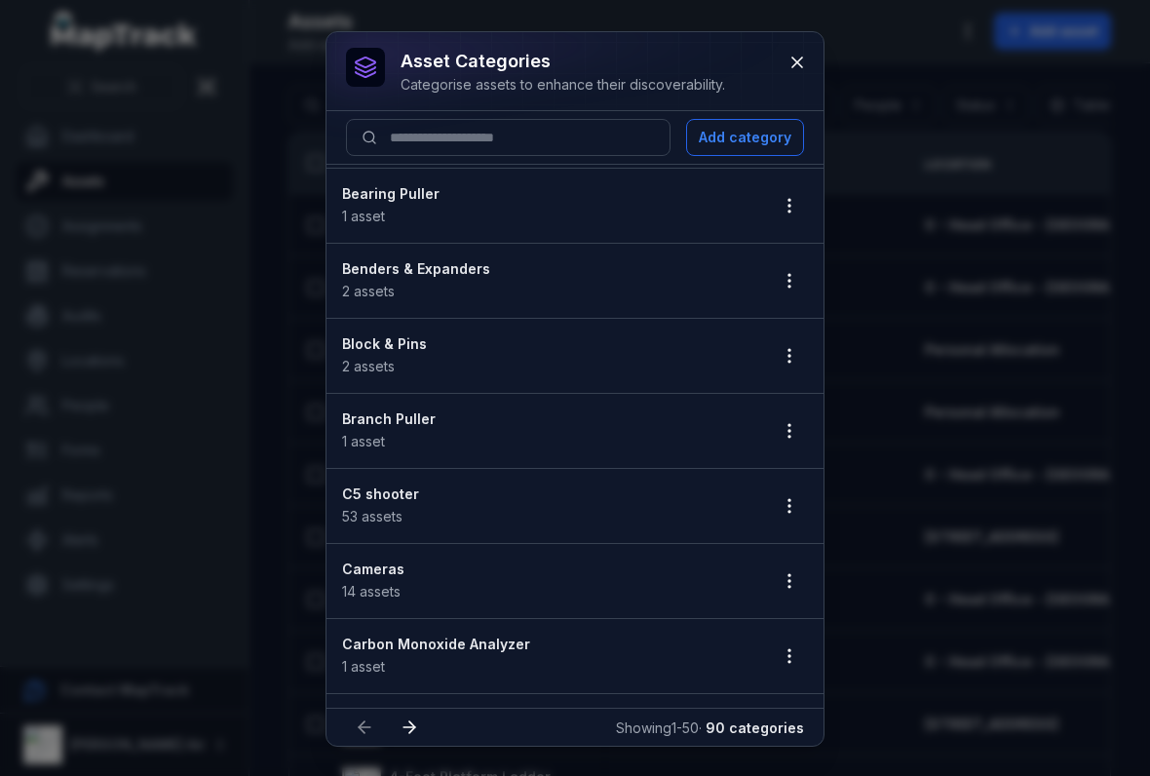
click at [787, 673] on button "button" at bounding box center [789, 655] width 37 height 37
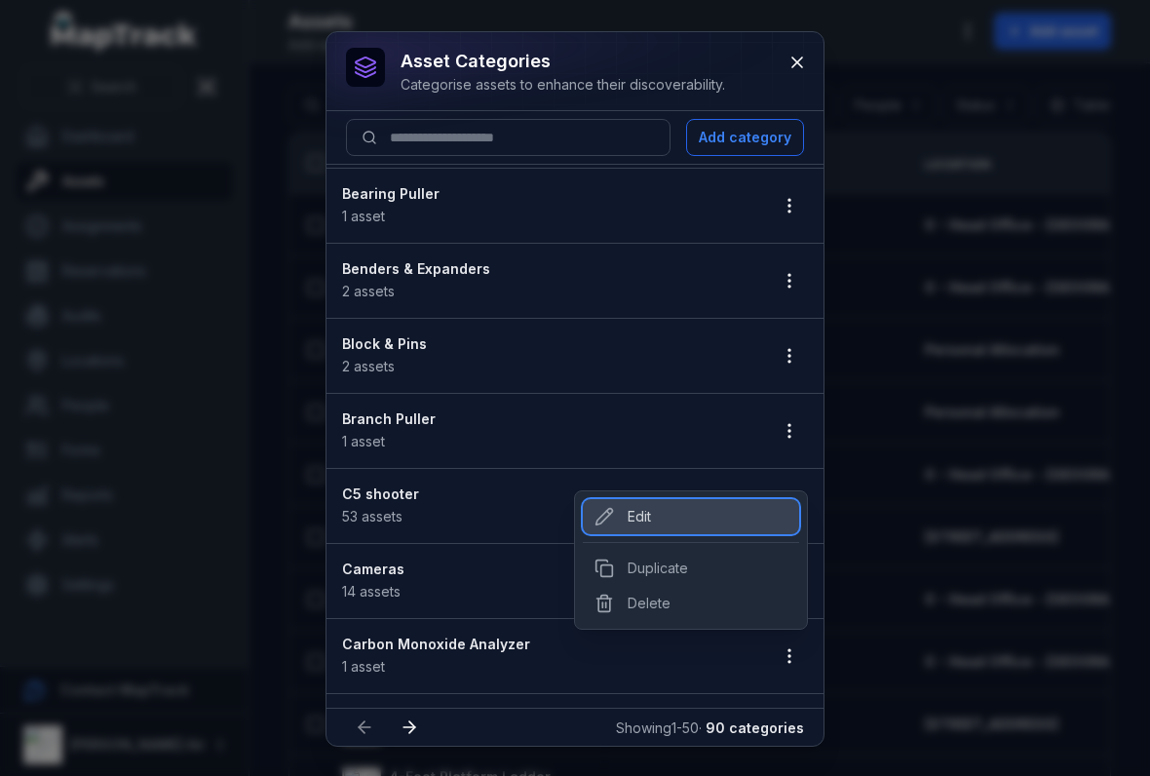
click at [622, 502] on div "Edit" at bounding box center [691, 516] width 216 height 35
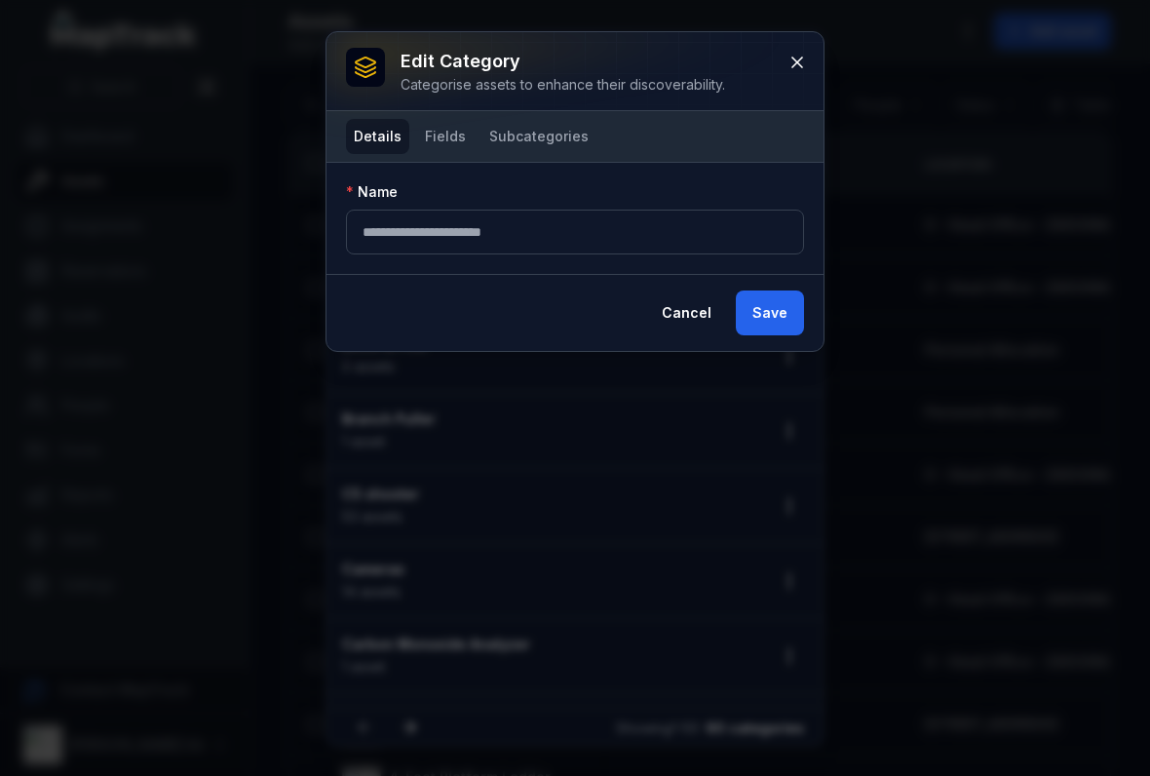
click at [427, 146] on button "Fields" at bounding box center [445, 136] width 57 height 35
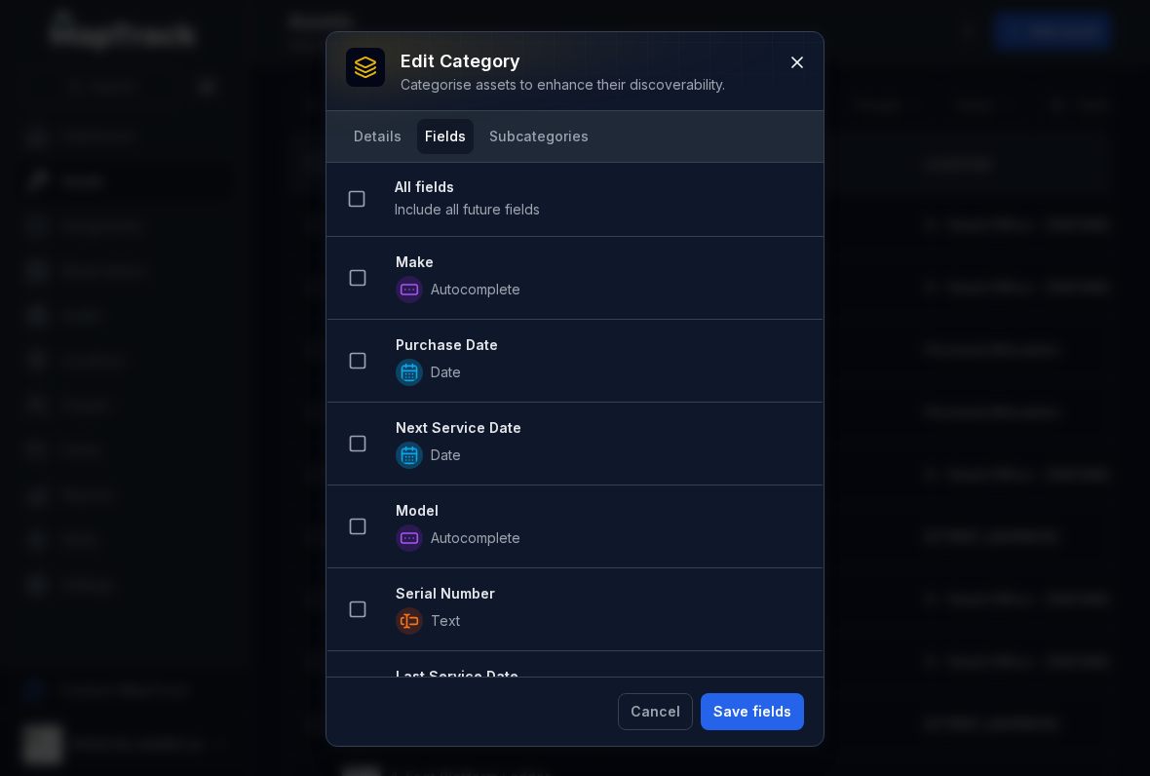
click at [351, 294] on button at bounding box center [357, 277] width 37 height 37
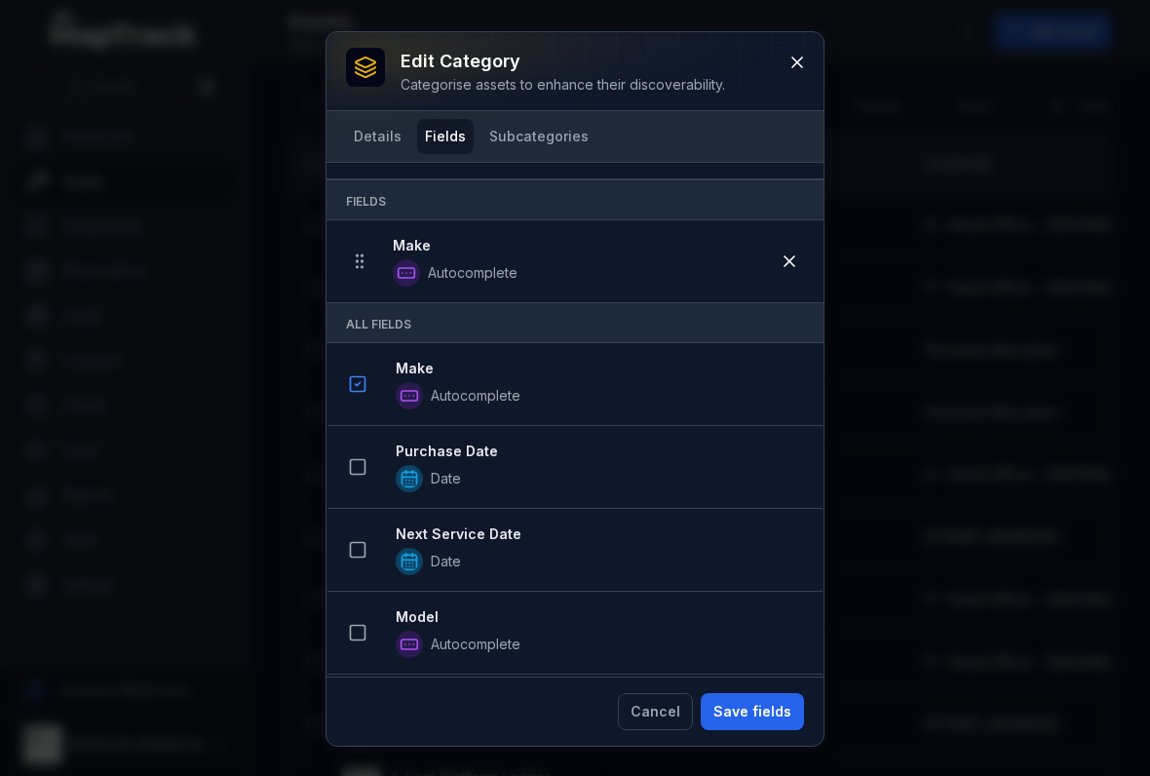
scroll to position [76, 0]
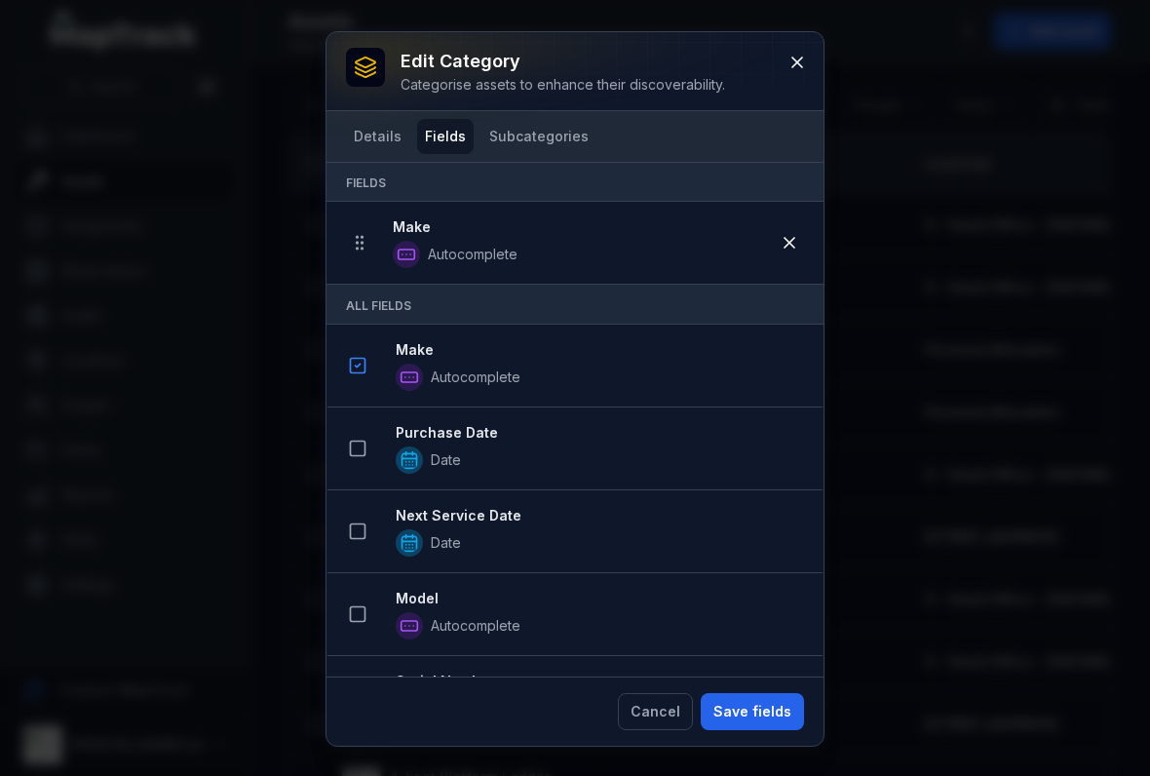
click at [354, 464] on button at bounding box center [357, 448] width 37 height 37
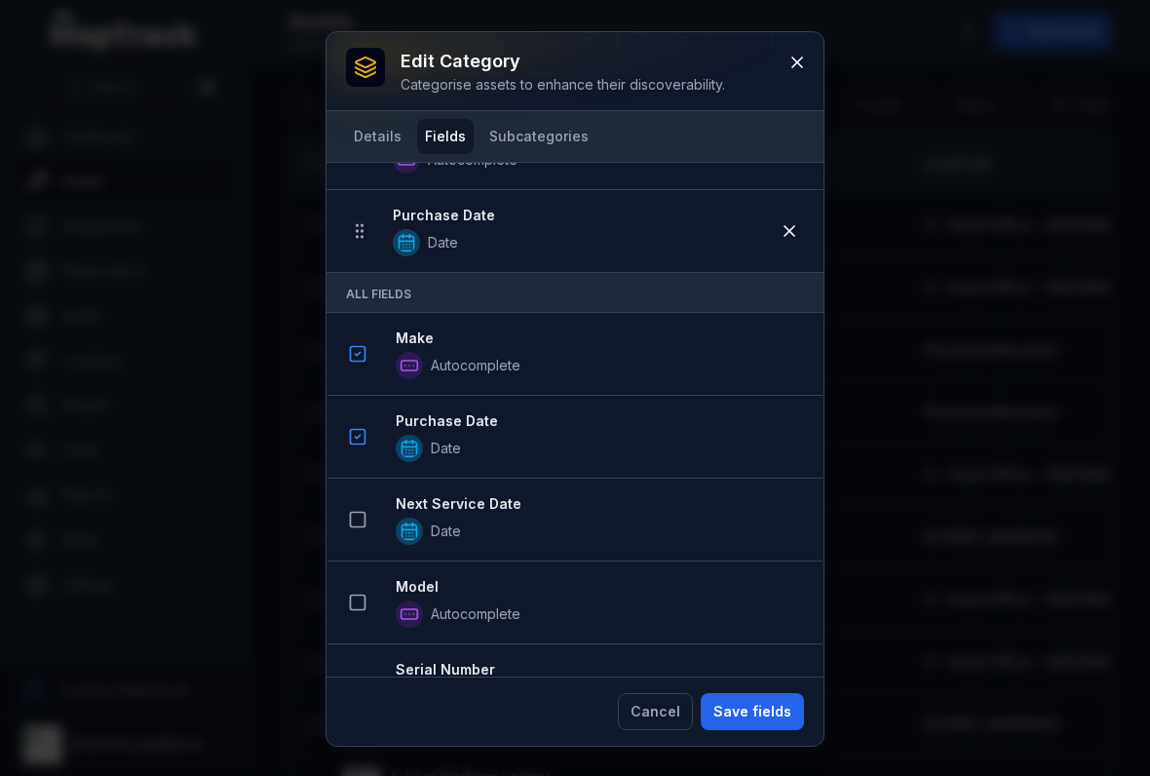
click at [354, 514] on icon at bounding box center [357, 519] width 19 height 19
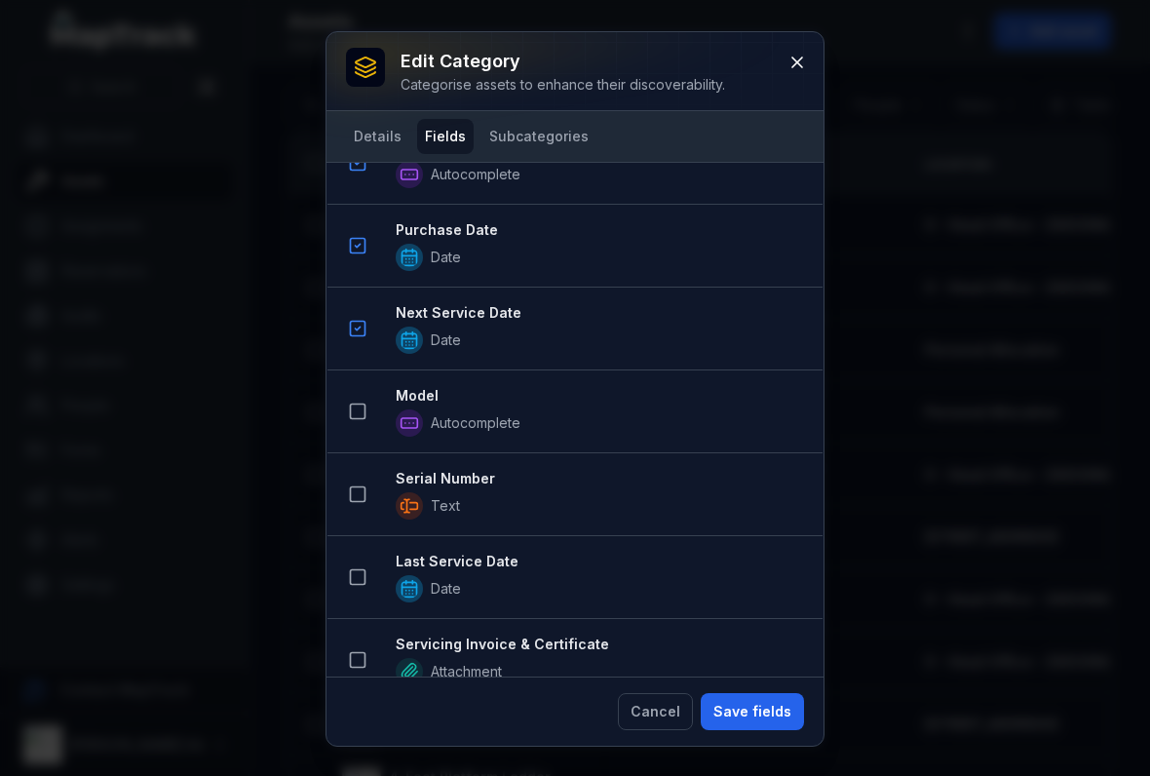
click at [354, 406] on icon at bounding box center [357, 410] width 19 height 19
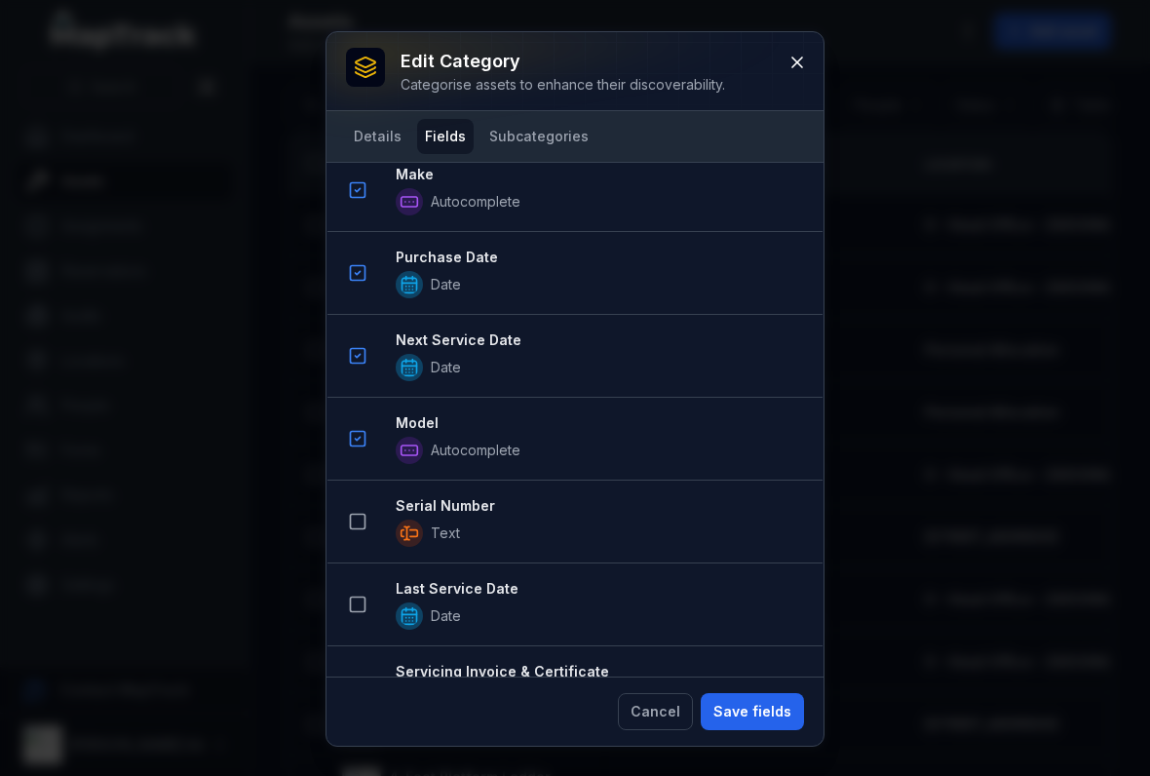
click at [356, 509] on button at bounding box center [357, 521] width 37 height 37
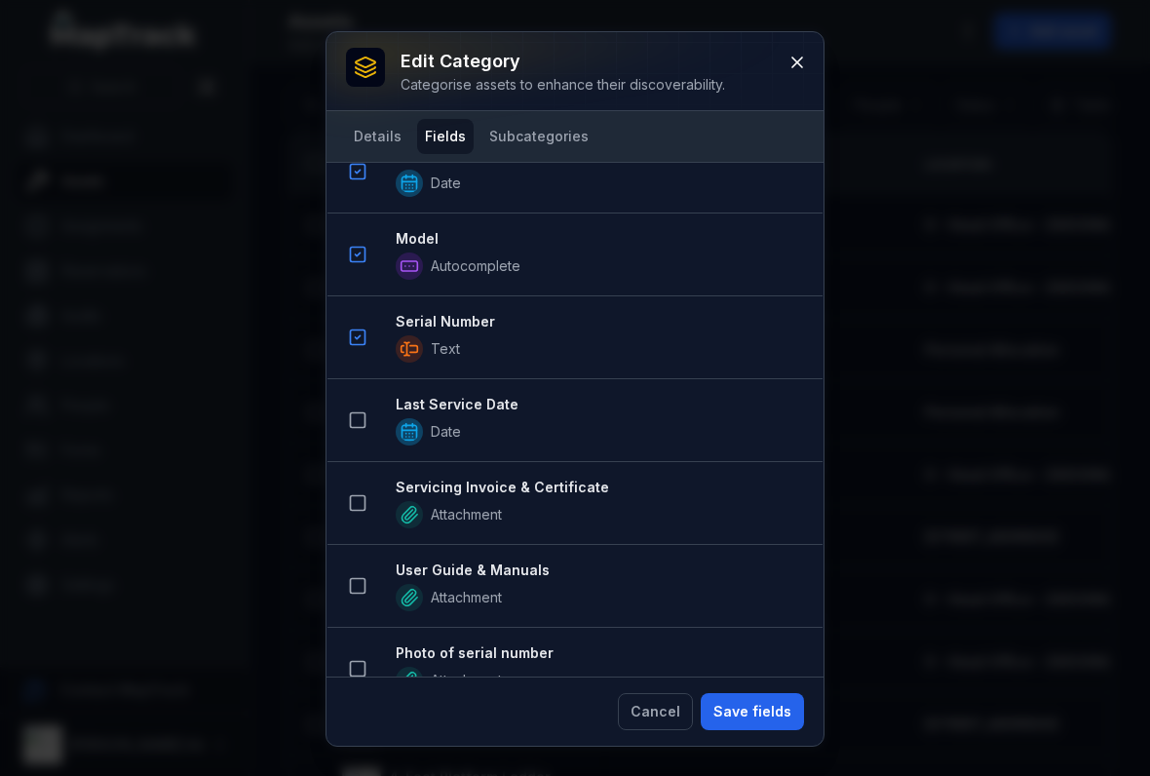
scroll to position [791, 0]
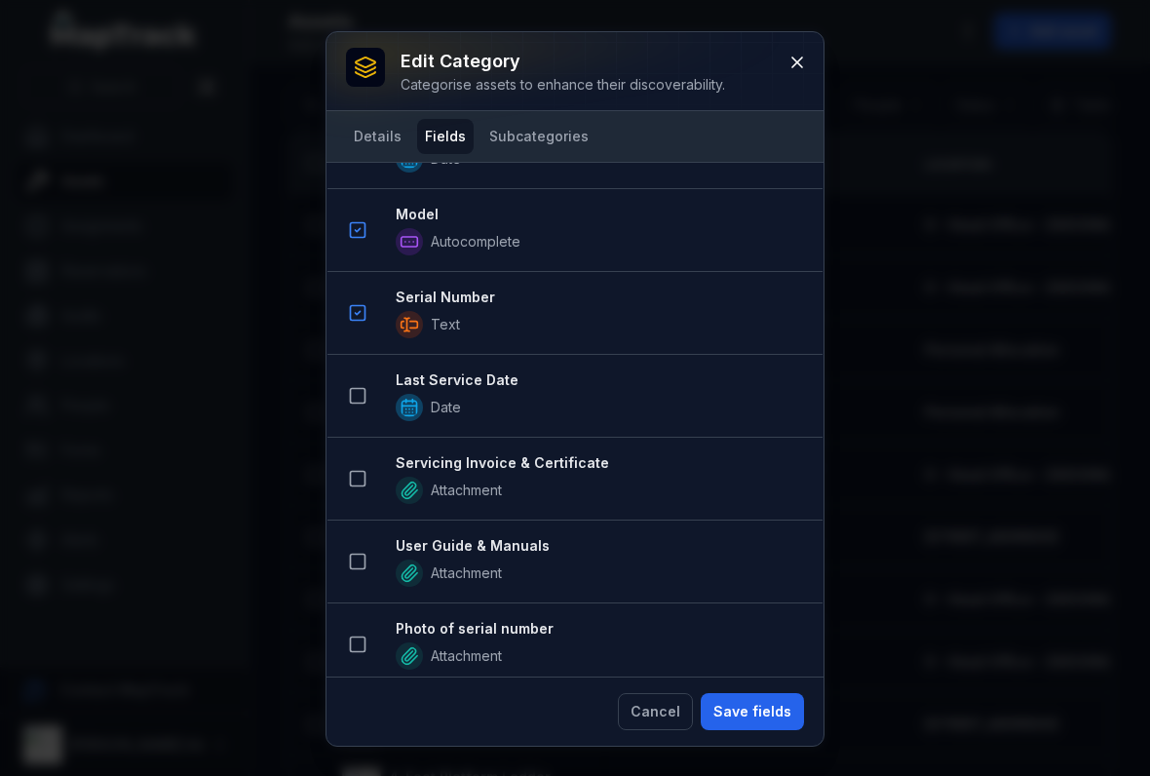
click at [370, 394] on button at bounding box center [357, 395] width 37 height 37
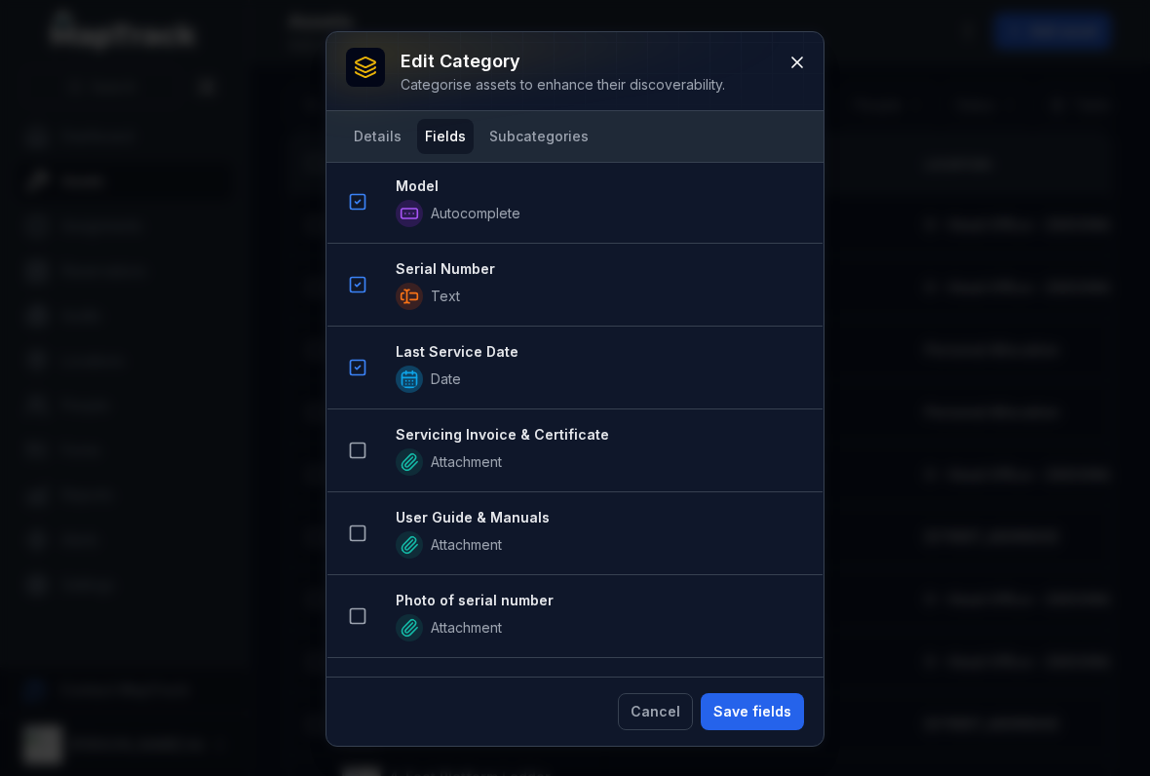
scroll to position [903, 0]
click at [361, 450] on icon at bounding box center [357, 448] width 19 height 19
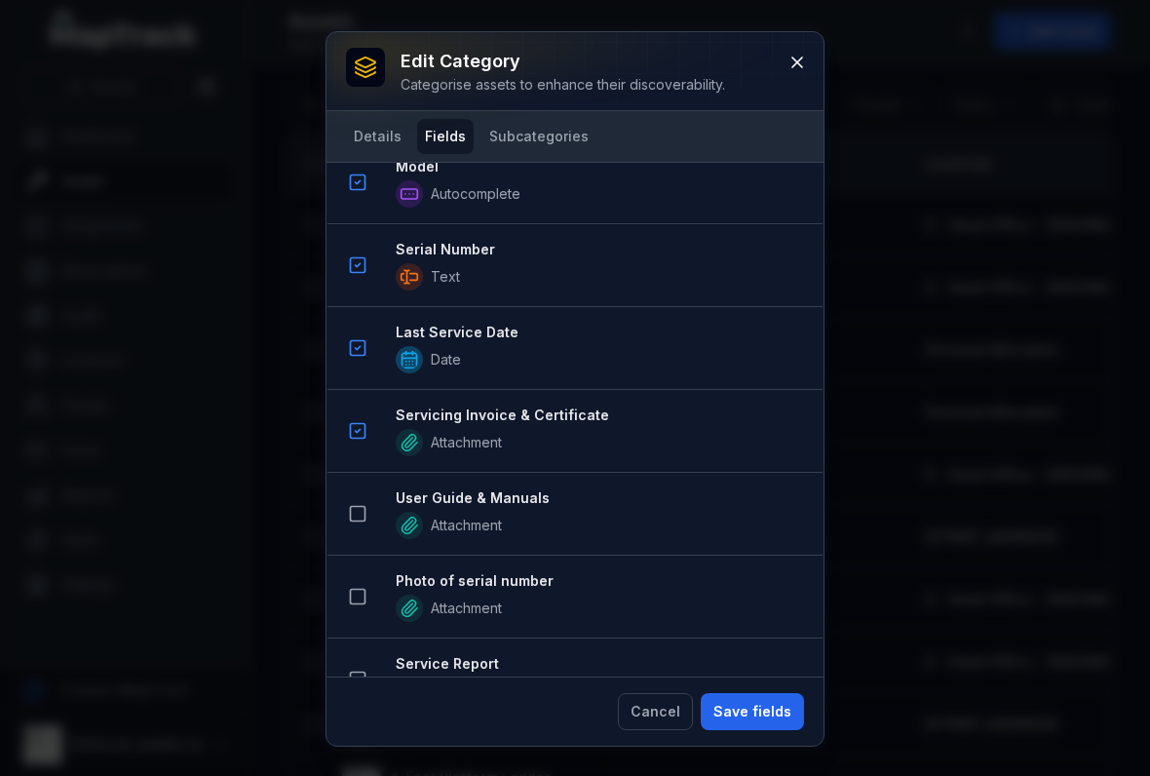
click at [363, 511] on icon at bounding box center [357, 513] width 19 height 19
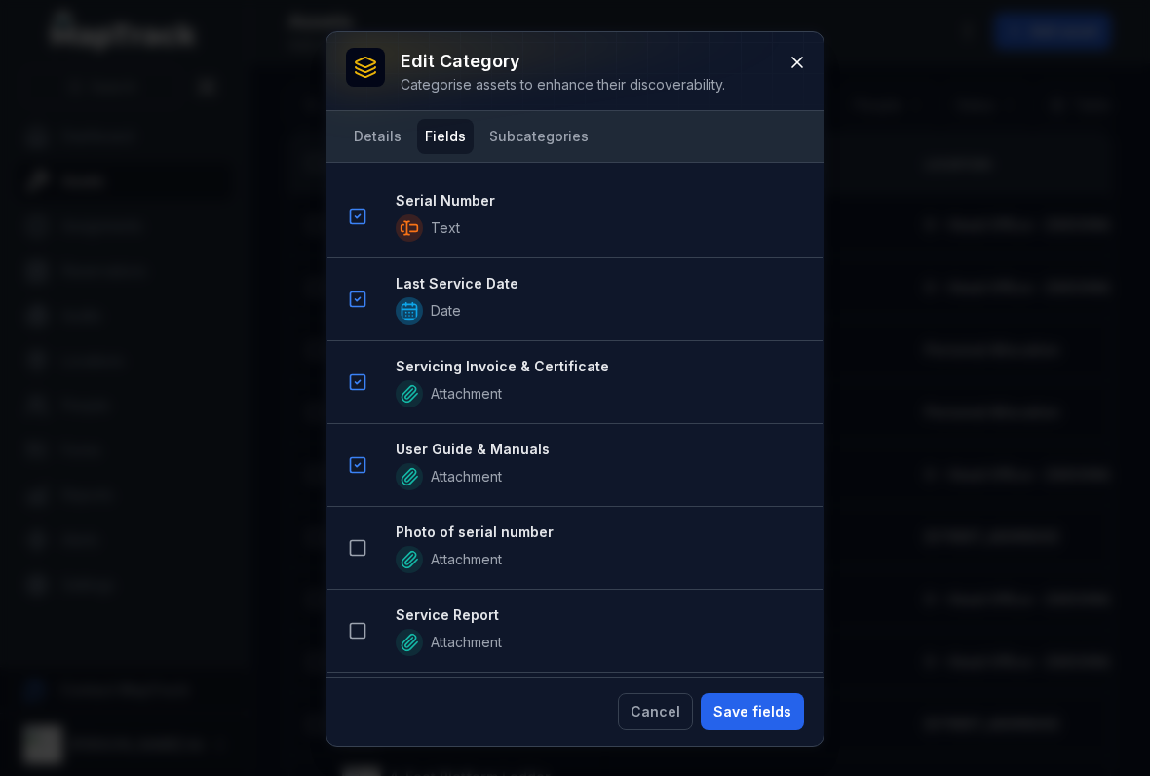
scroll to position [1140, 0]
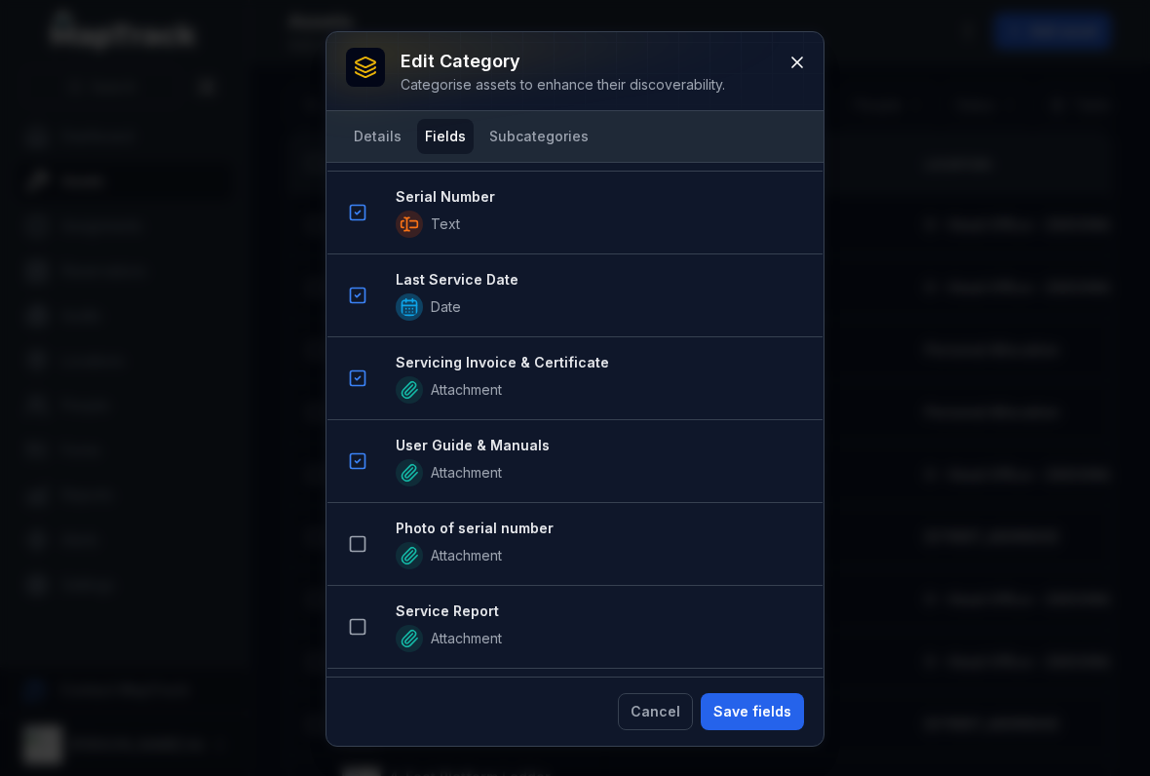
click at [353, 542] on icon at bounding box center [357, 543] width 19 height 19
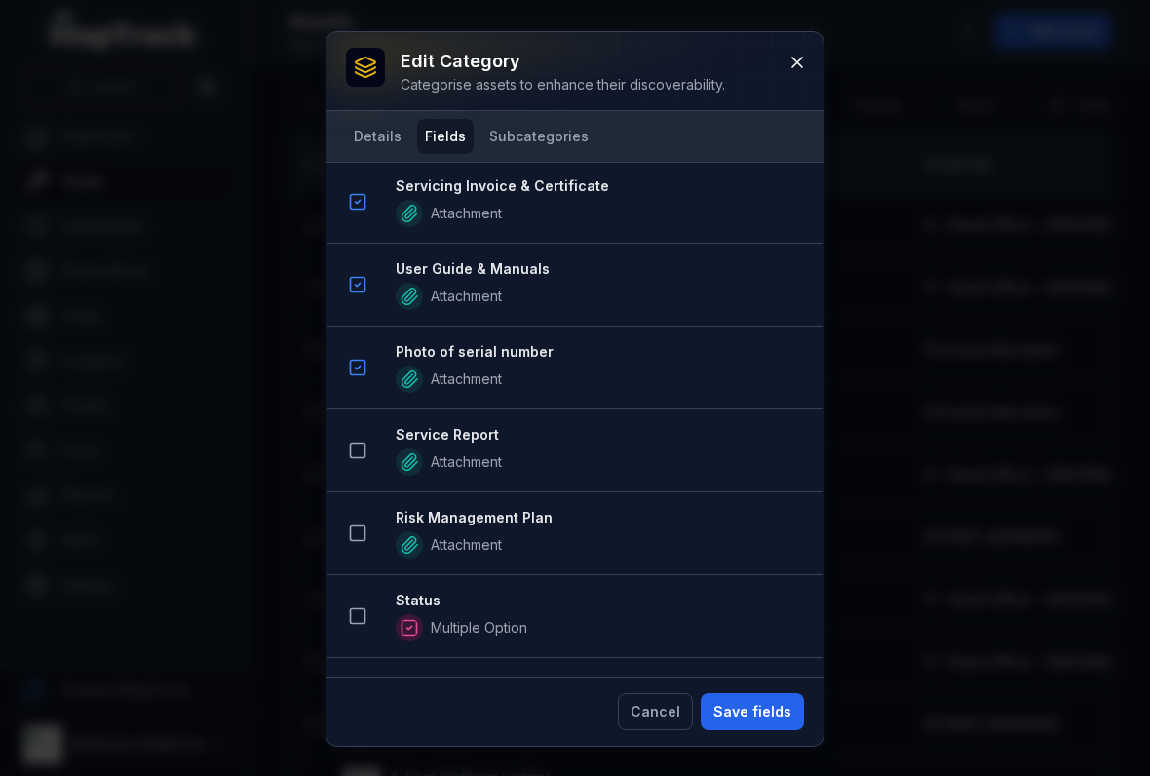
scroll to position [1411, 0]
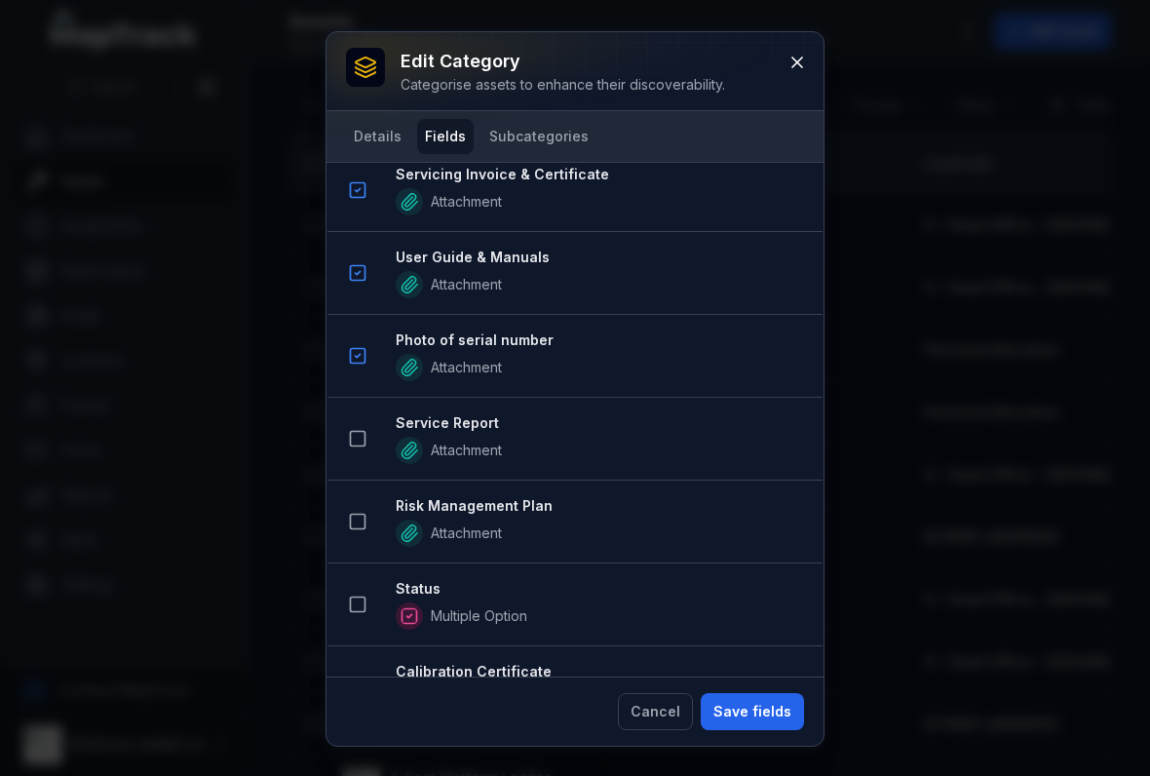
click at [343, 447] on button at bounding box center [357, 438] width 37 height 37
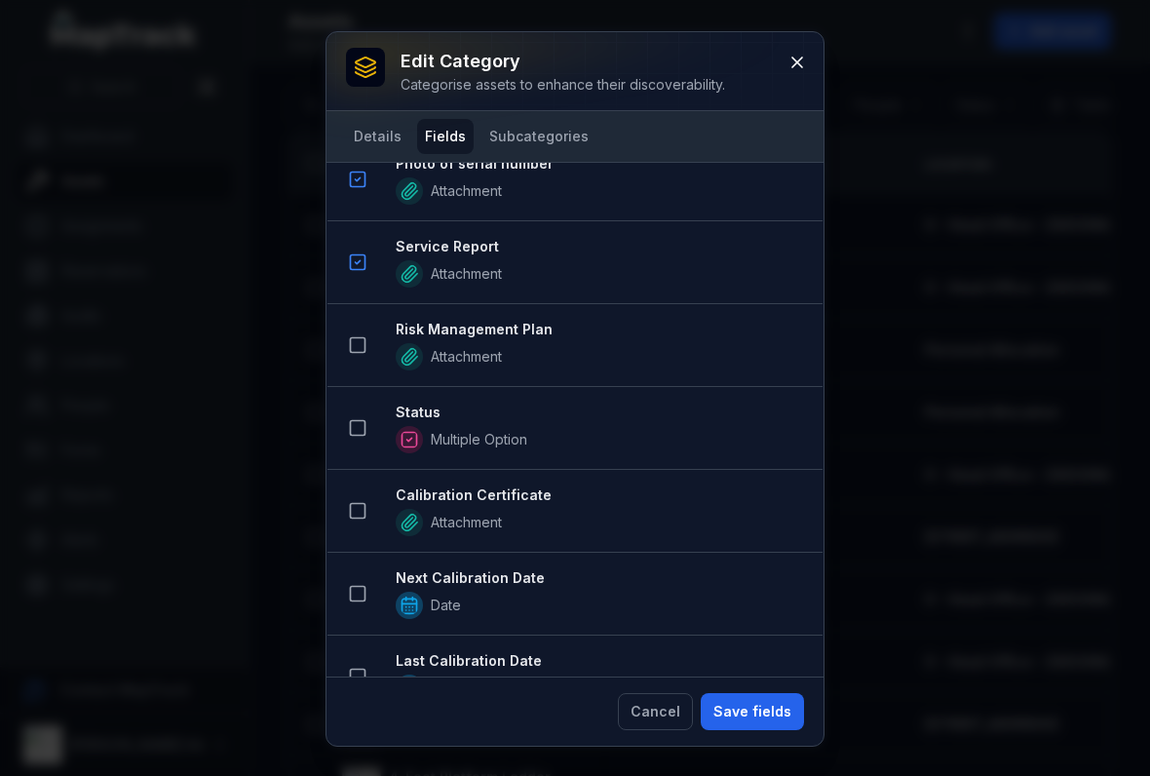
scroll to position [1697, 0]
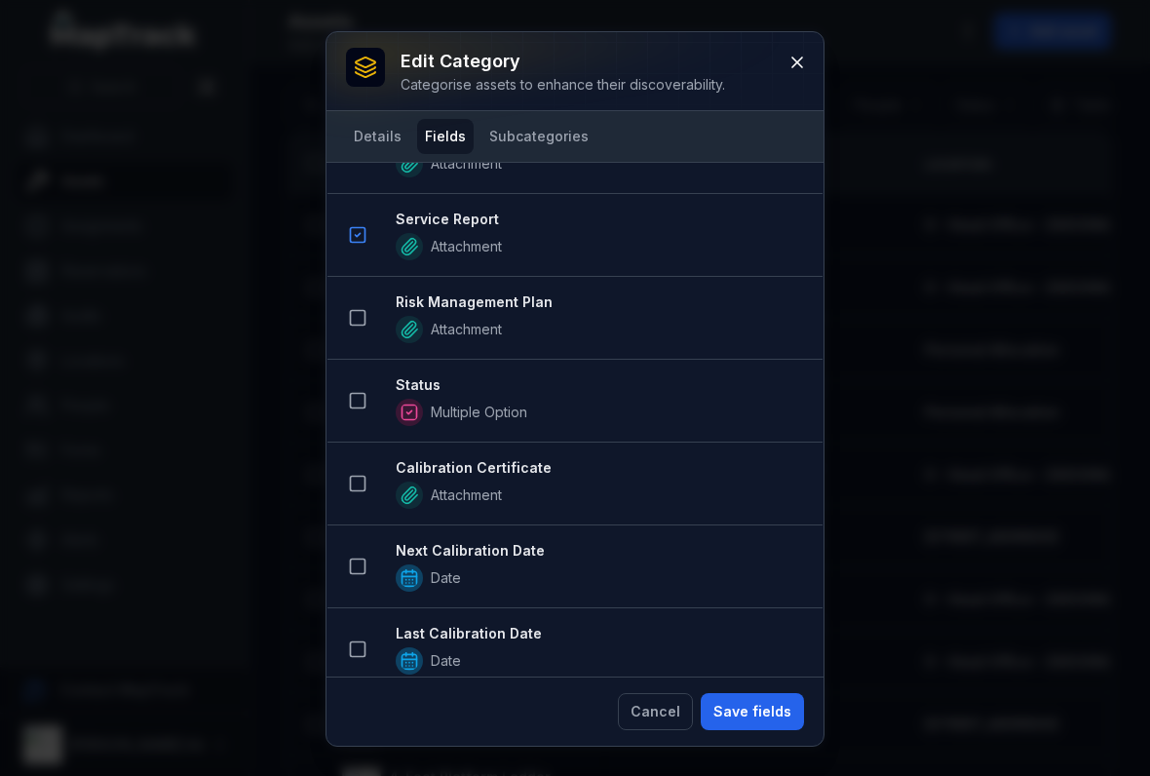
click at [359, 404] on icon at bounding box center [357, 400] width 19 height 19
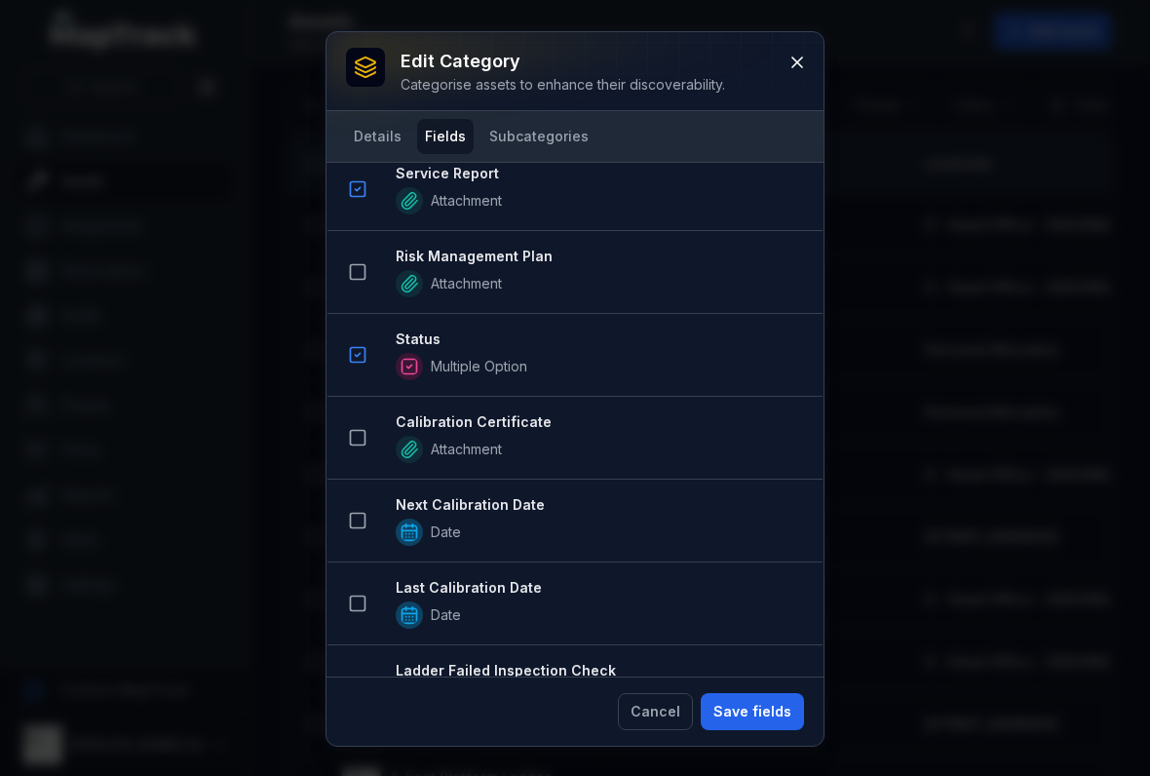
scroll to position [1831, 0]
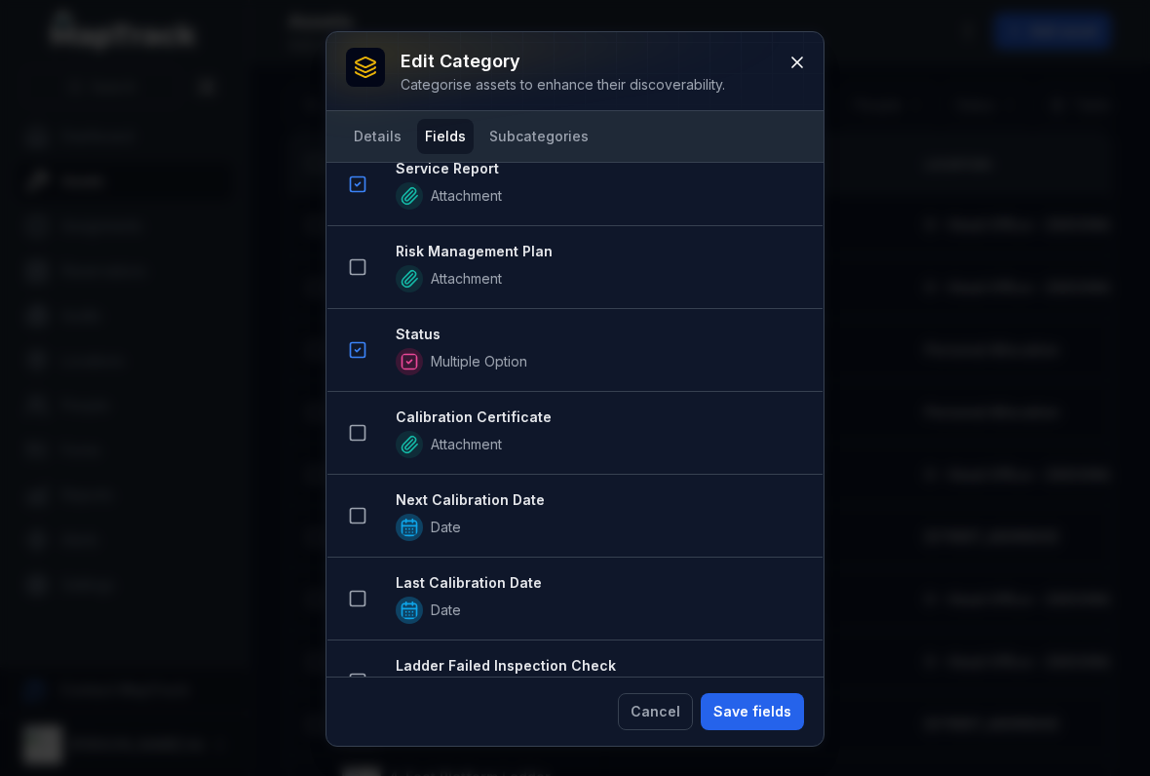
click at [360, 429] on icon at bounding box center [357, 432] width 19 height 19
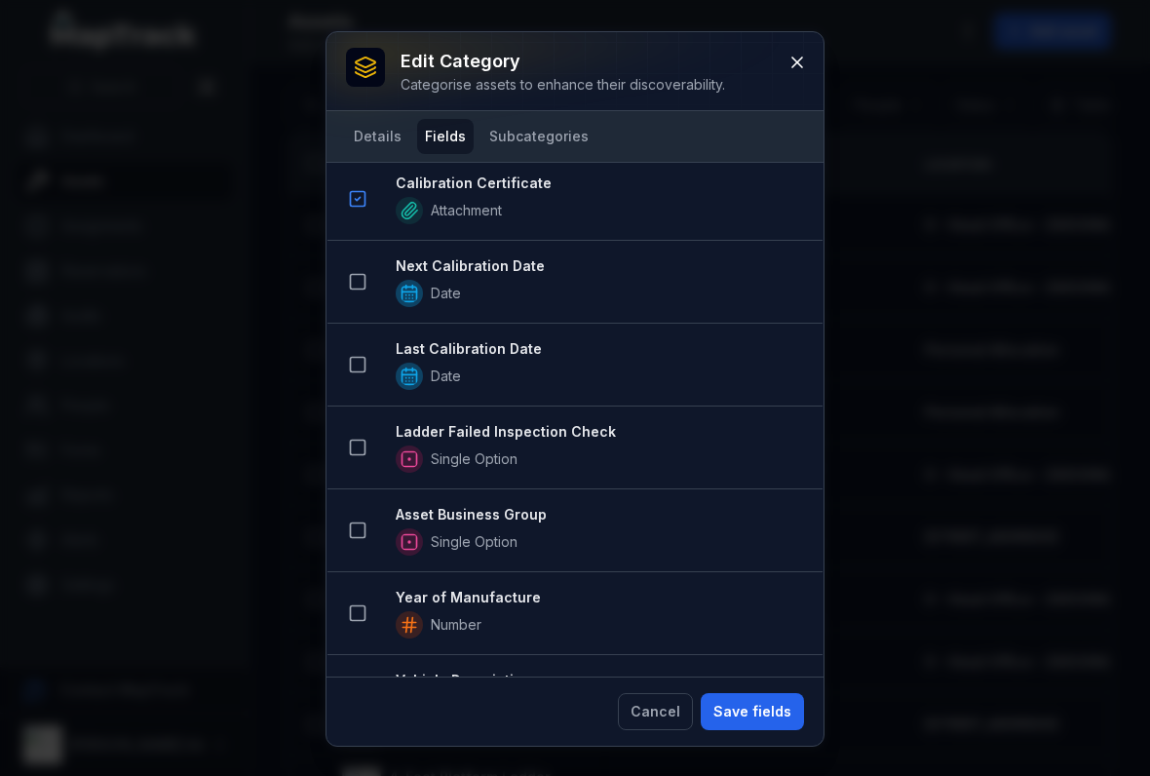
scroll to position [2149, 0]
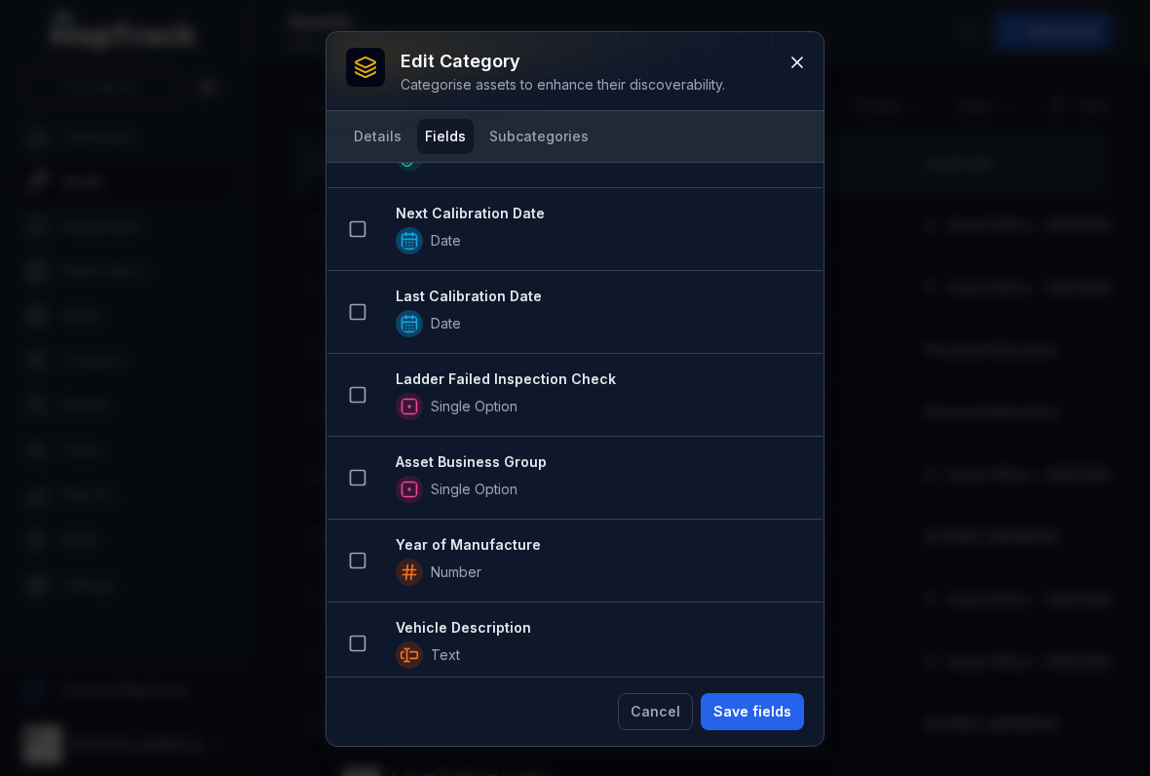
click at [363, 485] on rect at bounding box center [358, 478] width 15 height 15
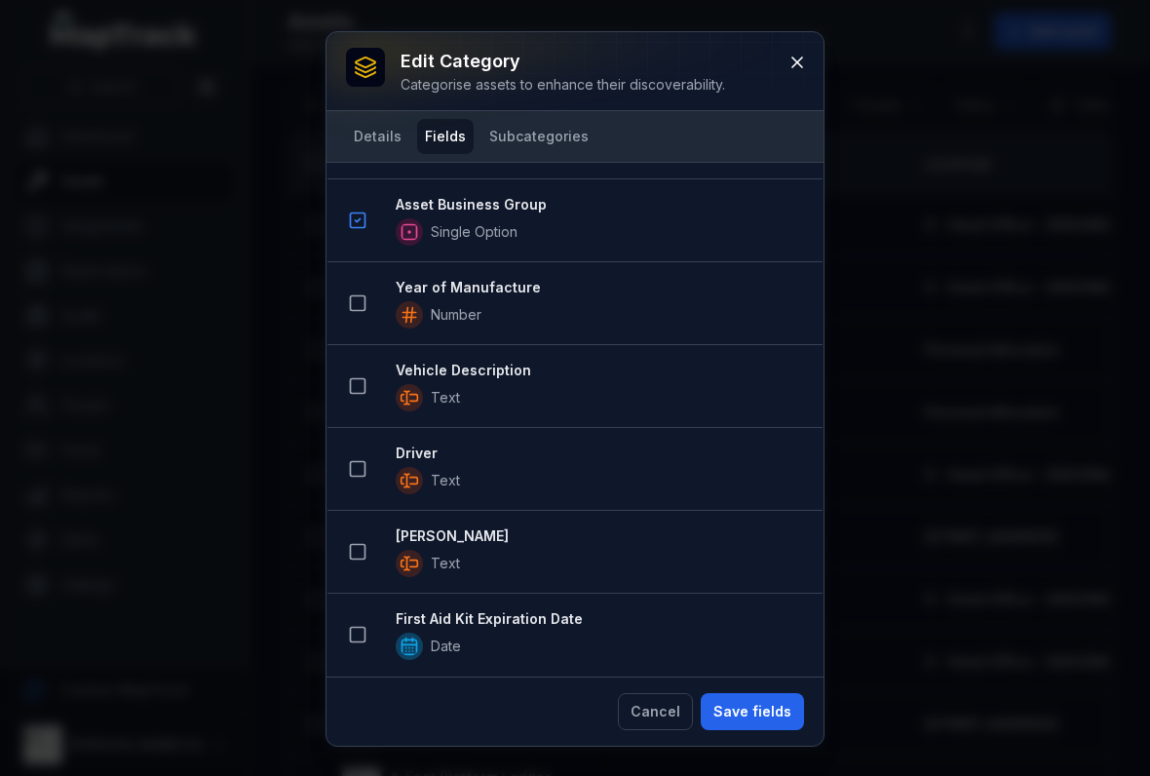
scroll to position [2542, 0]
click at [750, 702] on button "Save fields" at bounding box center [752, 711] width 103 height 37
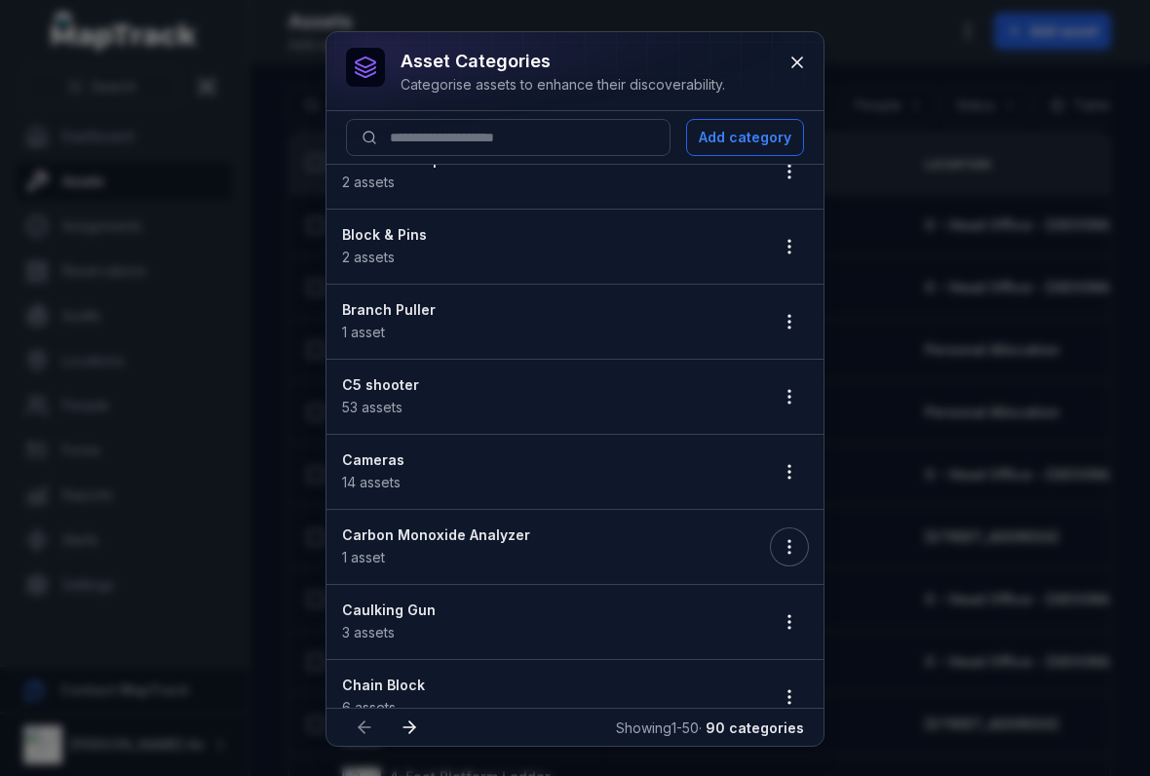
scroll to position [339, 0]
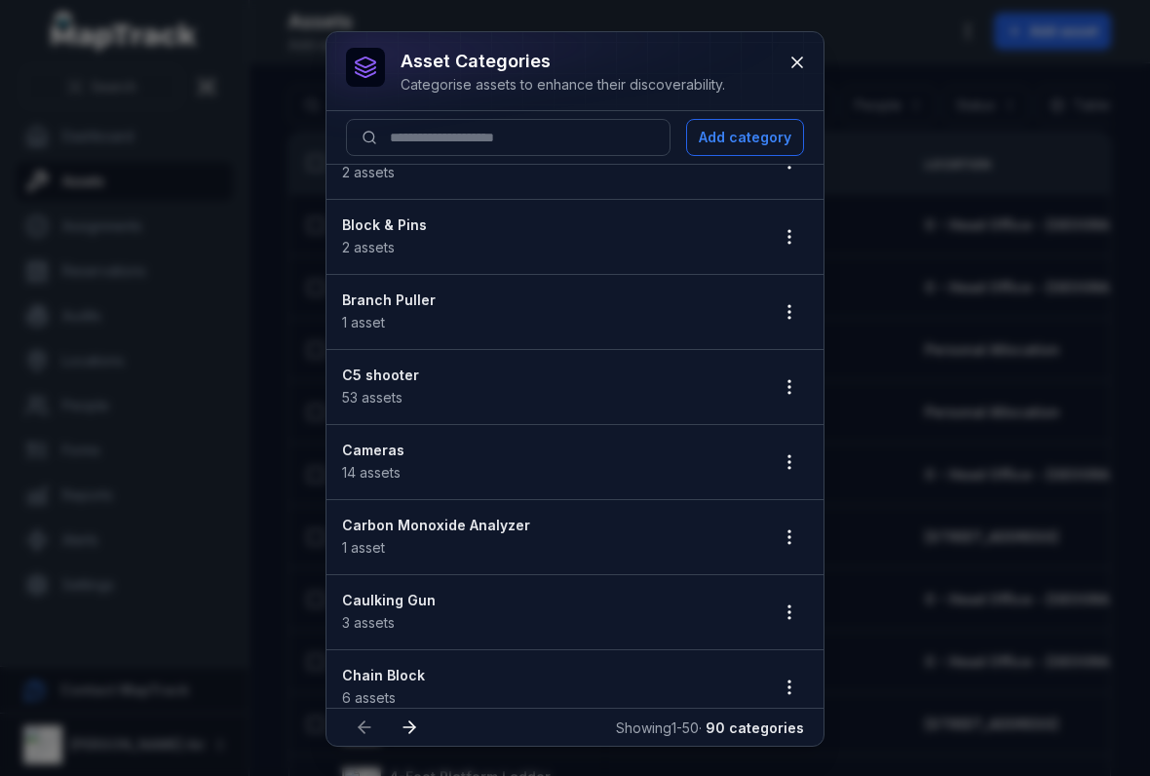
click at [784, 625] on button "button" at bounding box center [789, 611] width 37 height 37
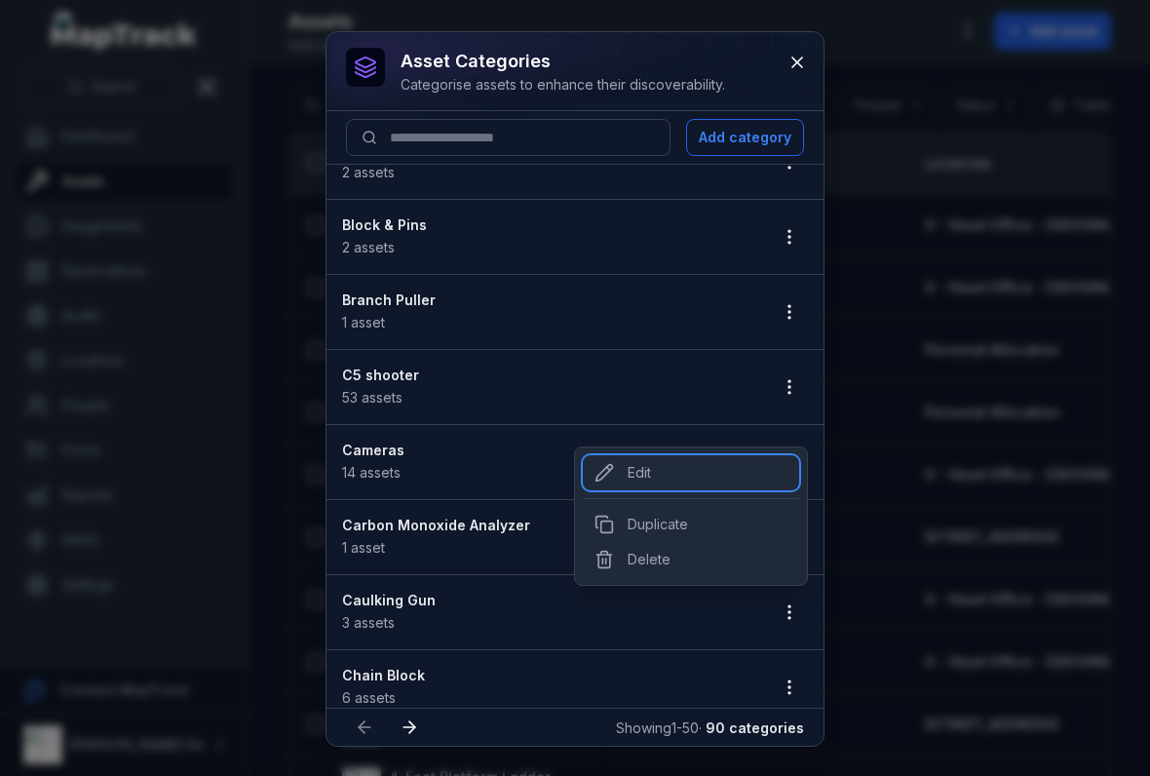
click at [682, 473] on div "Edit" at bounding box center [691, 472] width 216 height 35
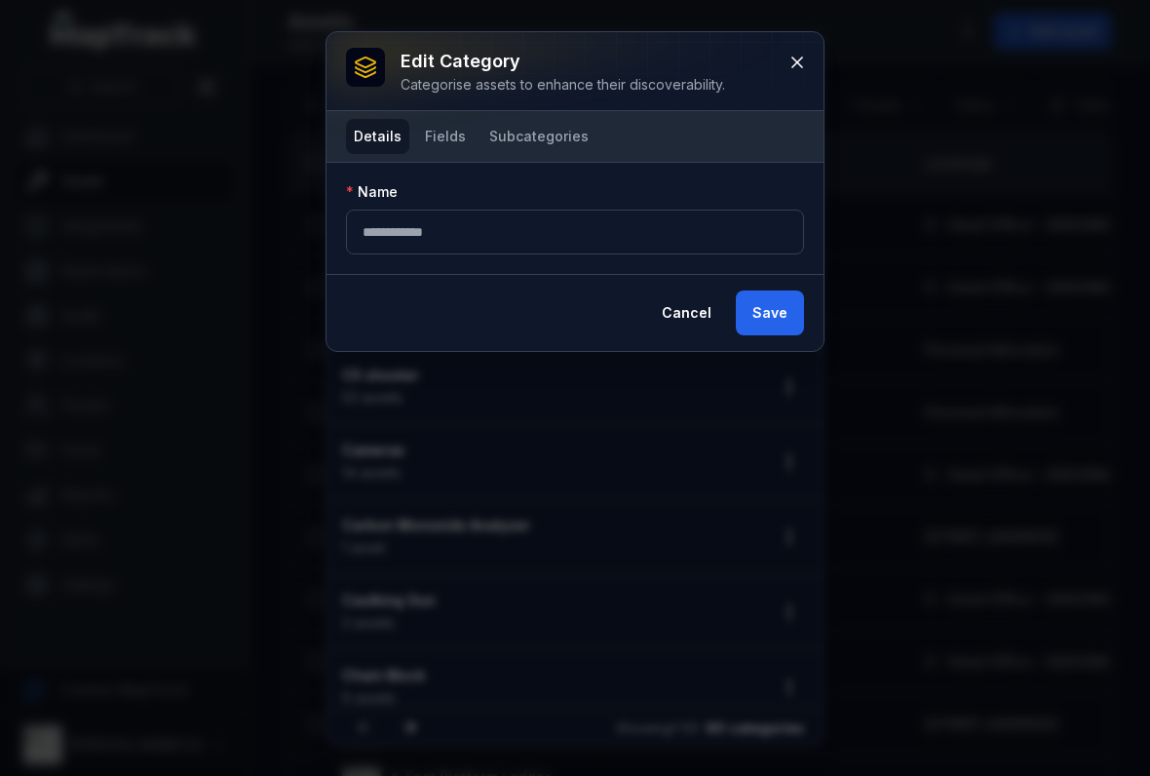
click at [458, 146] on button "Fields" at bounding box center [445, 136] width 57 height 35
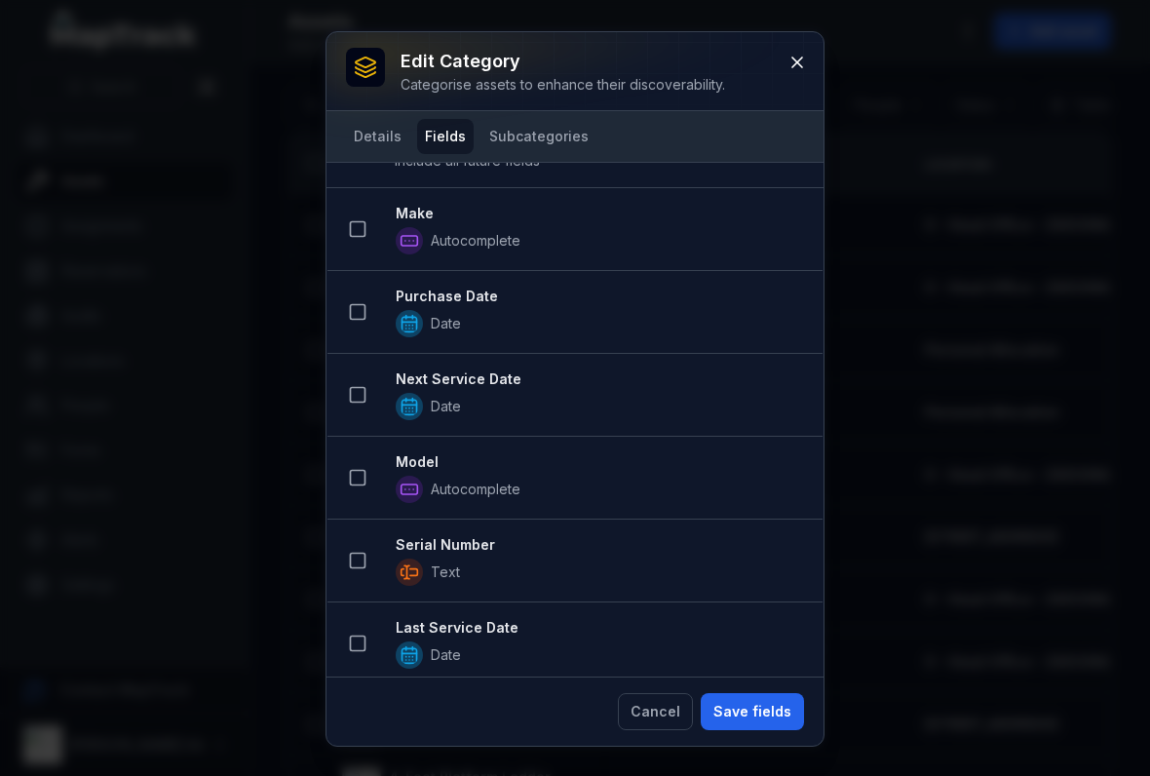
scroll to position [59, 0]
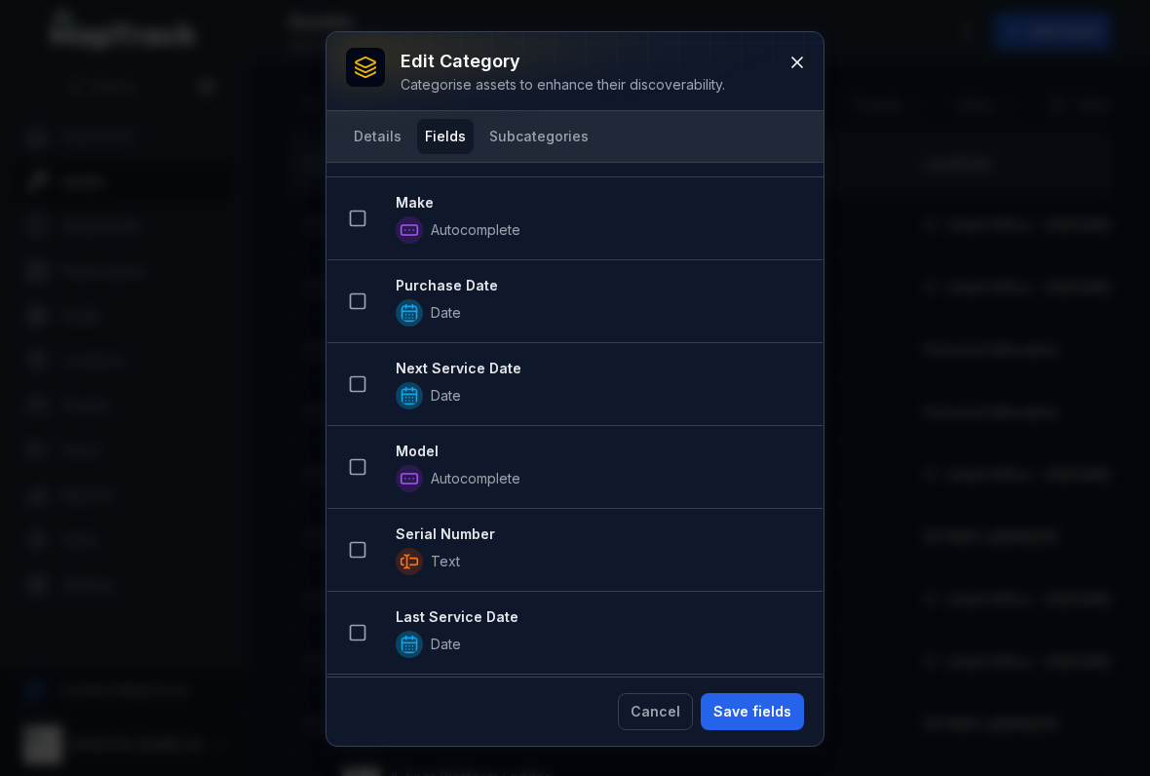
click at [371, 212] on button at bounding box center [357, 218] width 37 height 37
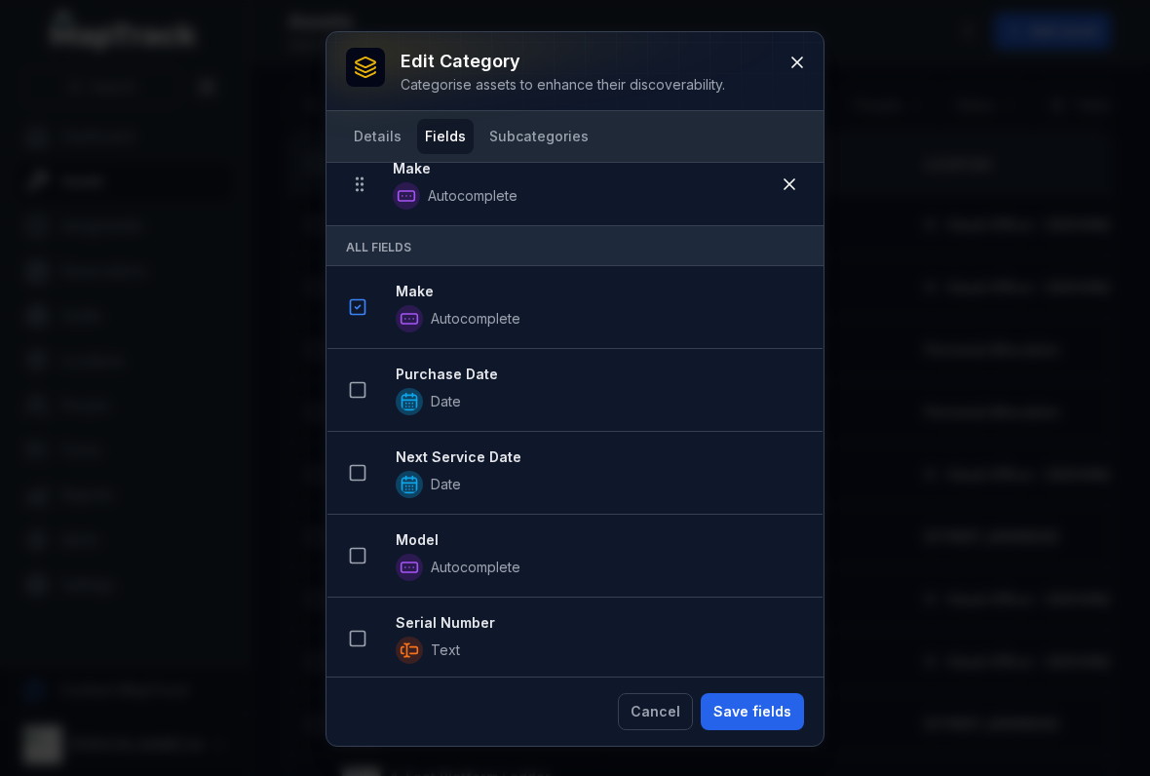
click at [352, 371] on button at bounding box center [357, 389] width 37 height 37
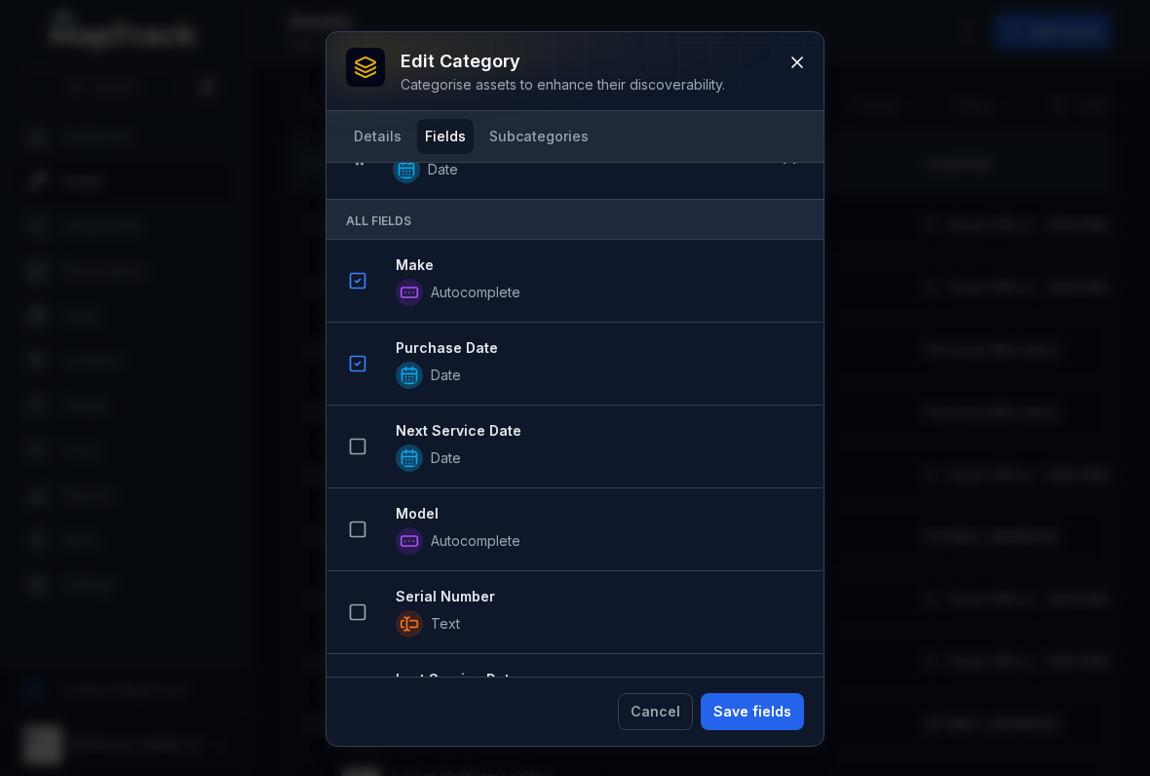
click at [349, 422] on li "Next Service Date Date" at bounding box center [574, 446] width 495 height 84
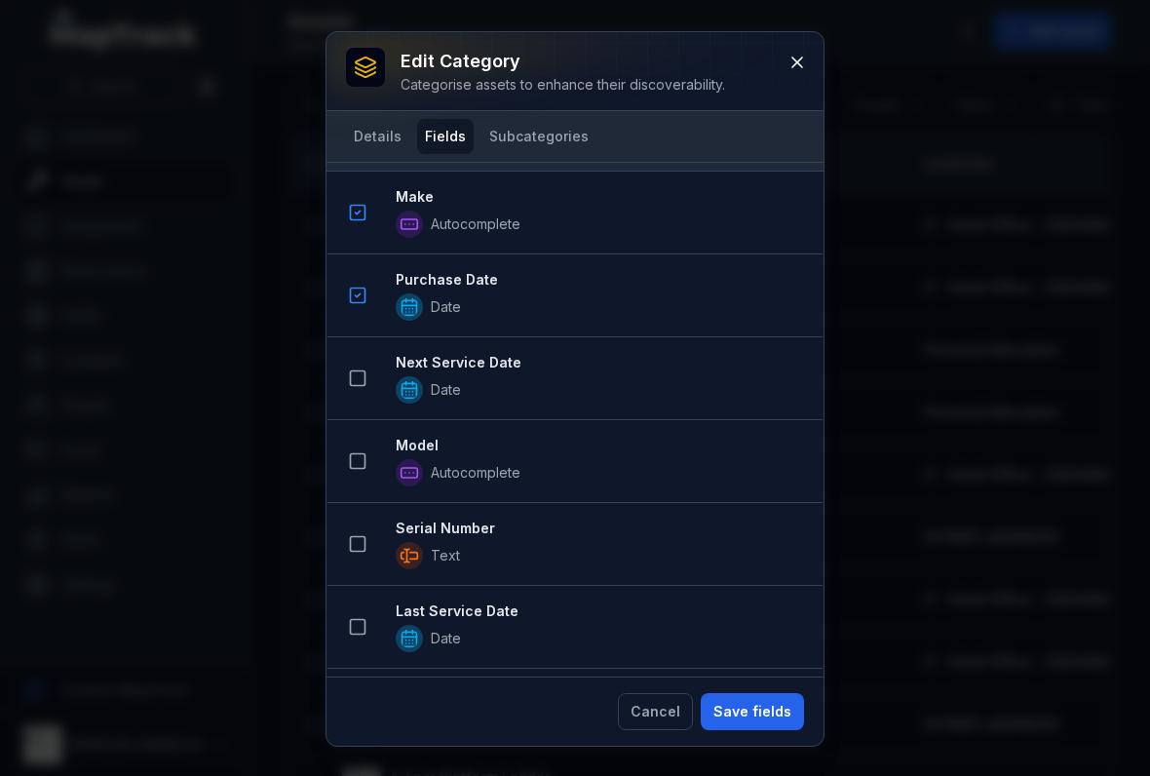
click at [361, 387] on icon at bounding box center [357, 377] width 19 height 19
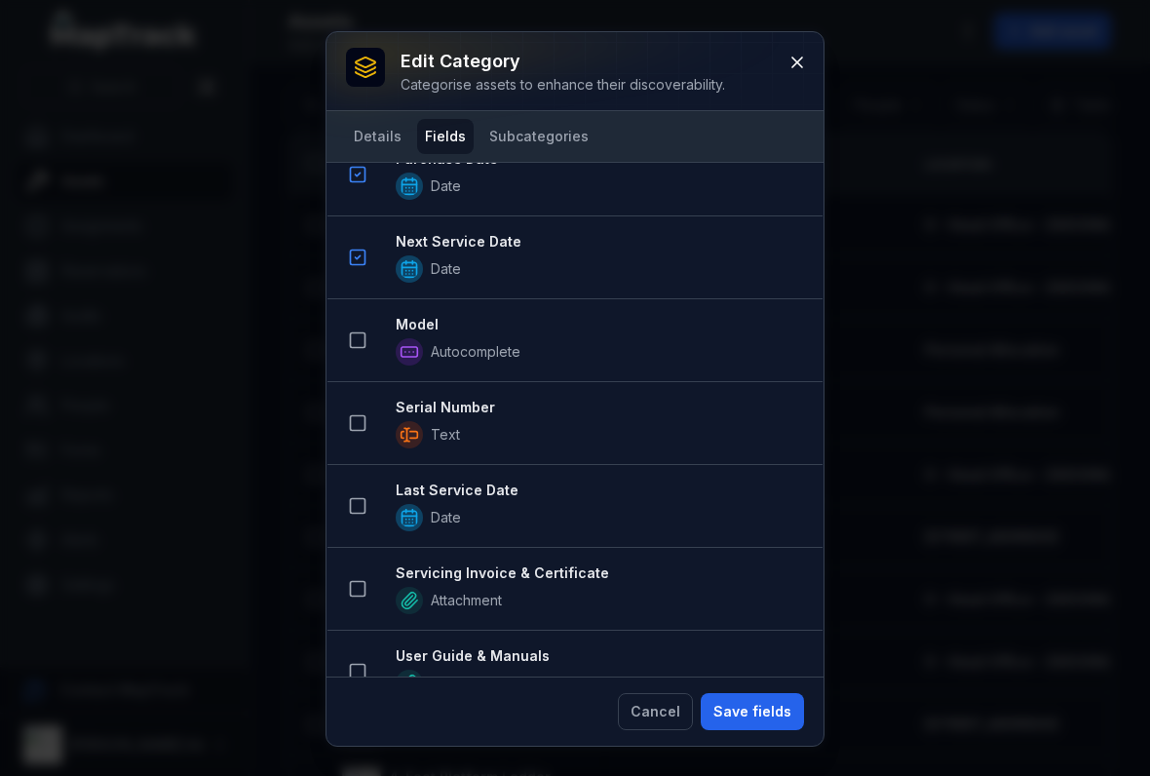
scroll to position [518, 0]
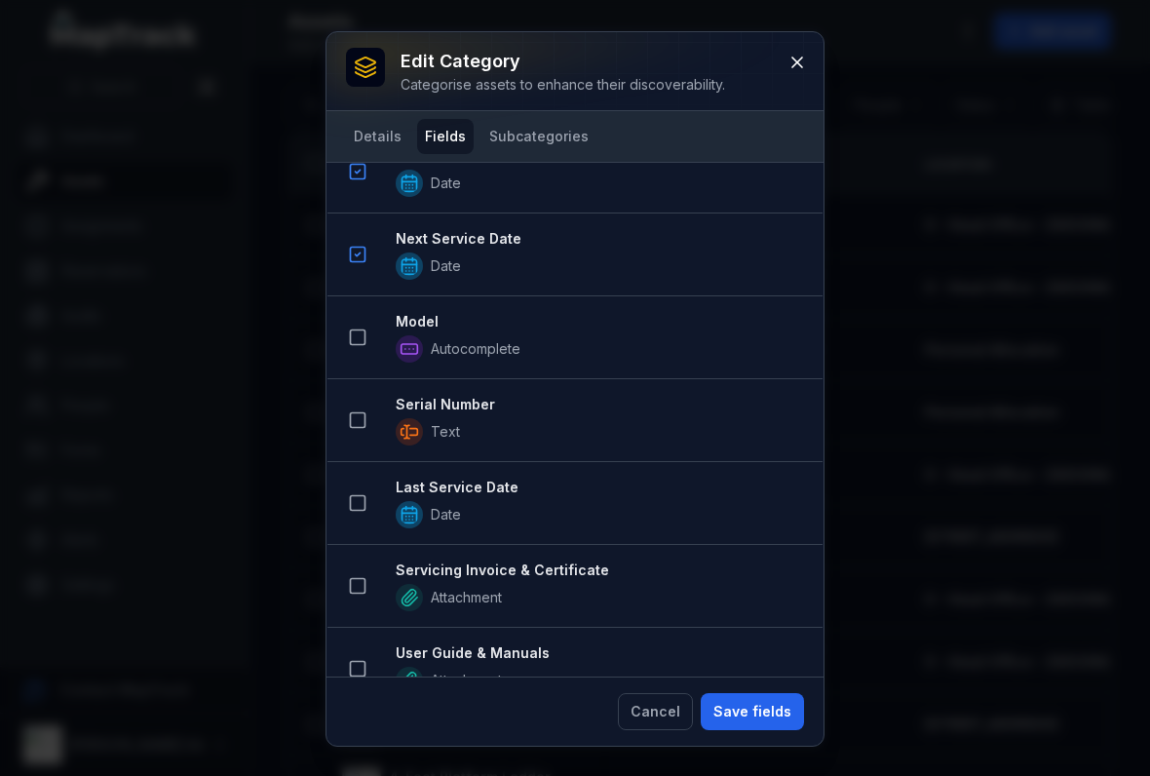
click at [357, 343] on icon at bounding box center [357, 336] width 19 height 19
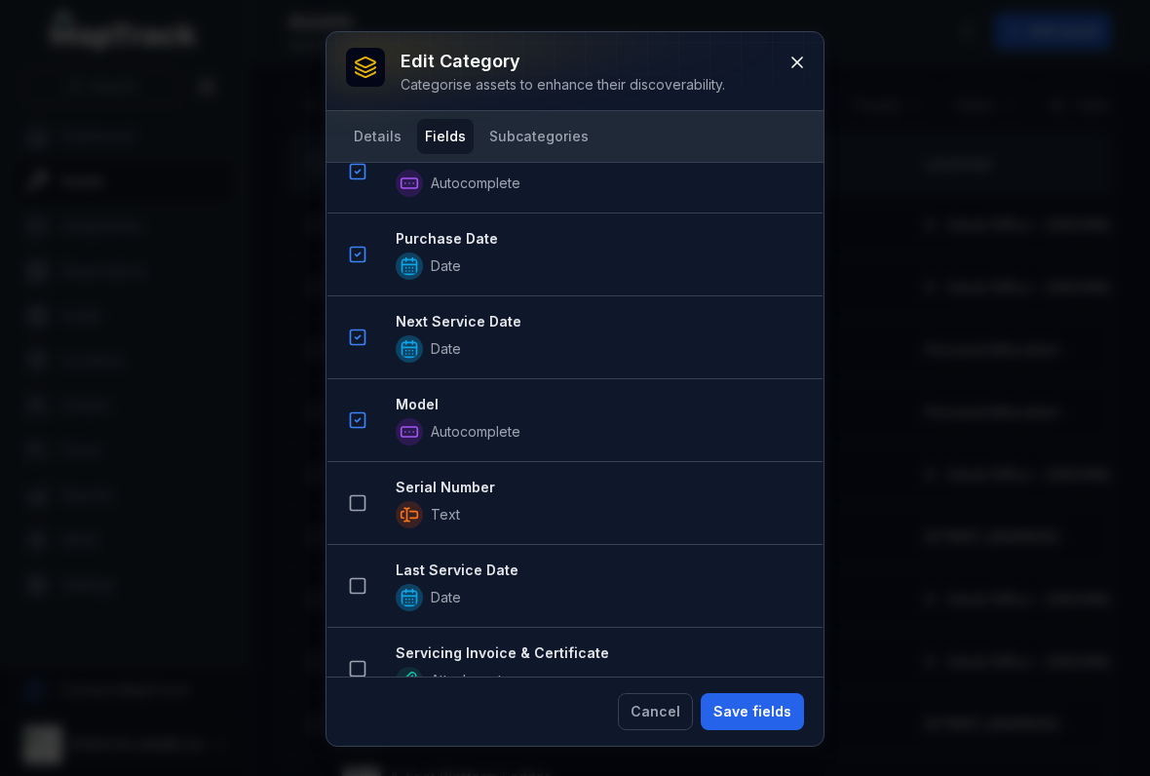
click at [360, 409] on button at bounding box center [357, 419] width 37 height 37
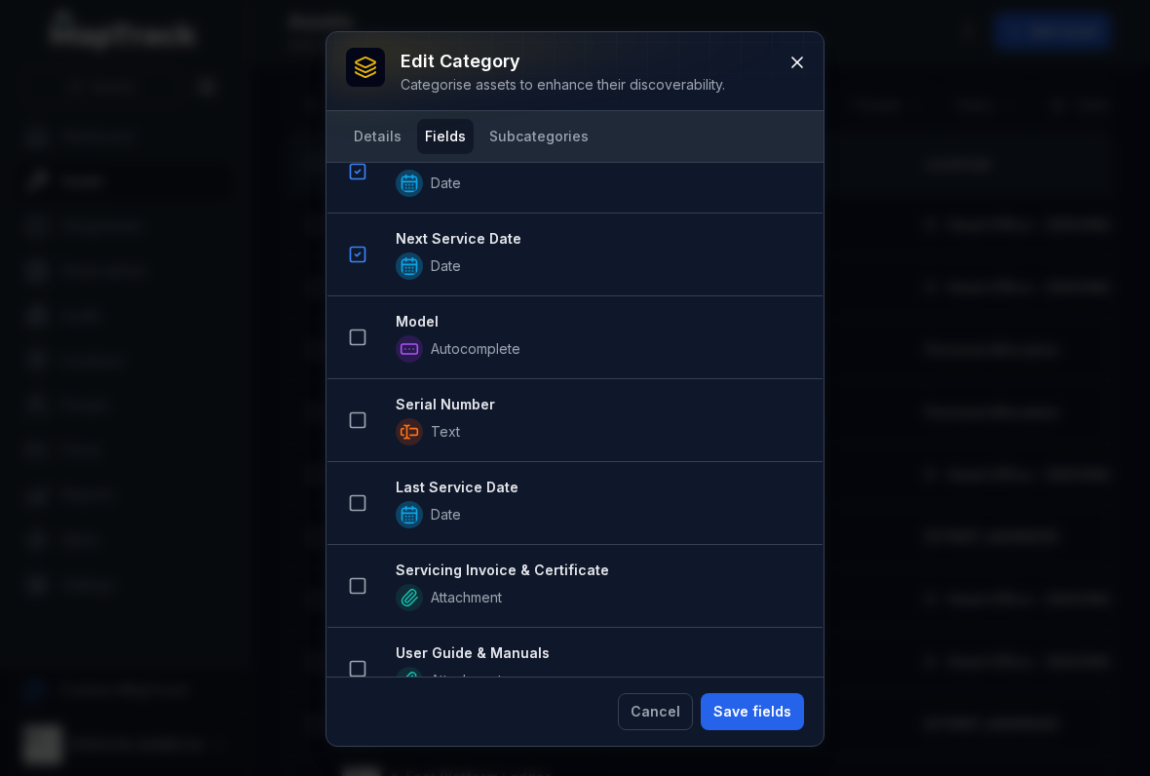
click at [362, 403] on button at bounding box center [357, 419] width 37 height 37
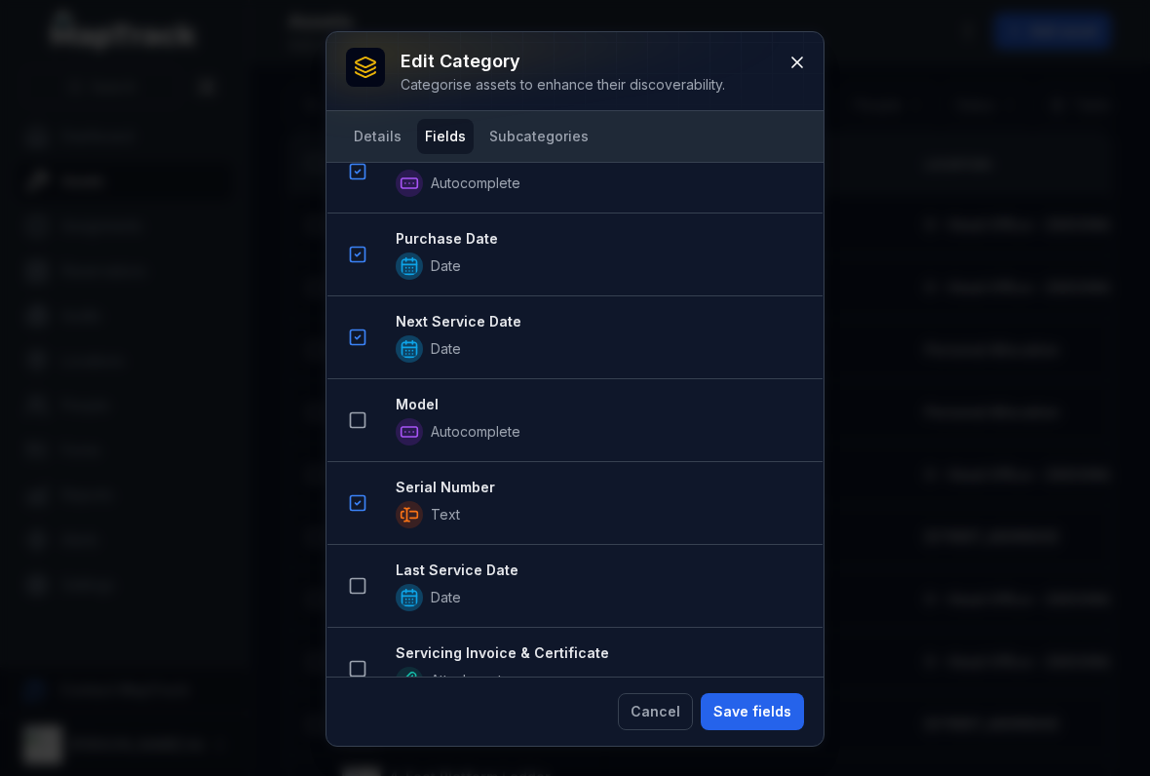
click at [359, 476] on li "Serial Number Text" at bounding box center [574, 503] width 495 height 84
click at [356, 485] on button at bounding box center [357, 502] width 37 height 37
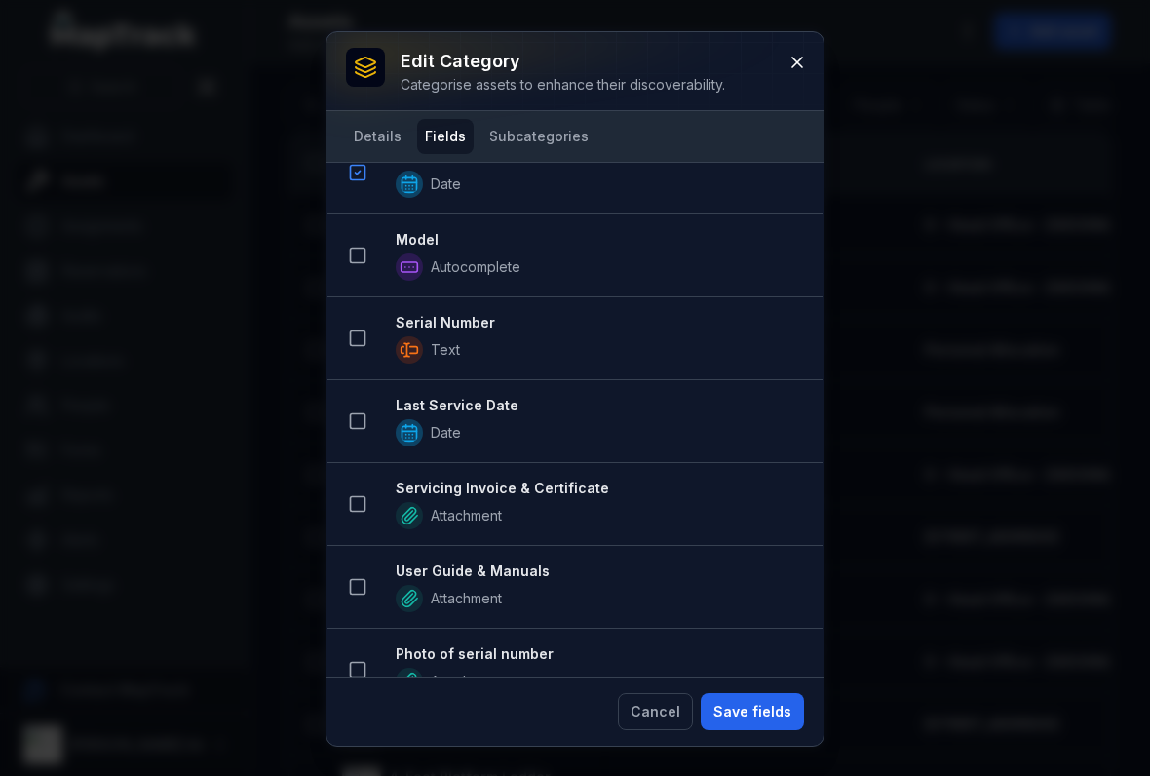
scroll to position [598, 0]
click at [362, 255] on icon at bounding box center [357, 256] width 19 height 19
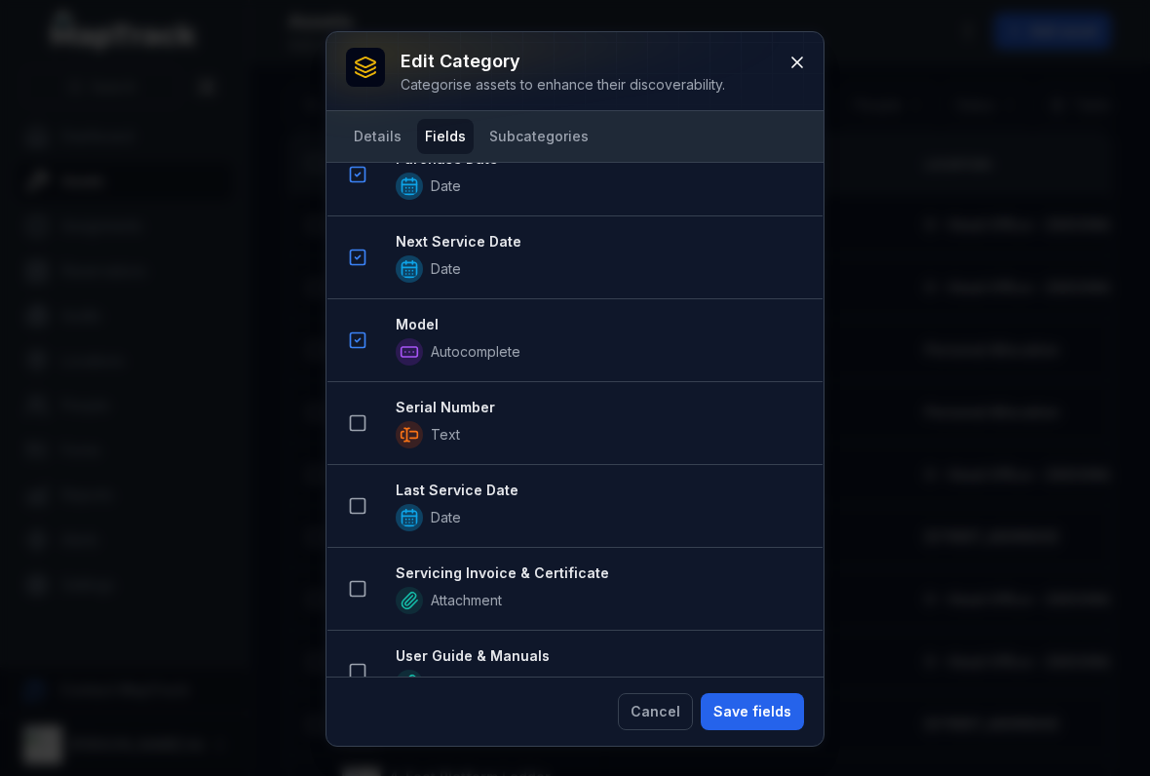
click at [357, 406] on button at bounding box center [357, 422] width 37 height 37
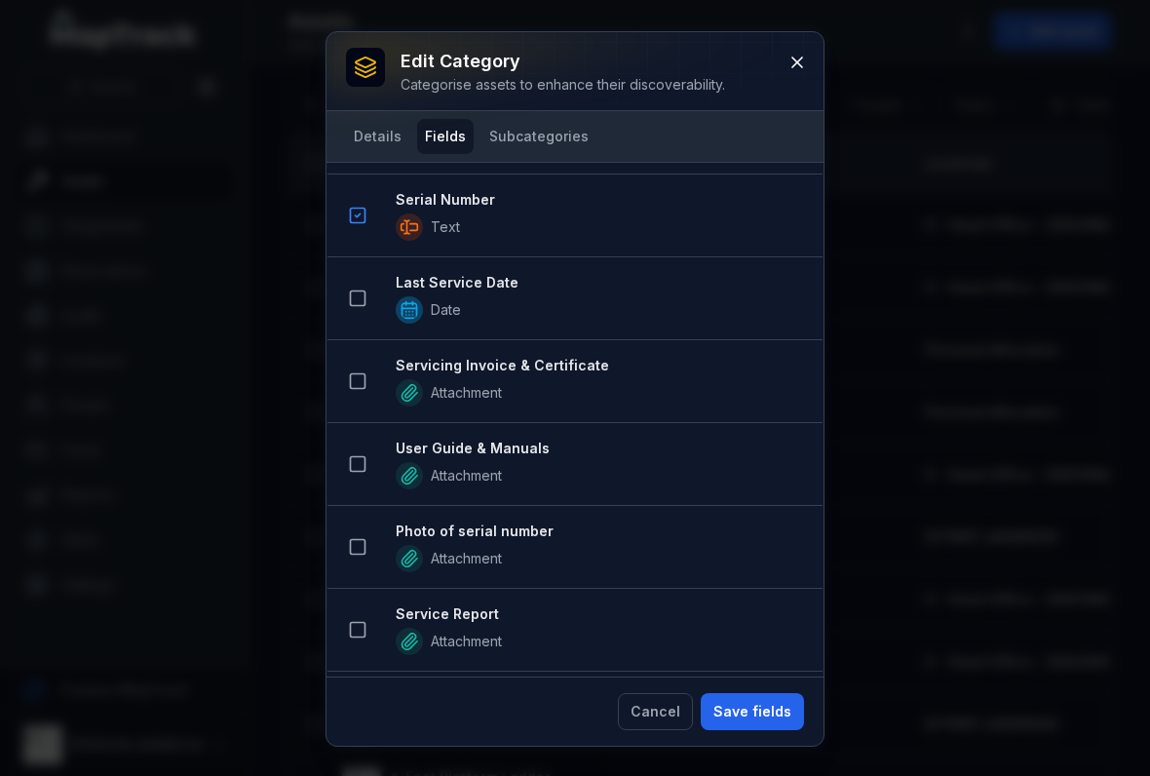
scroll to position [899, 0]
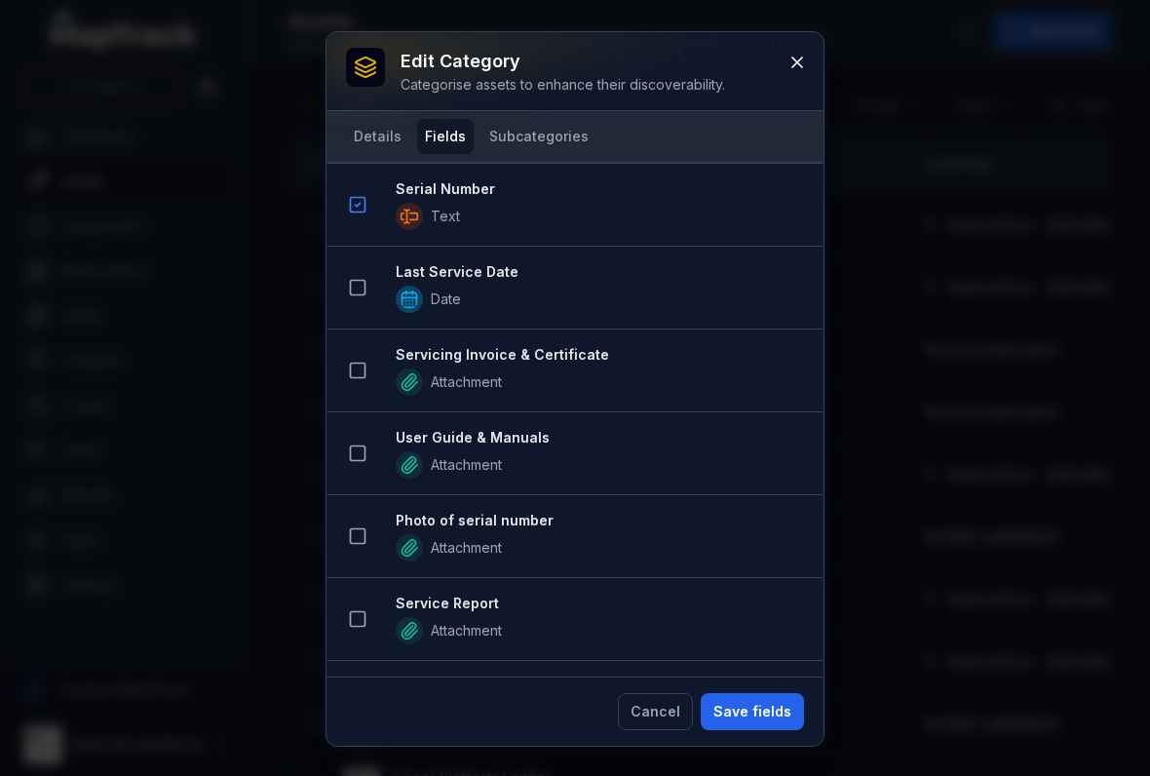
click at [349, 440] on button at bounding box center [357, 453] width 37 height 37
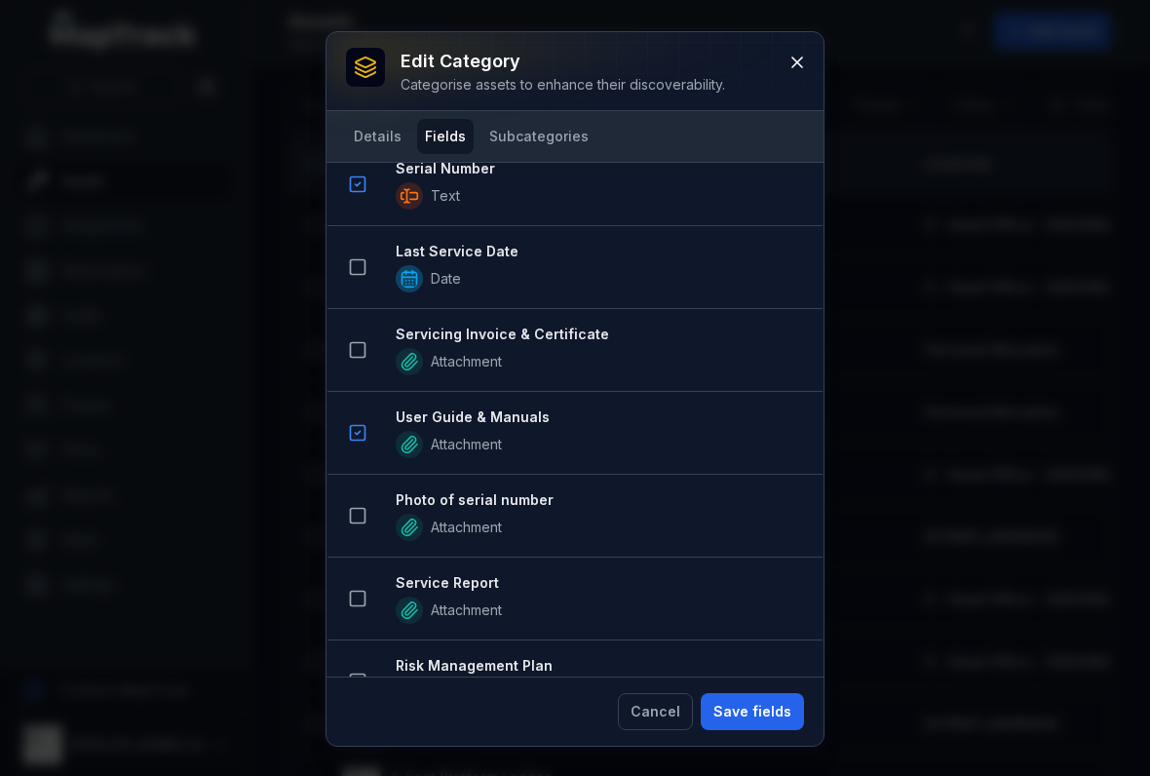
scroll to position [1031, 0]
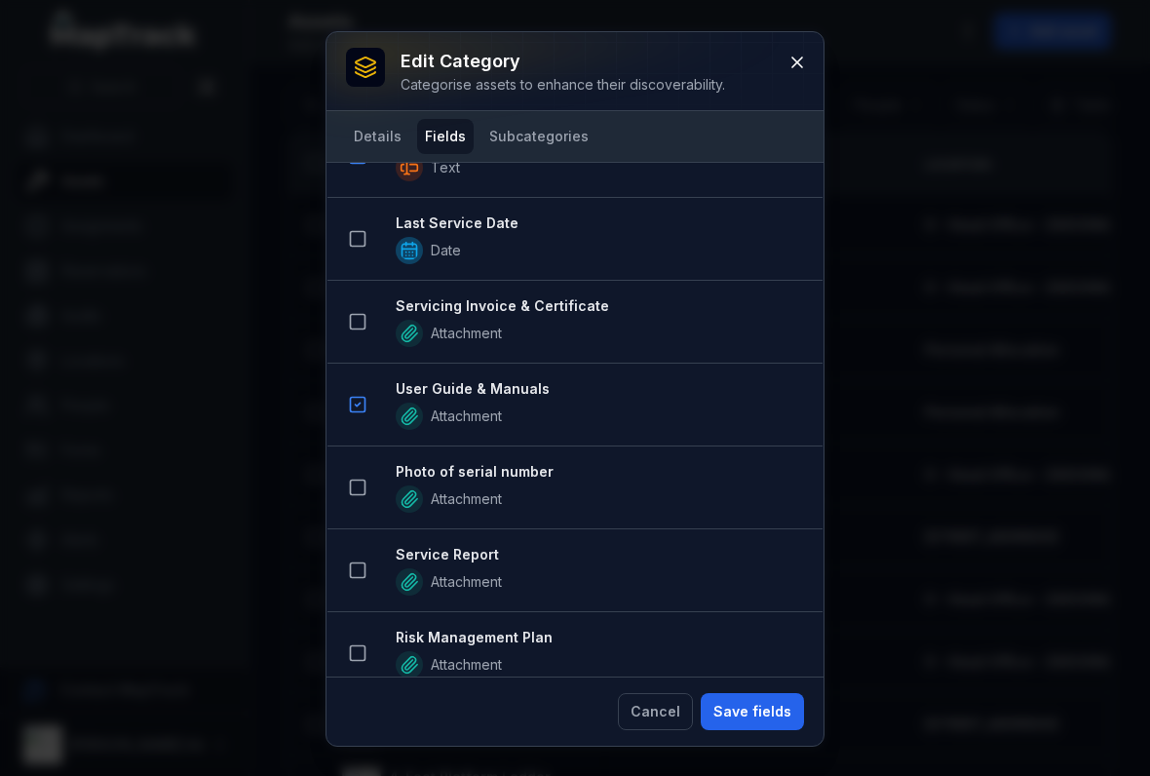
click at [348, 482] on icon at bounding box center [357, 486] width 19 height 19
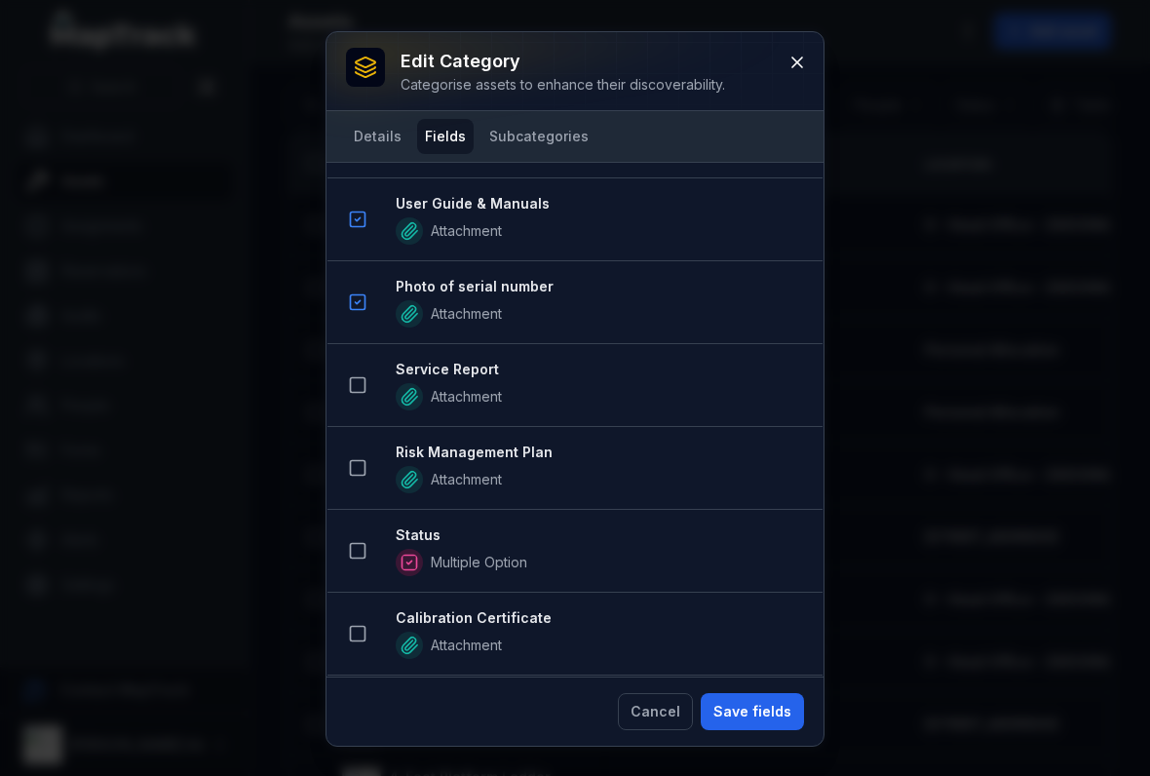
scroll to position [1325, 0]
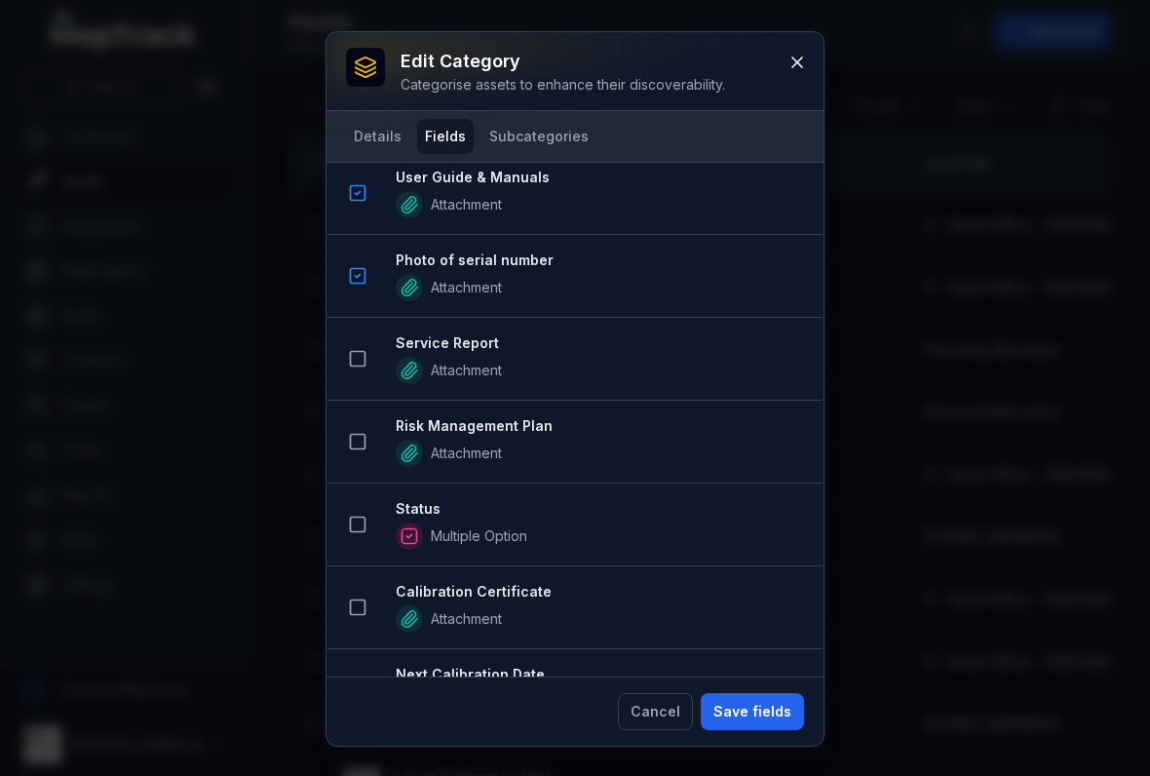
click at [349, 507] on button at bounding box center [357, 524] width 37 height 37
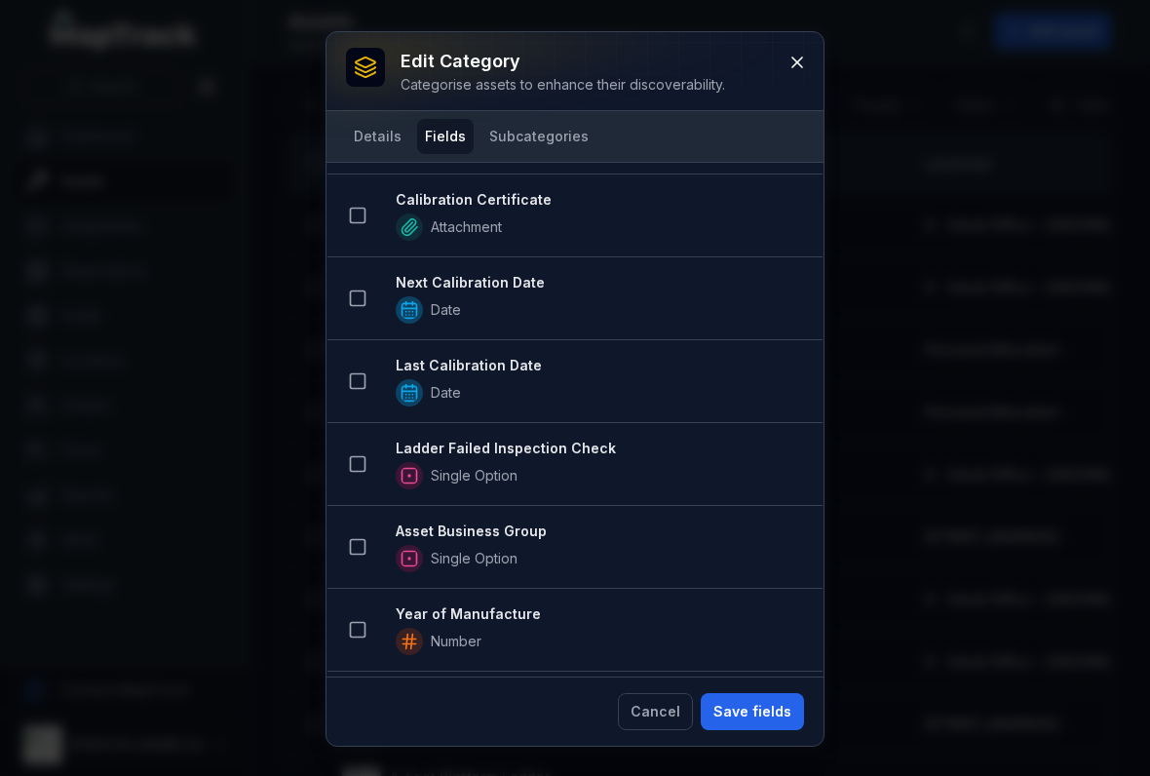
scroll to position [1860, 0]
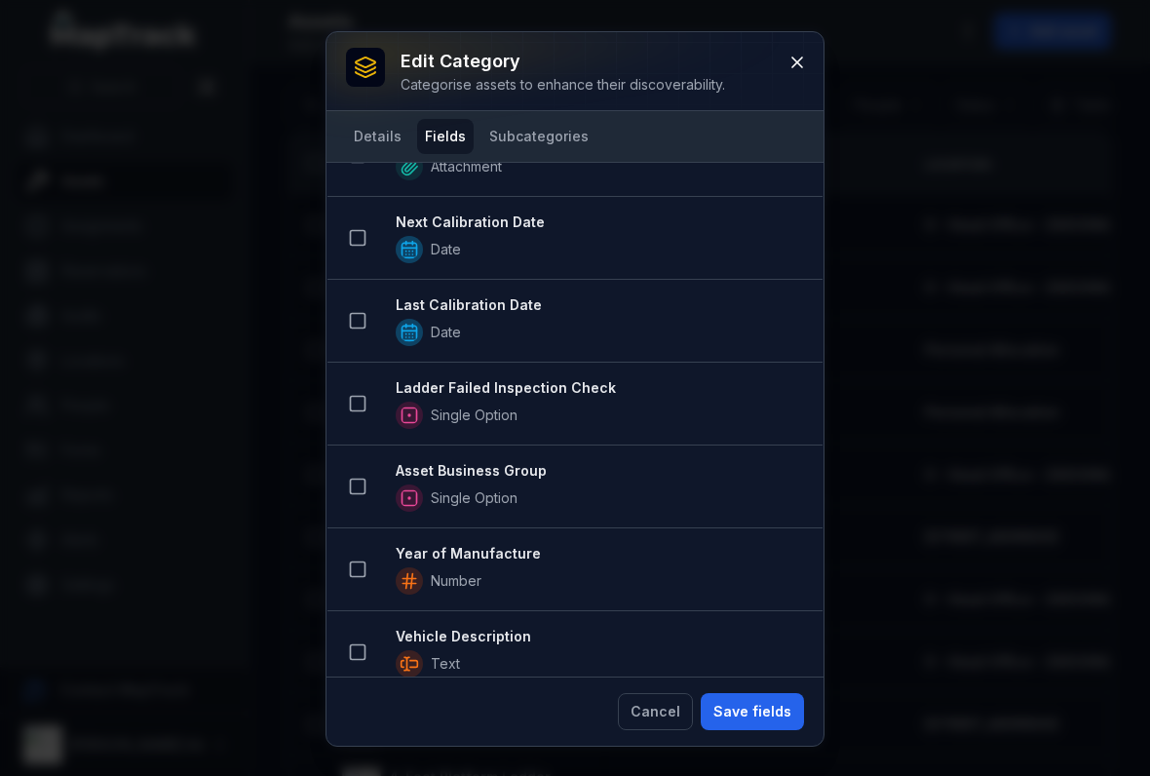
click at [356, 469] on button at bounding box center [357, 486] width 37 height 37
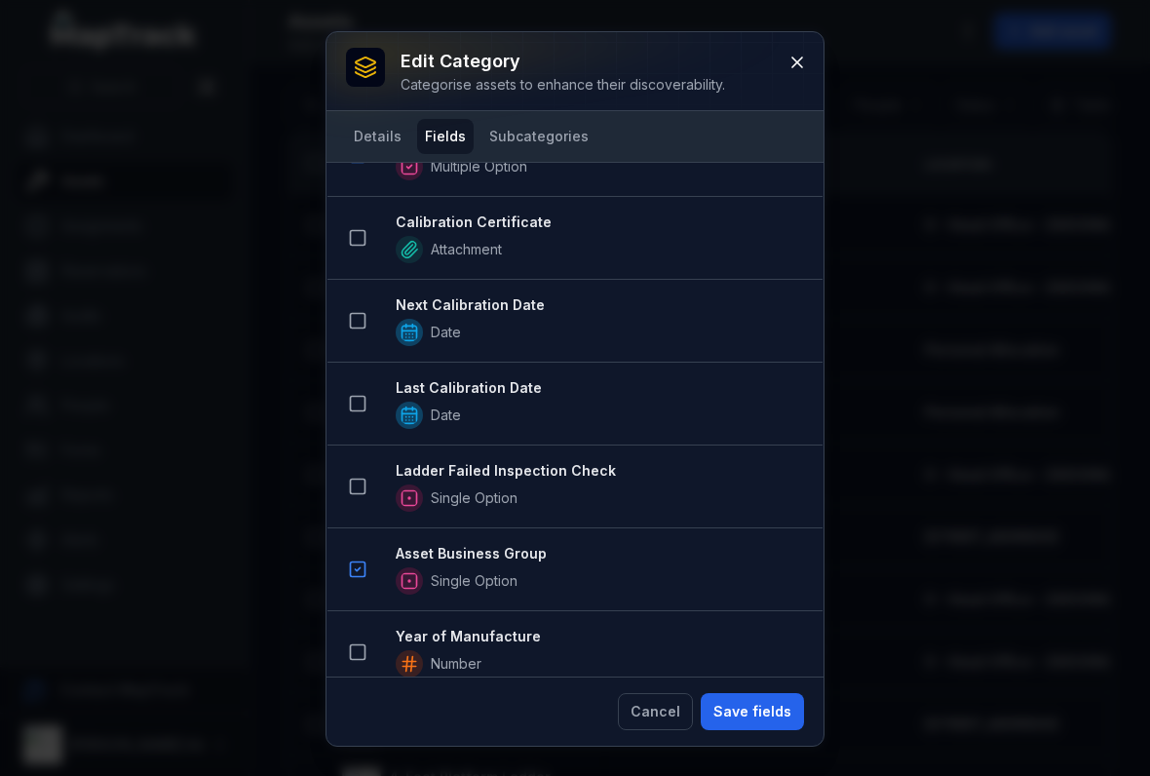
click at [735, 704] on button "Save fields" at bounding box center [752, 711] width 103 height 37
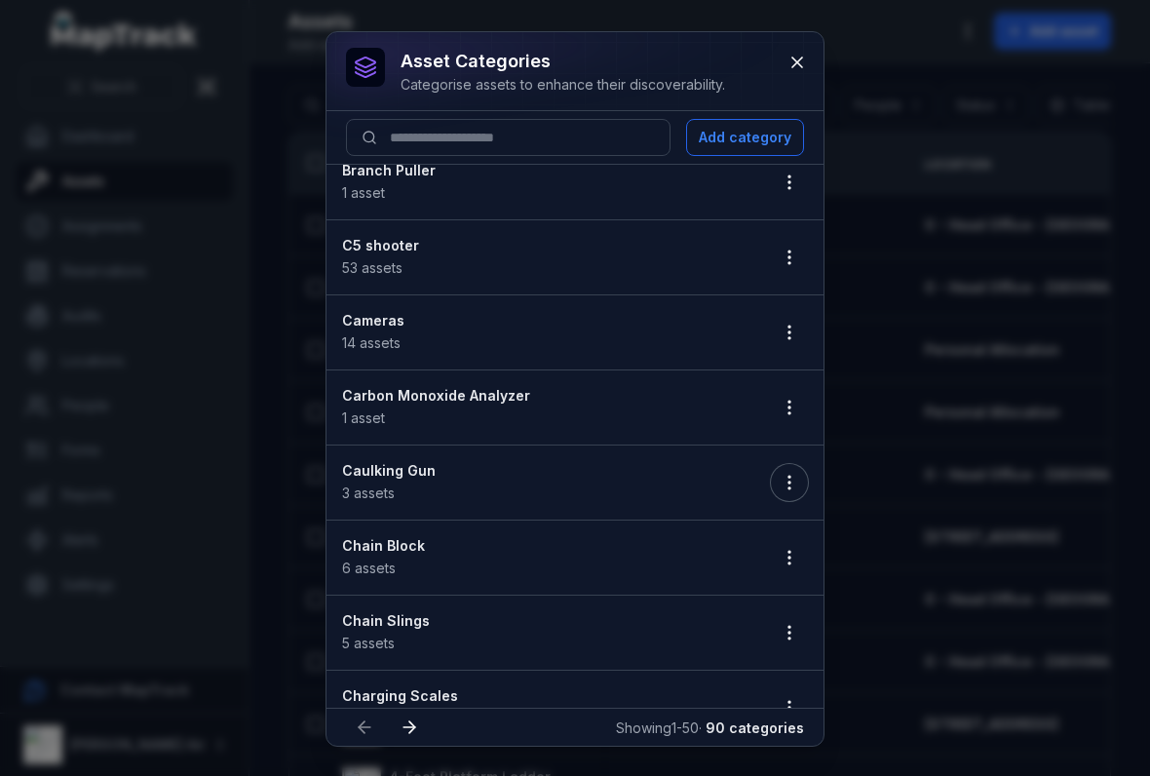
scroll to position [483, 0]
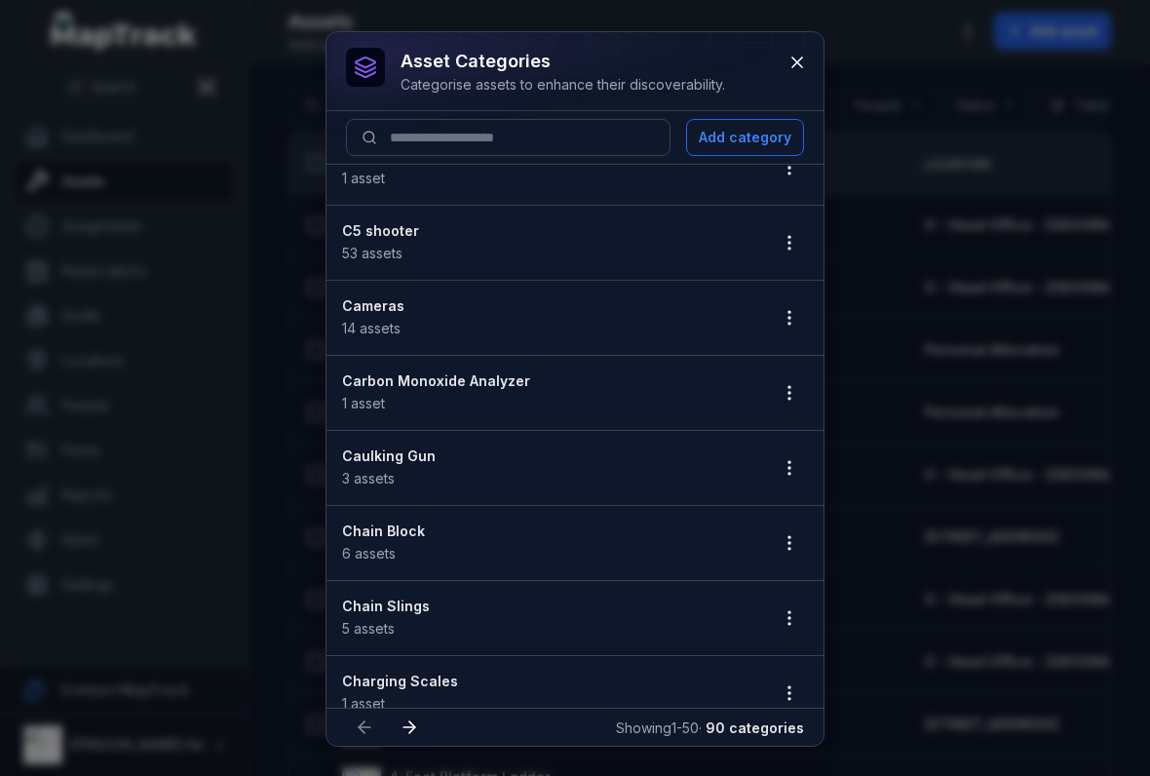
click at [789, 519] on li "Chain Block 6 assets" at bounding box center [574, 543] width 497 height 76
click at [790, 537] on circle "button" at bounding box center [789, 537] width 2 height 2
click at [811, 530] on li "Chain Block 6 assets" at bounding box center [574, 543] width 497 height 76
click at [806, 540] on button "button" at bounding box center [789, 542] width 37 height 37
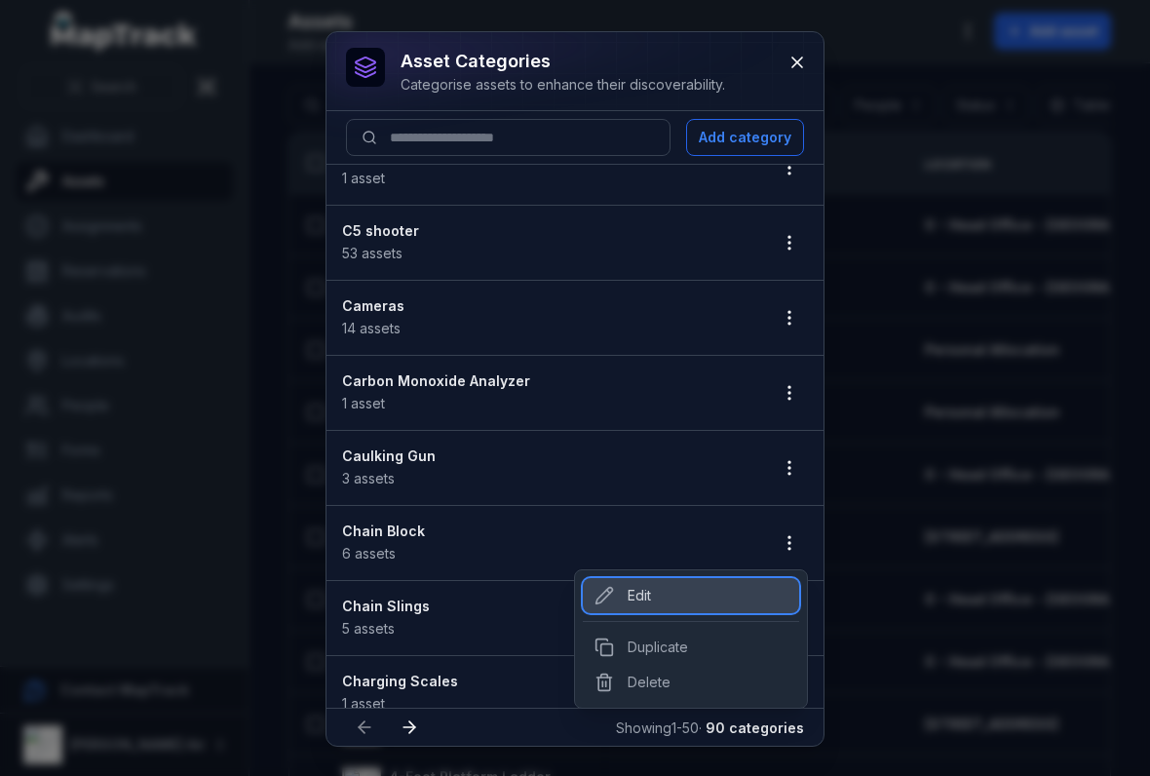
click at [638, 596] on div "Edit" at bounding box center [691, 595] width 216 height 35
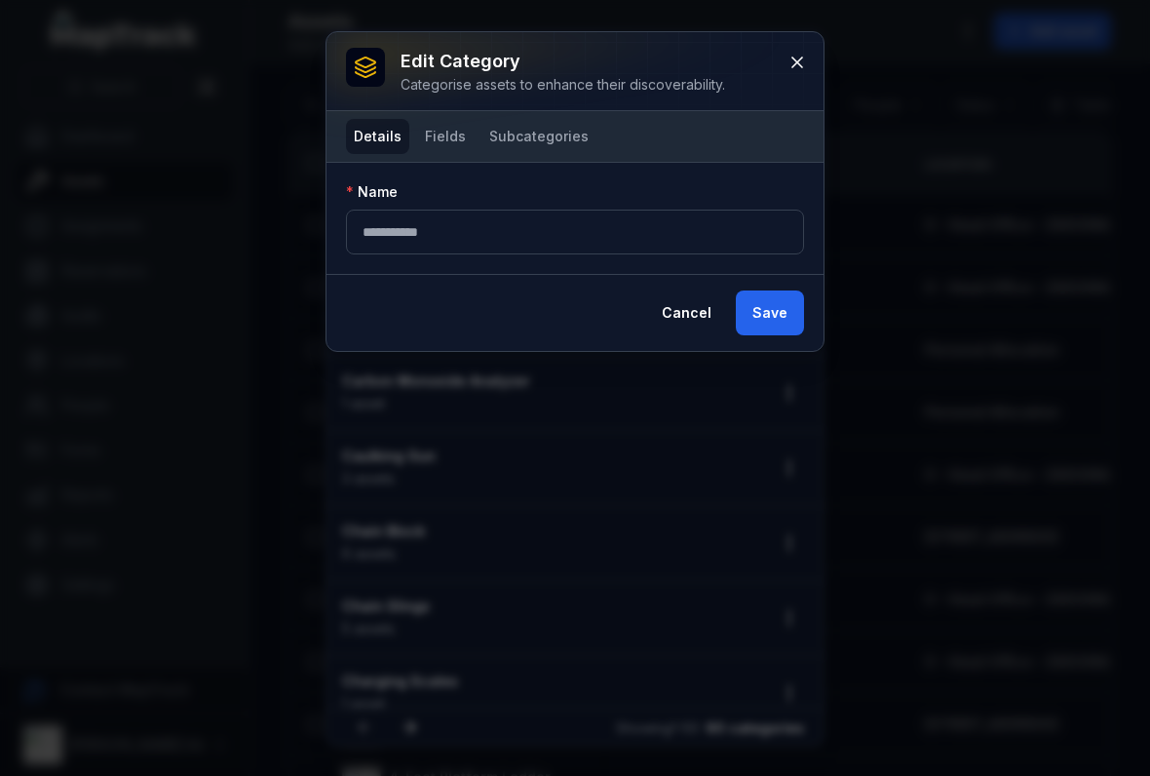
click at [441, 137] on button "Fields" at bounding box center [445, 136] width 57 height 35
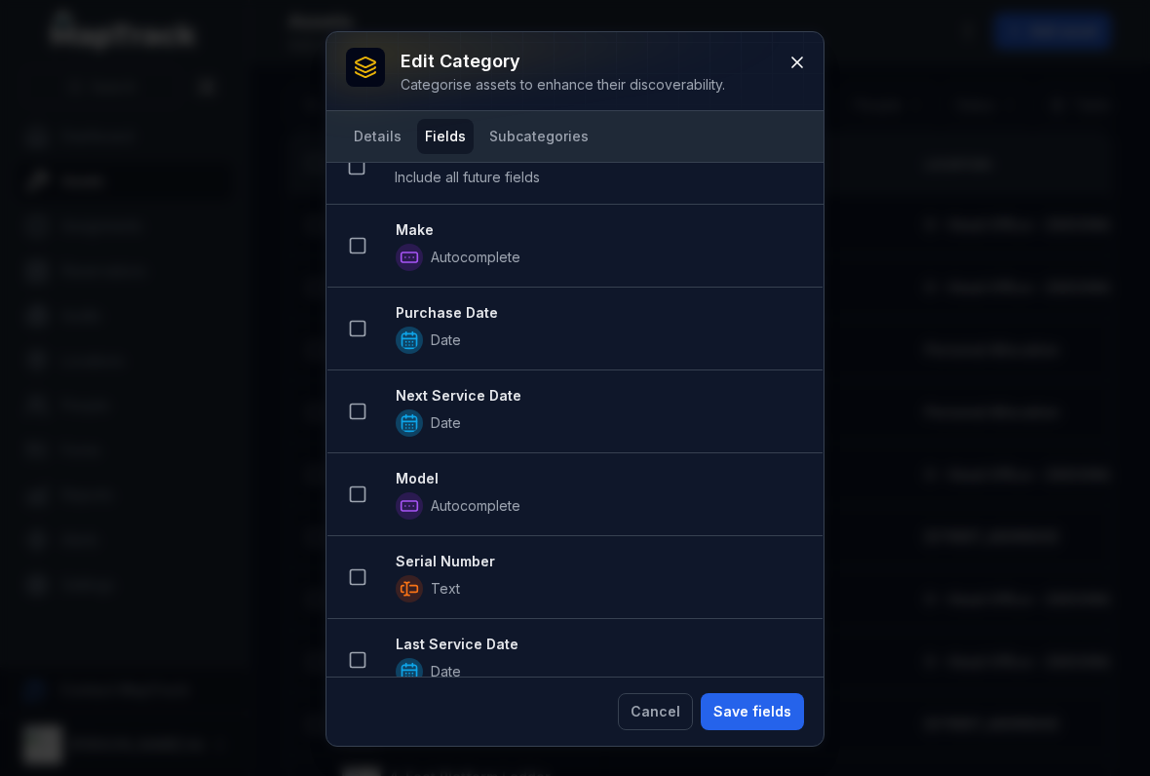
scroll to position [31, 0]
click at [370, 254] on button at bounding box center [357, 246] width 37 height 37
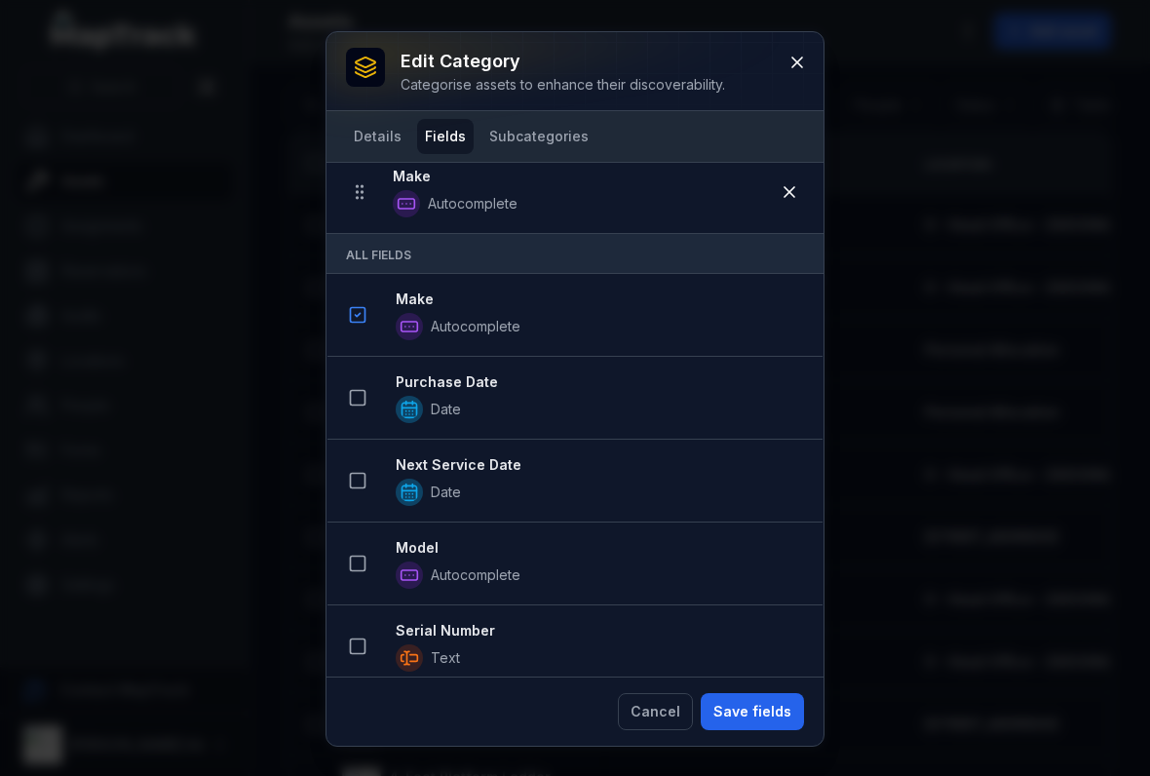
click at [343, 482] on button at bounding box center [357, 480] width 37 height 37
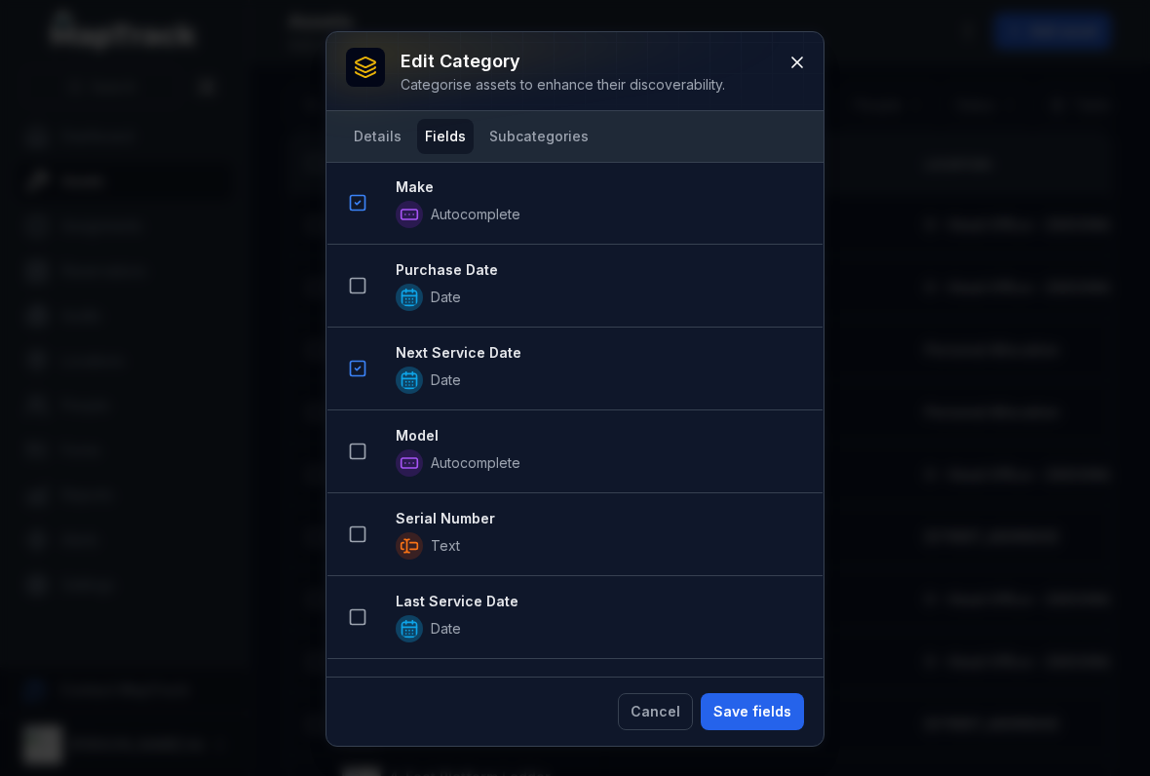
click at [354, 454] on icon at bounding box center [357, 450] width 19 height 19
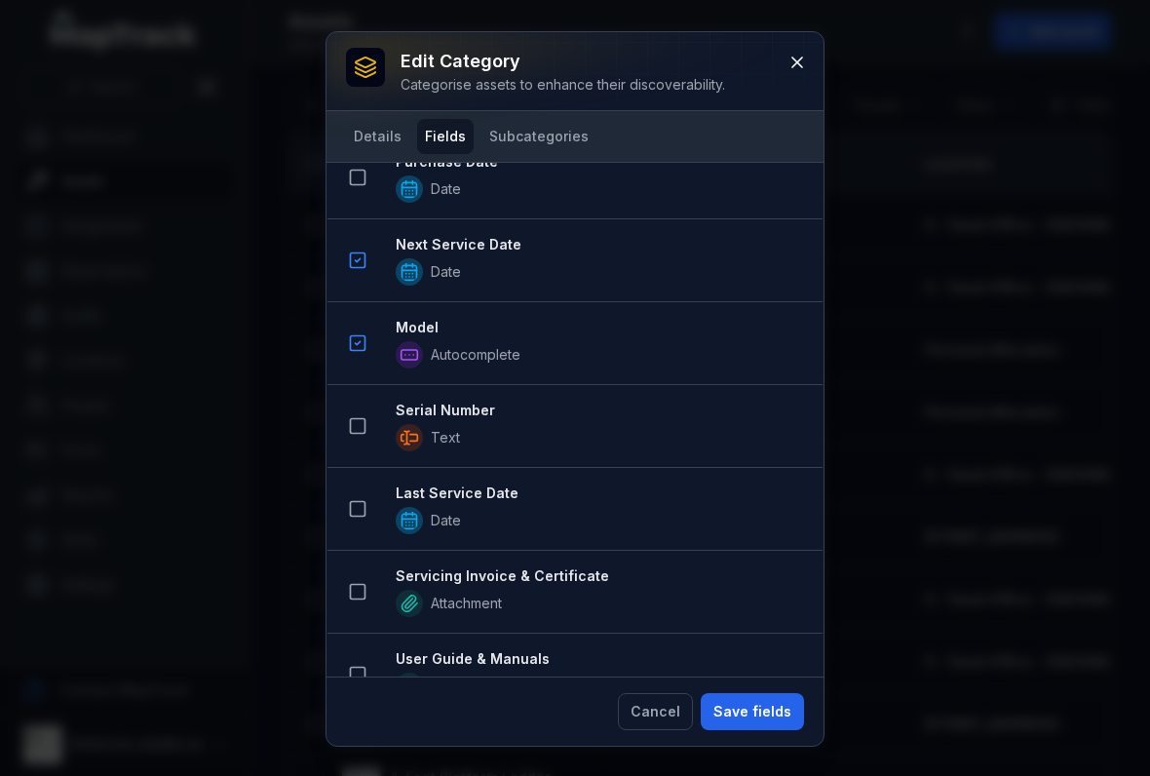
click at [343, 416] on button at bounding box center [357, 425] width 37 height 37
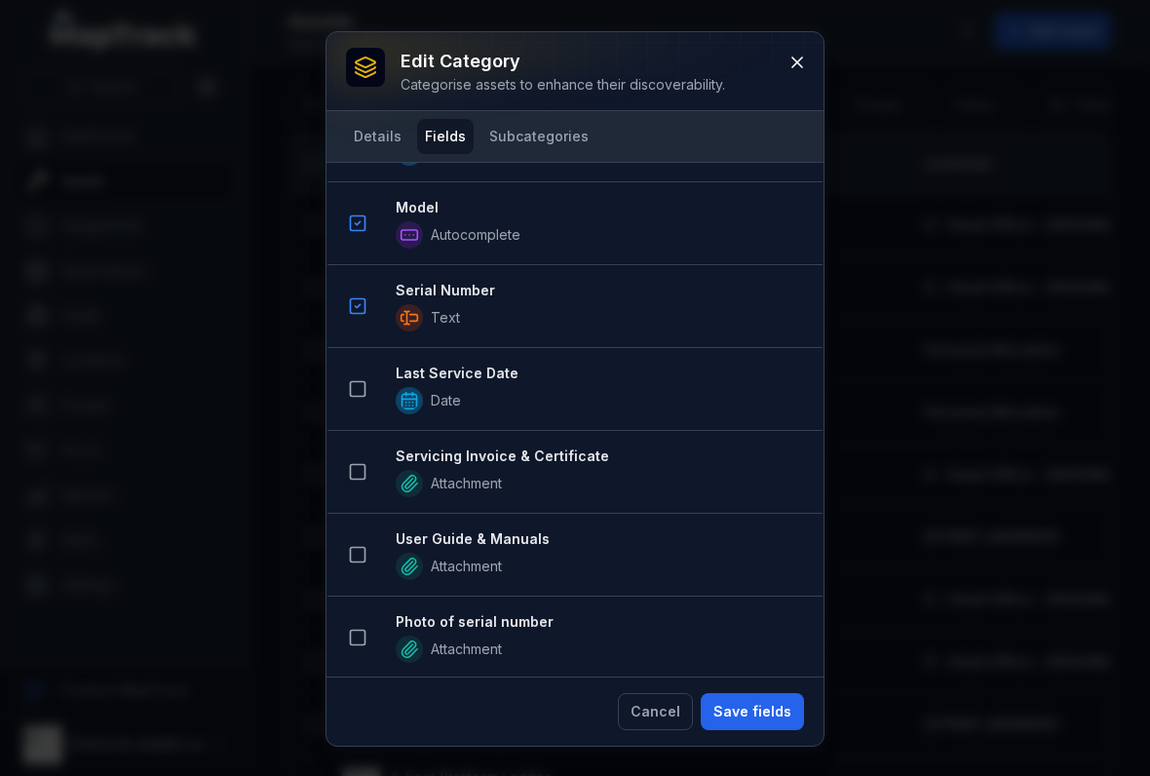
click at [359, 386] on icon at bounding box center [357, 388] width 19 height 19
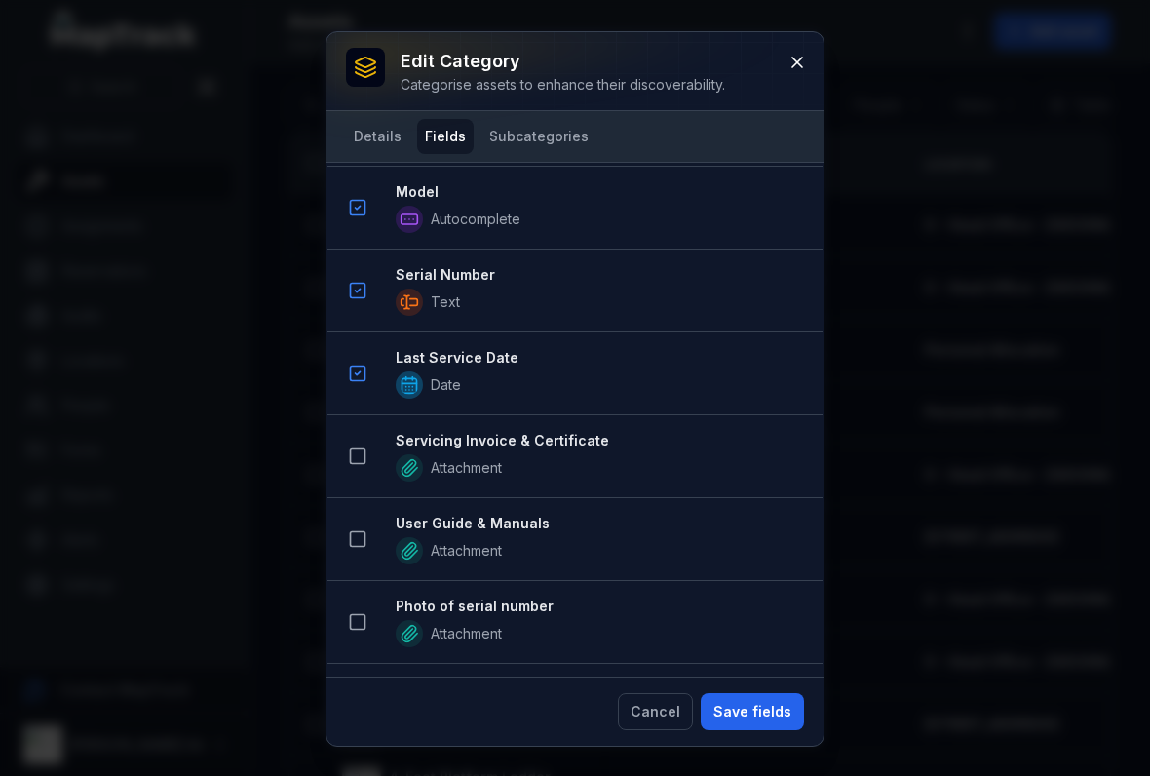
click at [356, 445] on button at bounding box center [357, 455] width 37 height 37
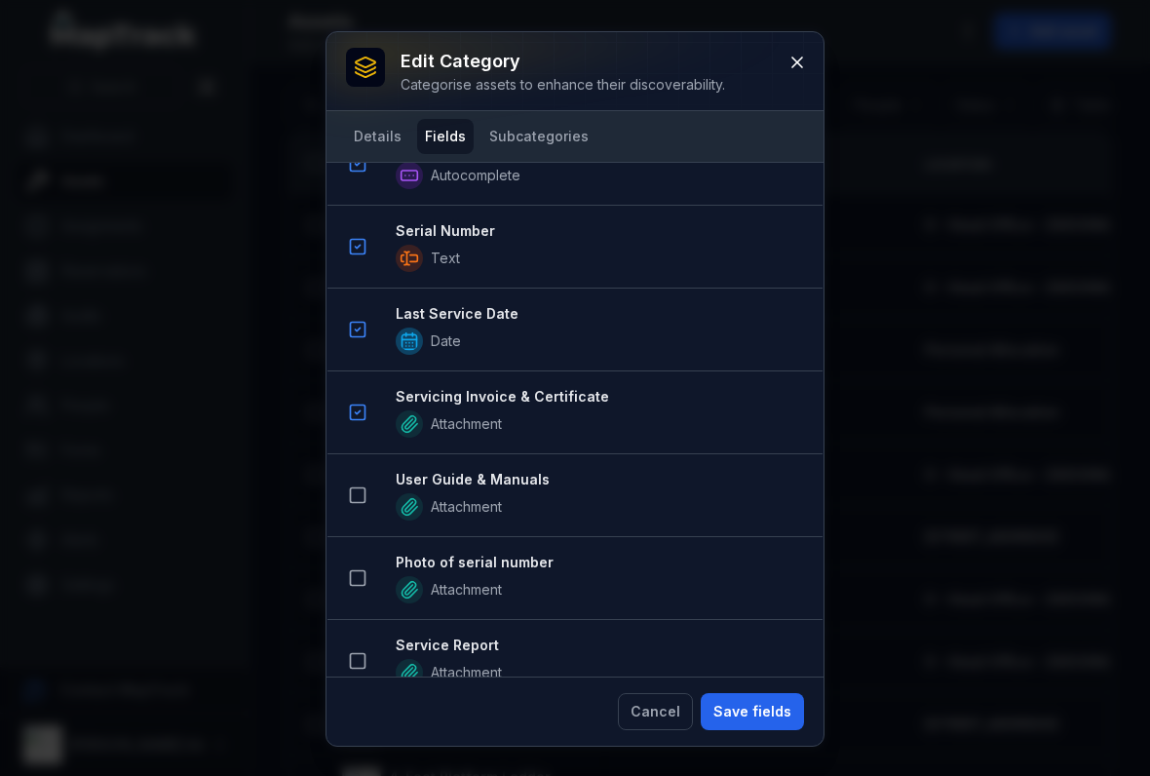
click at [356, 471] on li "User Guide & Manuals Attachment" at bounding box center [574, 495] width 495 height 84
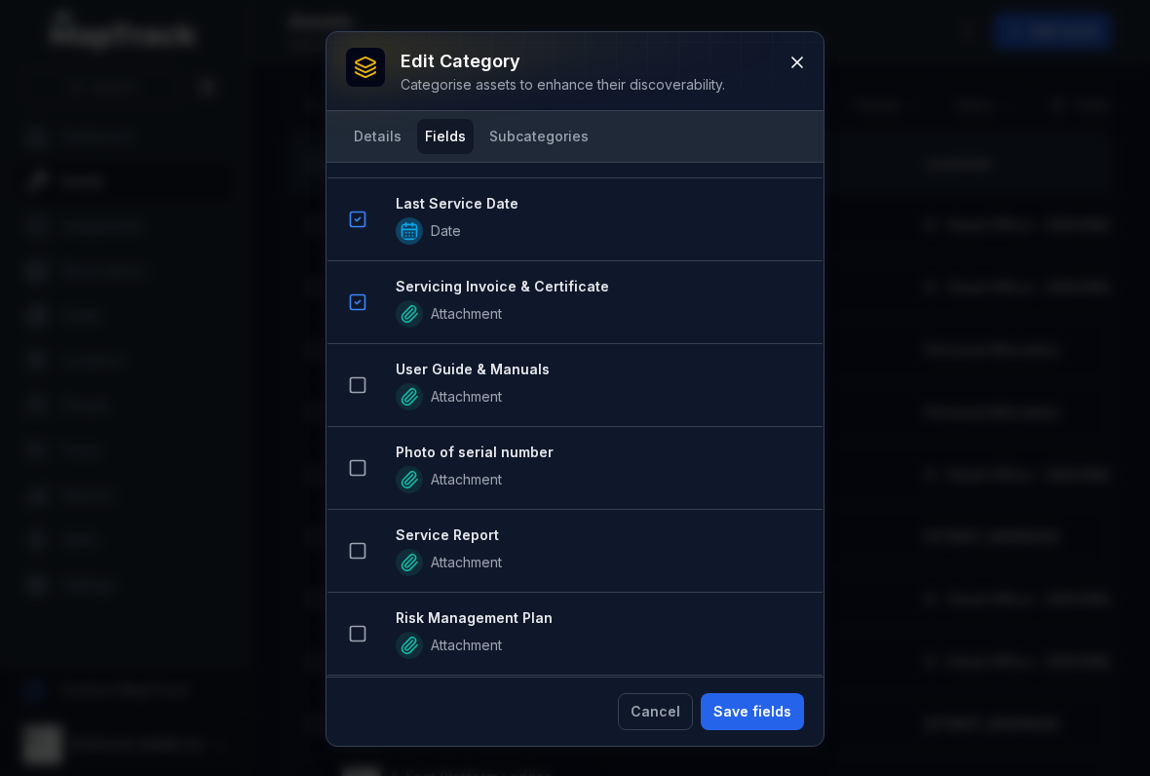
click at [367, 374] on button at bounding box center [357, 384] width 37 height 37
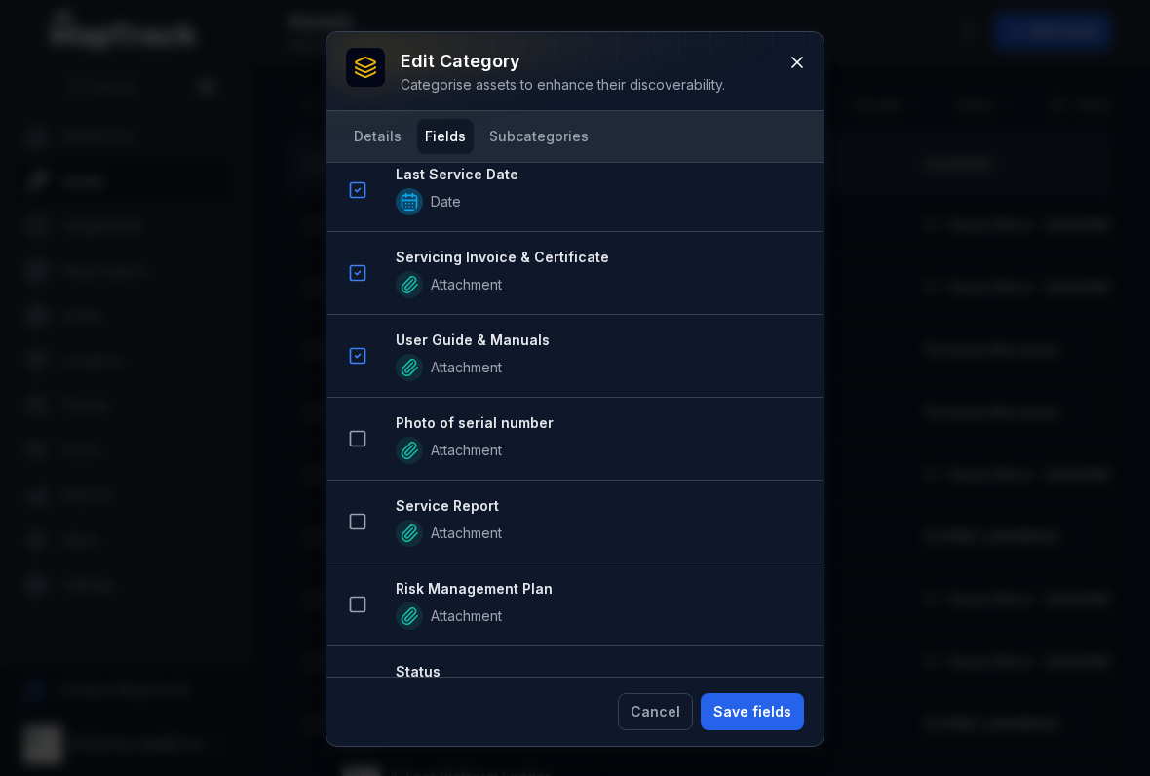
click at [355, 442] on icon at bounding box center [357, 438] width 19 height 19
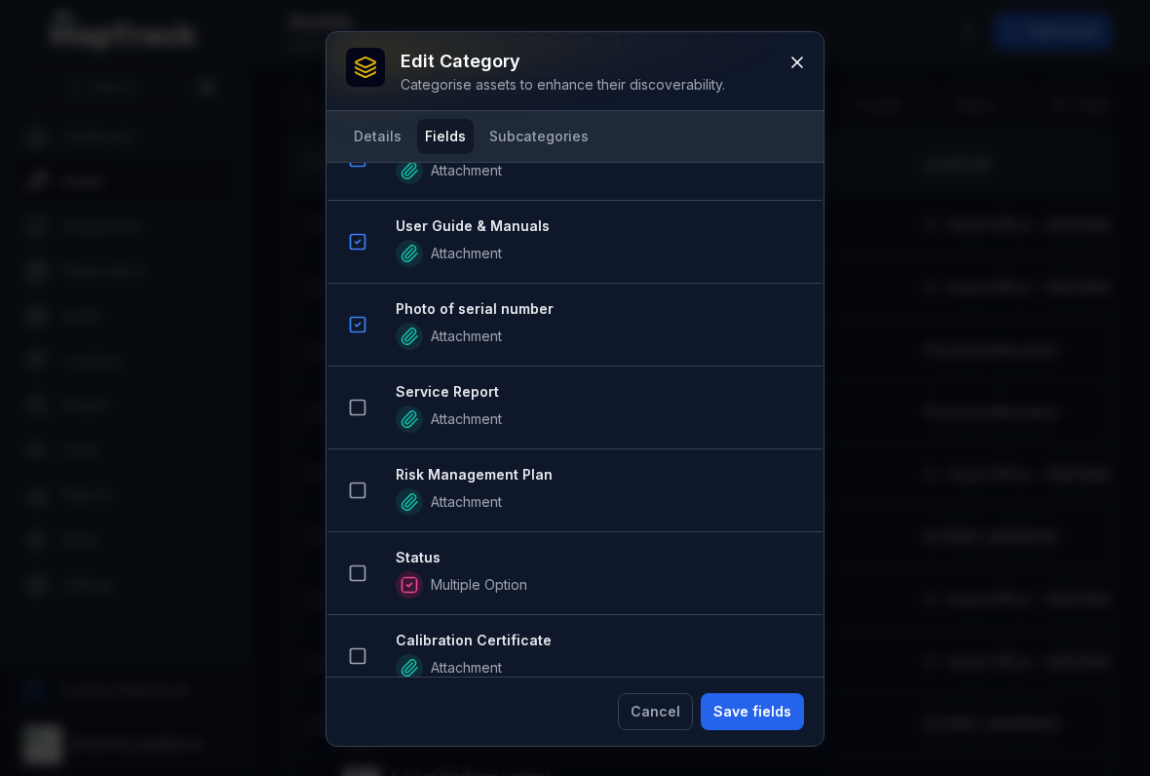
scroll to position [1365, 0]
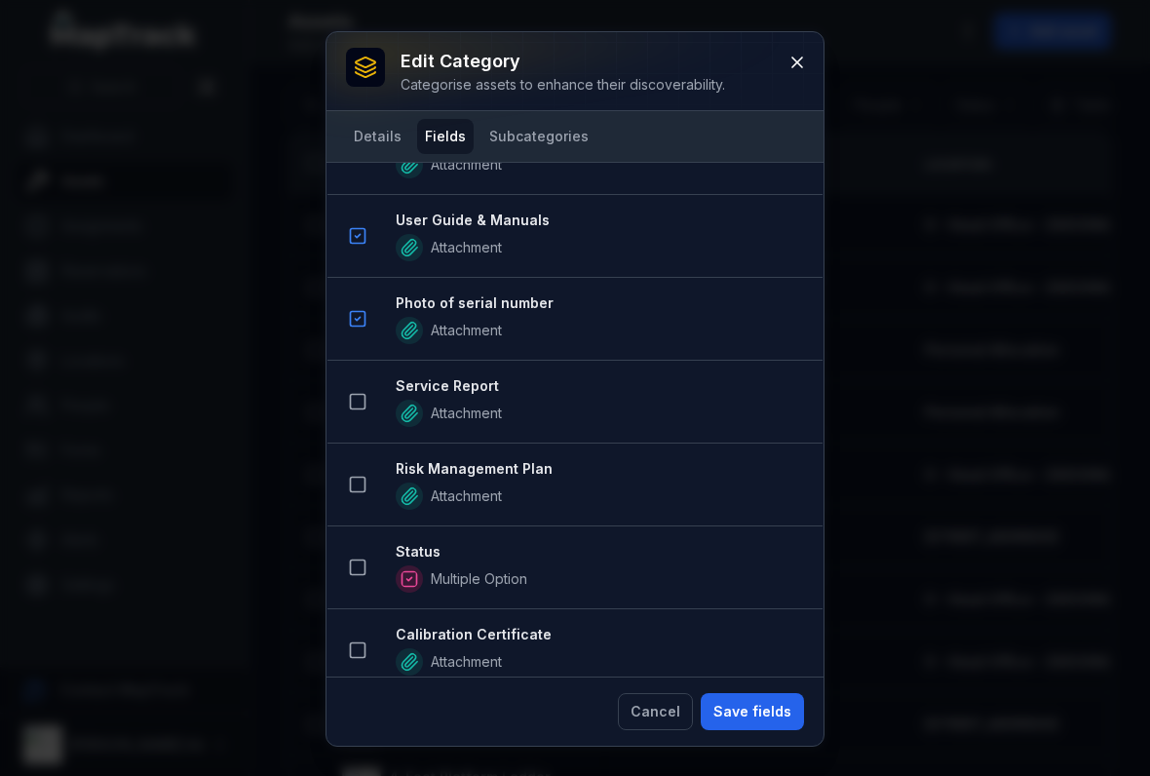
click at [343, 399] on button at bounding box center [357, 401] width 37 height 37
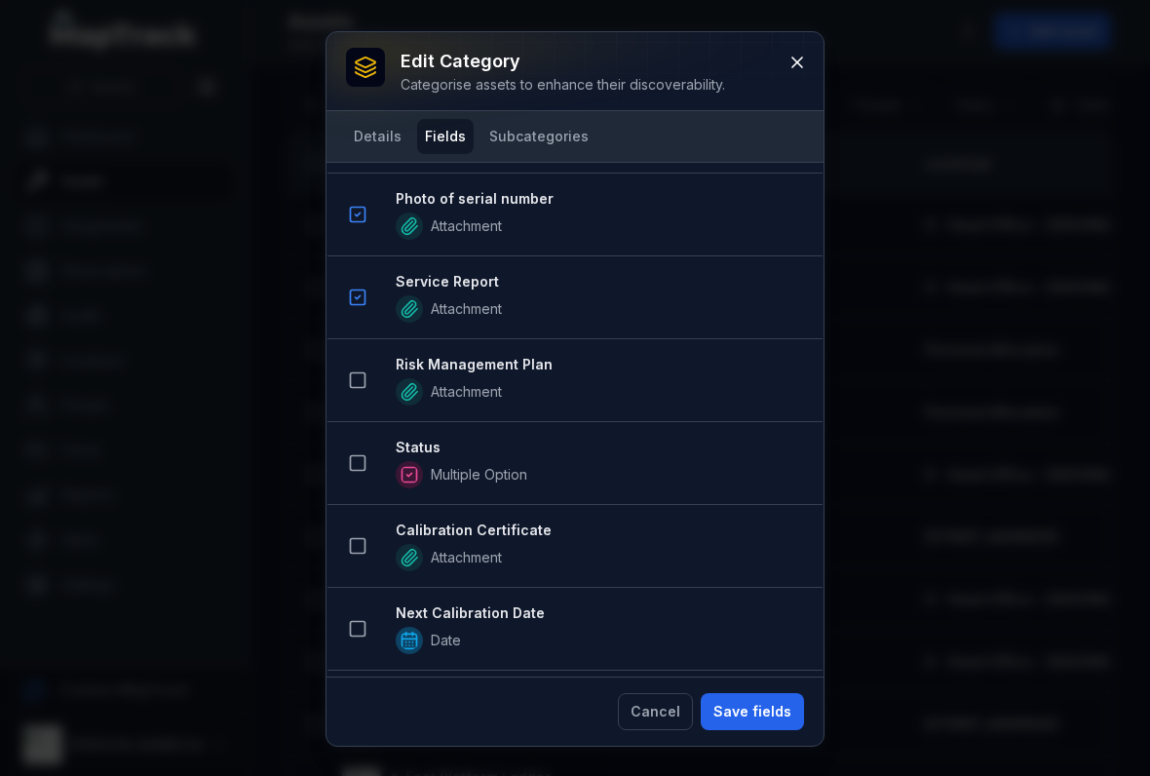
scroll to position [1554, 0]
click at [356, 446] on button at bounding box center [357, 460] width 37 height 37
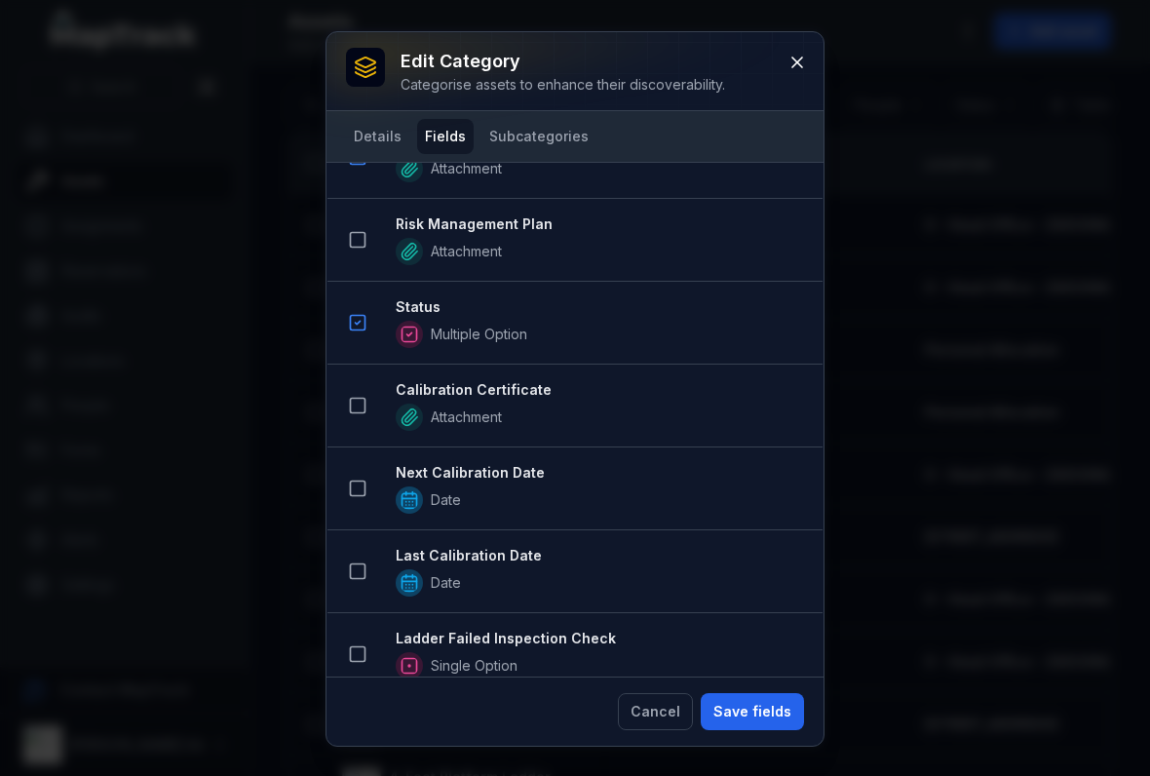
scroll to position [1788, 0]
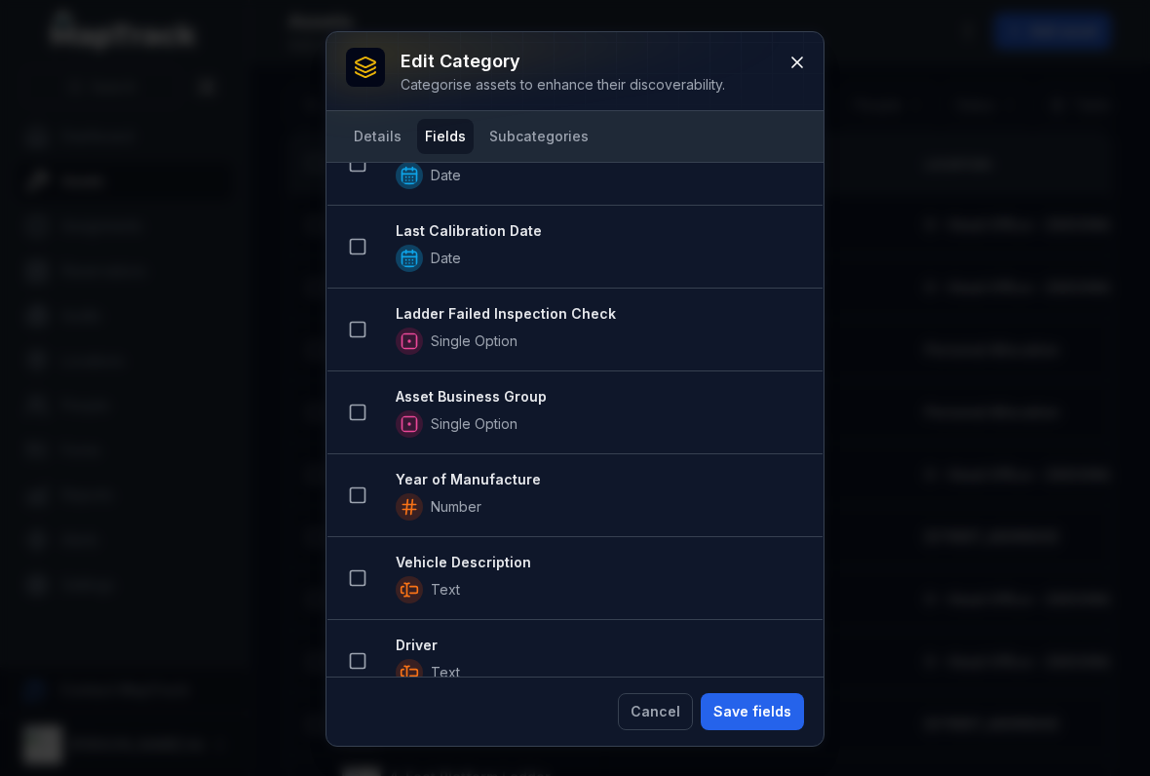
click at [361, 396] on button at bounding box center [357, 412] width 37 height 37
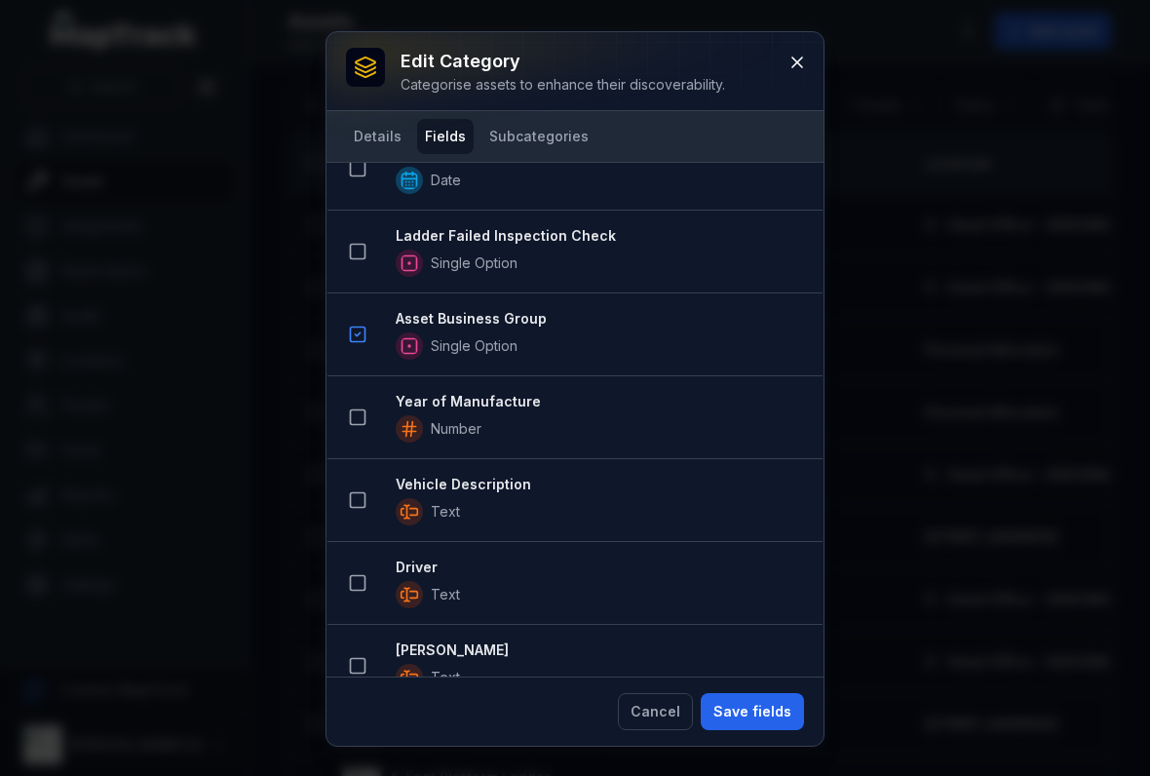
scroll to position [2278, 0]
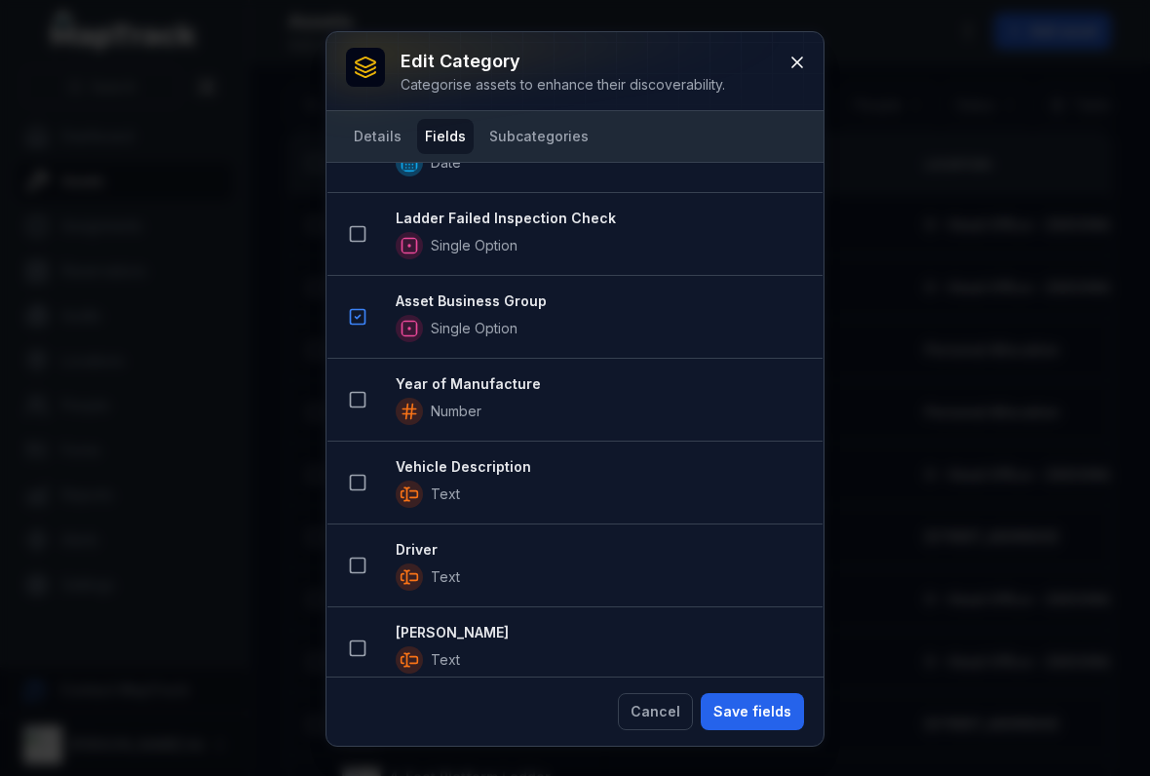
click at [747, 712] on button "Save fields" at bounding box center [752, 711] width 103 height 37
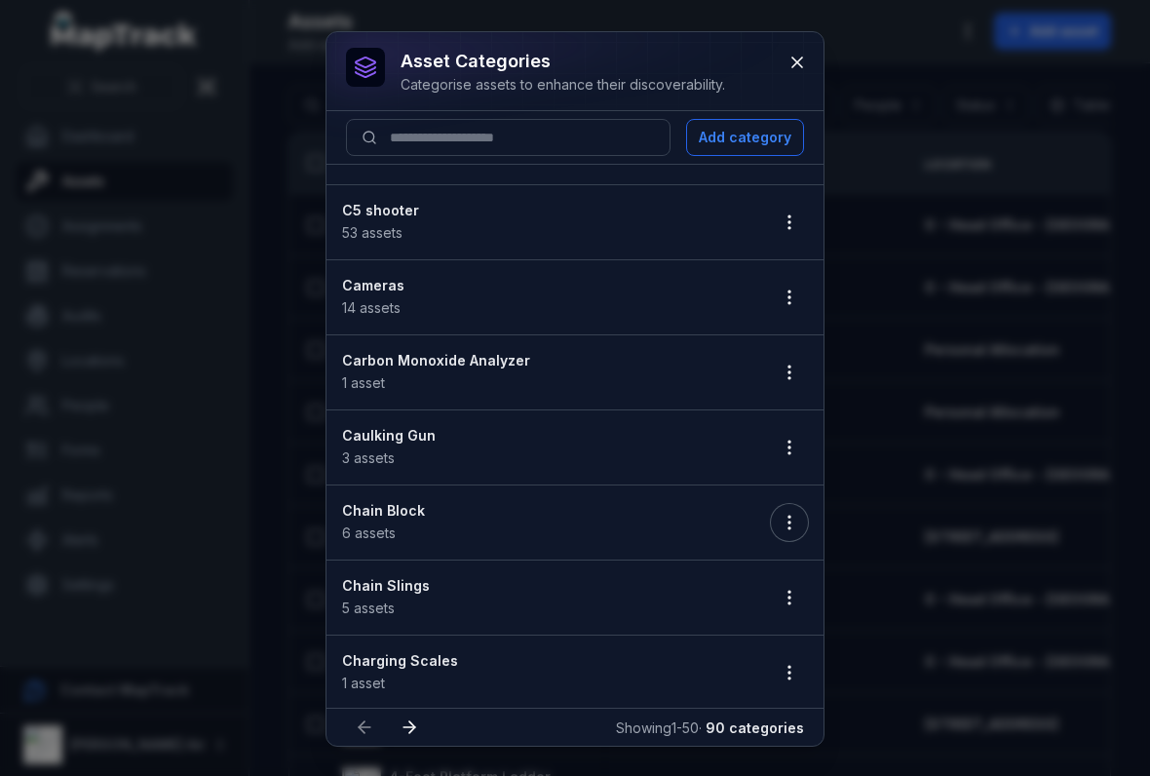
scroll to position [496, 0]
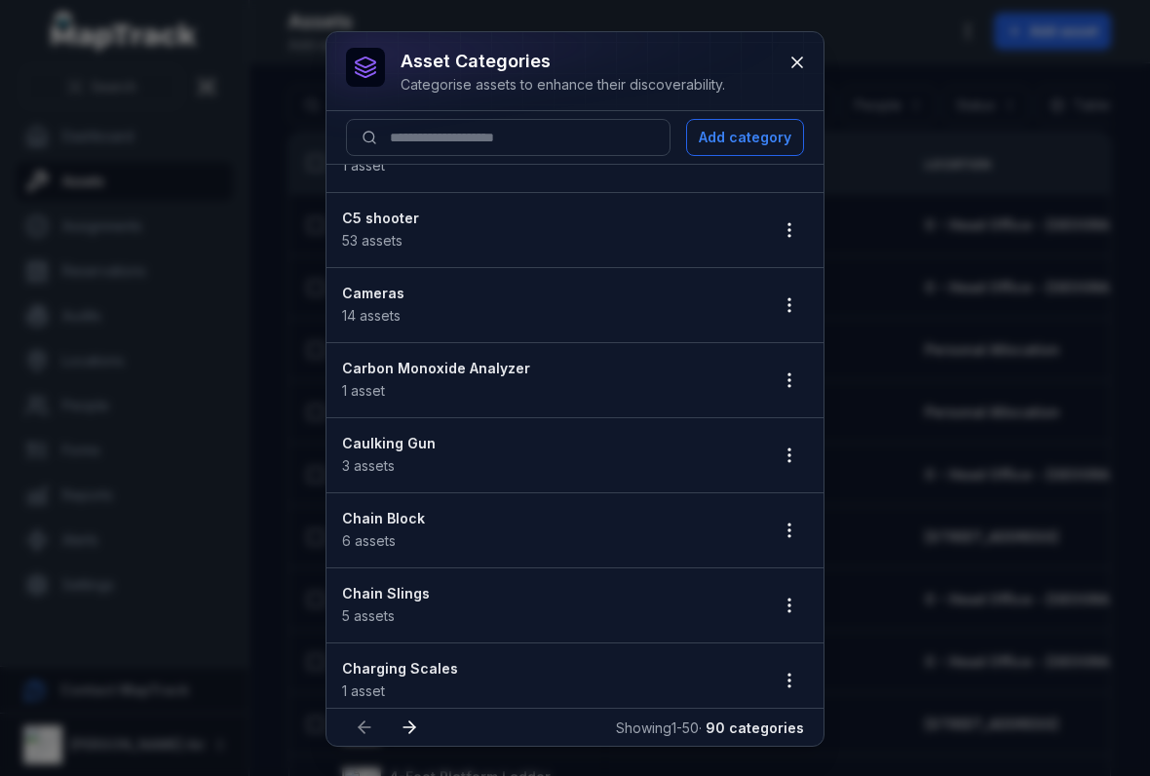
click at [792, 64] on icon at bounding box center [796, 62] width 19 height 19
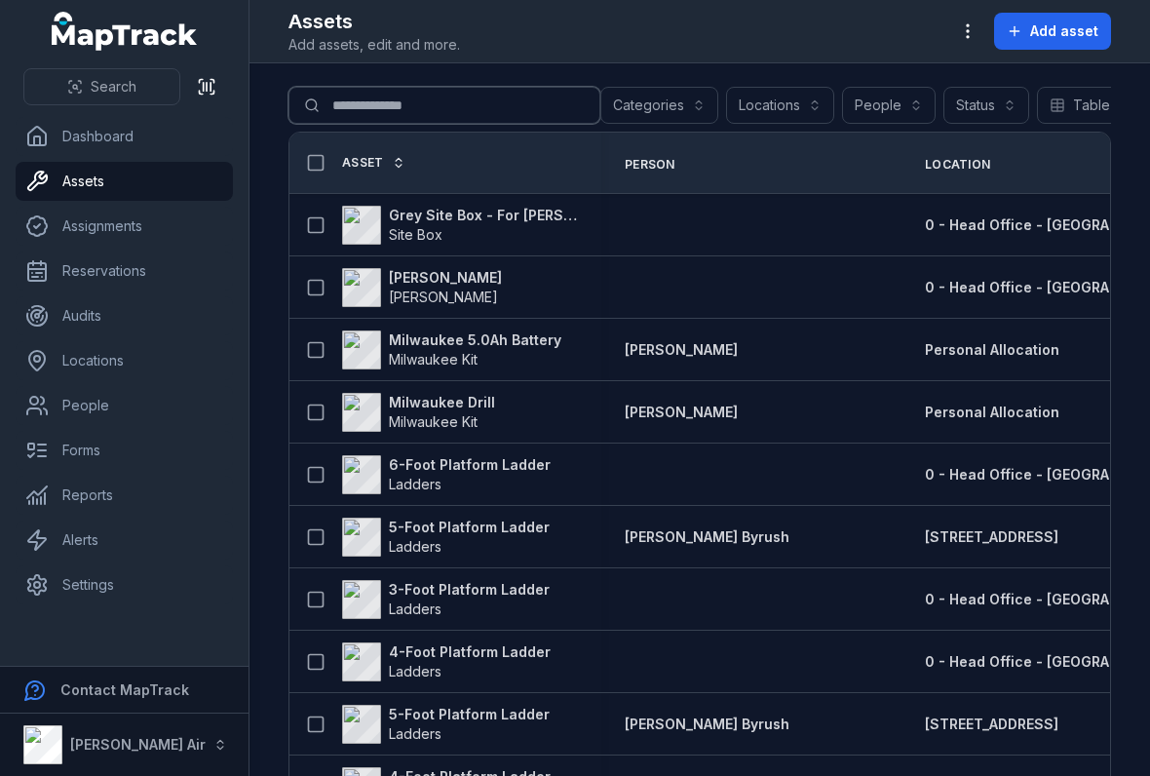
click at [356, 97] on input "**********" at bounding box center [444, 105] width 312 height 37
click at [387, 121] on input "**********" at bounding box center [444, 105] width 312 height 37
click at [396, 130] on div "**********" at bounding box center [699, 109] width 822 height 45
click at [399, 113] on input "**********" at bounding box center [444, 105] width 312 height 37
click at [404, 107] on input "**********" at bounding box center [444, 105] width 312 height 37
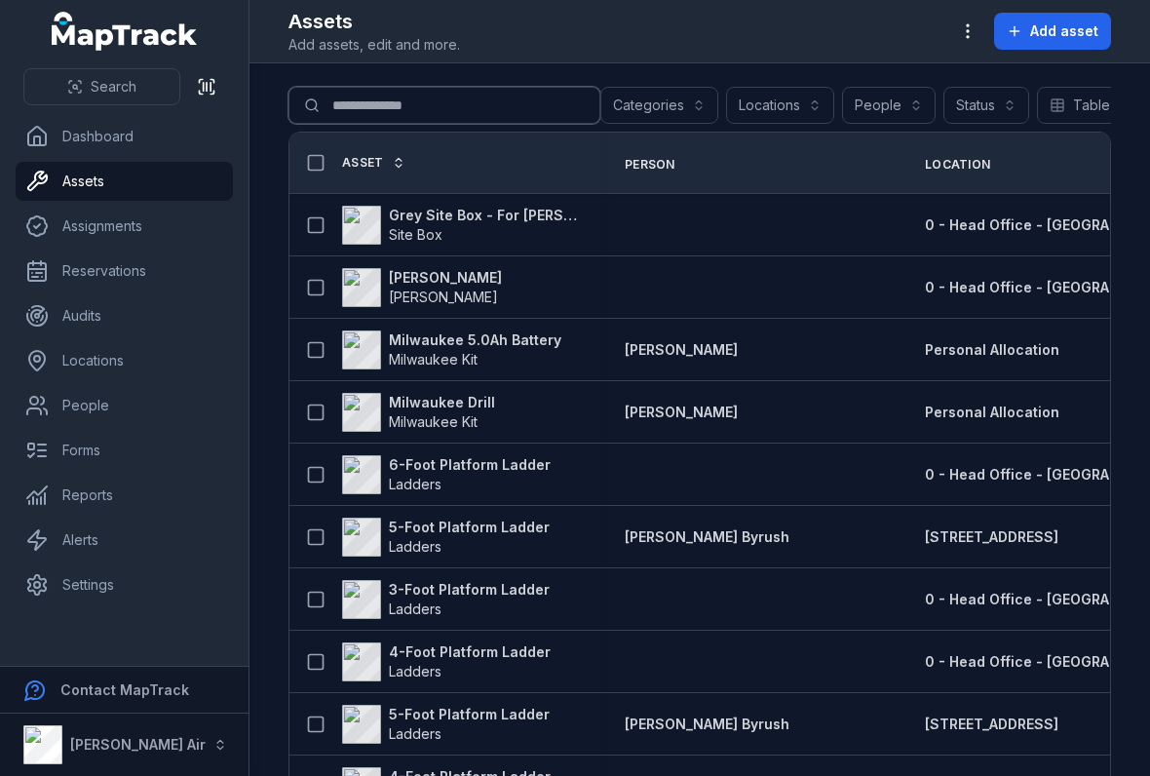
click at [403, 106] on input "**********" at bounding box center [444, 105] width 312 height 37
